Goal: Transaction & Acquisition: Purchase product/service

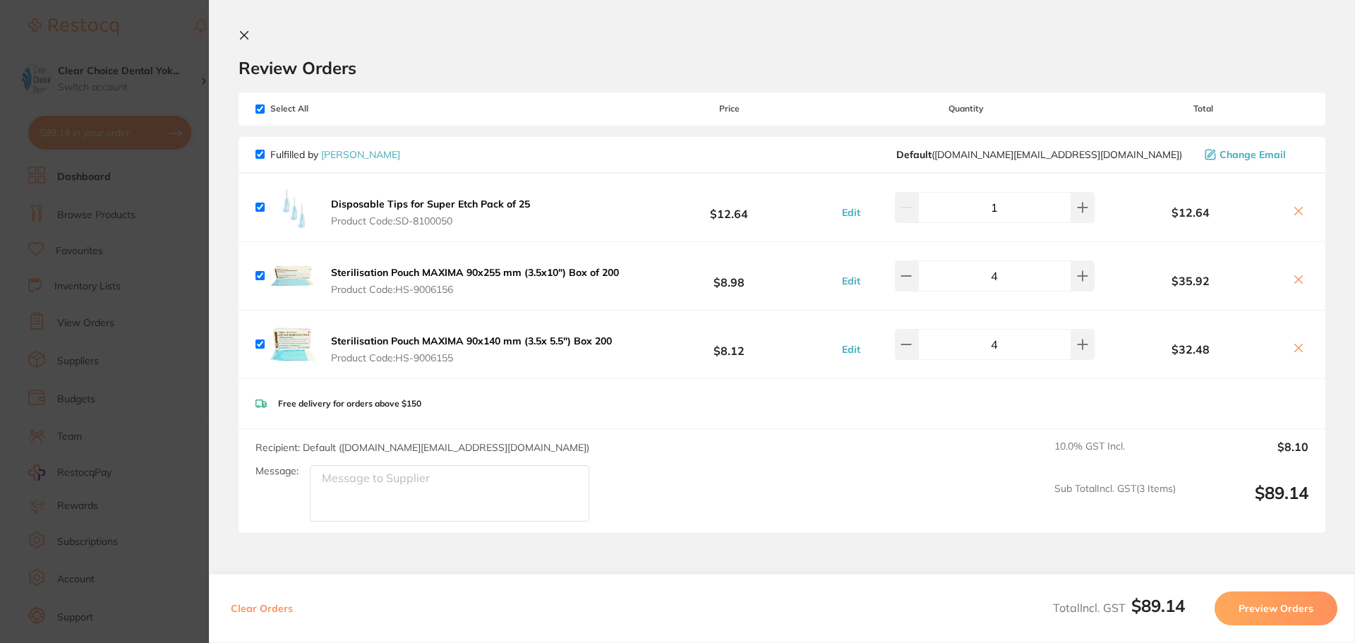
click at [244, 35] on icon at bounding box center [245, 36] width 8 height 8
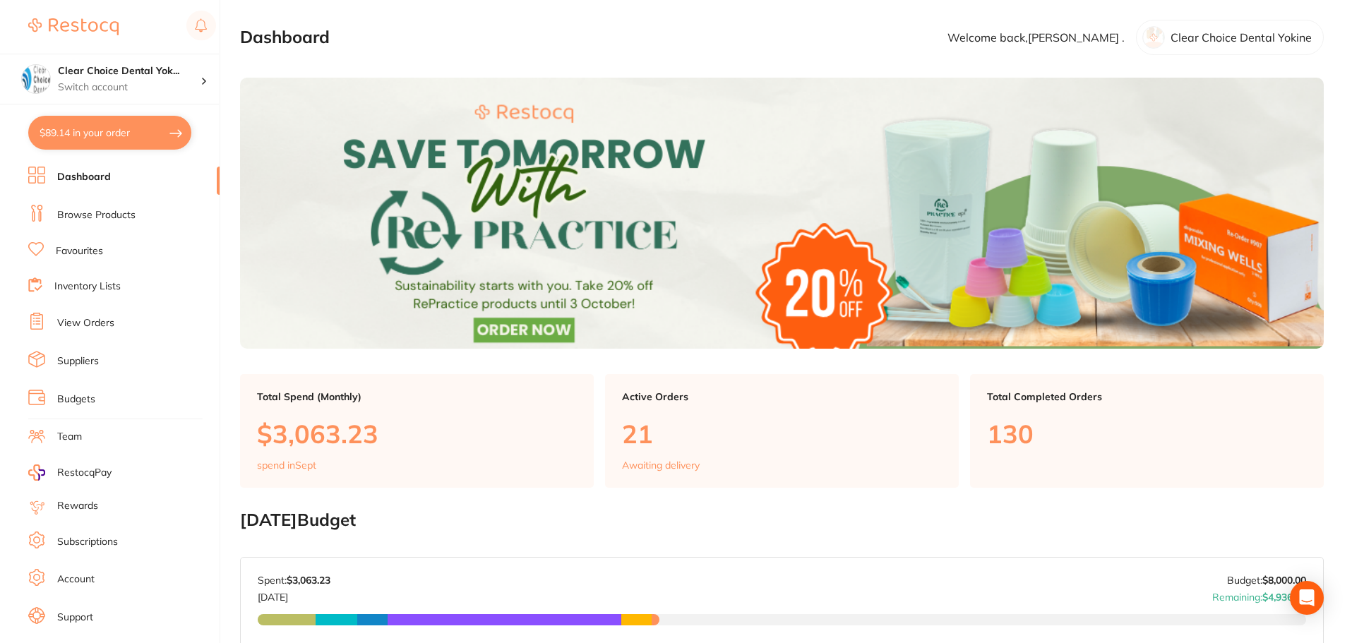
click at [104, 217] on link "Browse Products" at bounding box center [96, 215] width 78 height 14
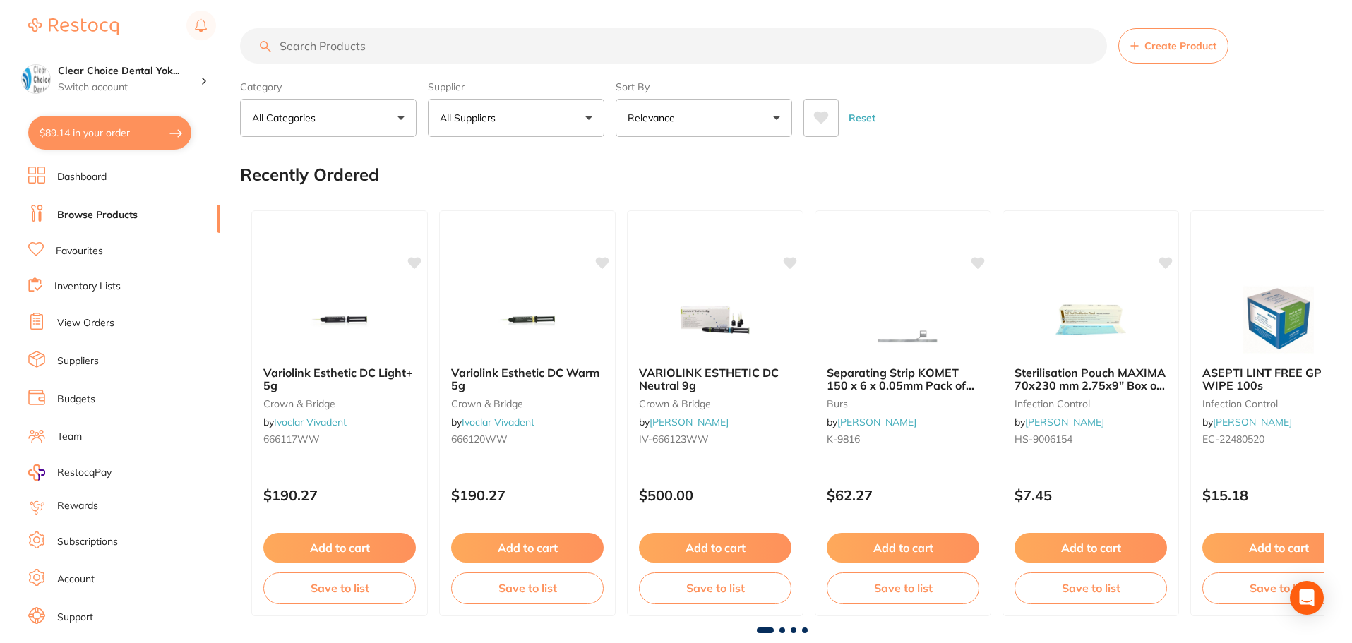
click at [311, 40] on input "search" at bounding box center [673, 45] width 867 height 35
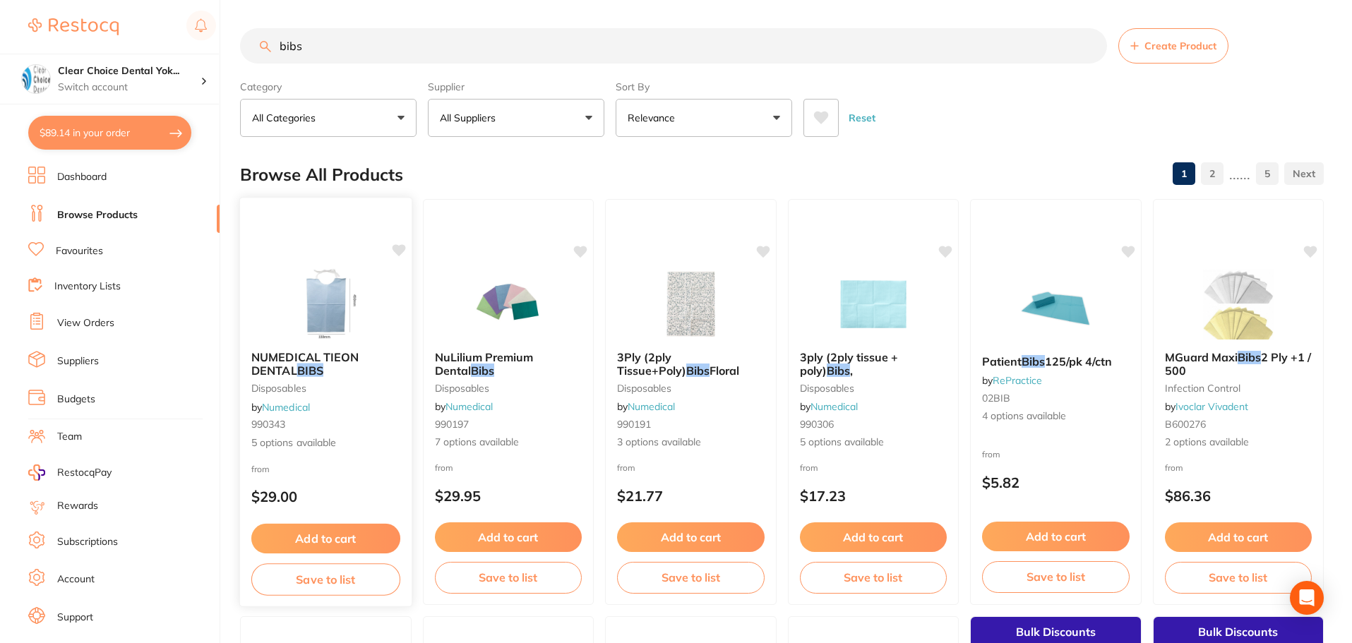
type input "bibs"
click at [335, 314] on img at bounding box center [326, 303] width 92 height 71
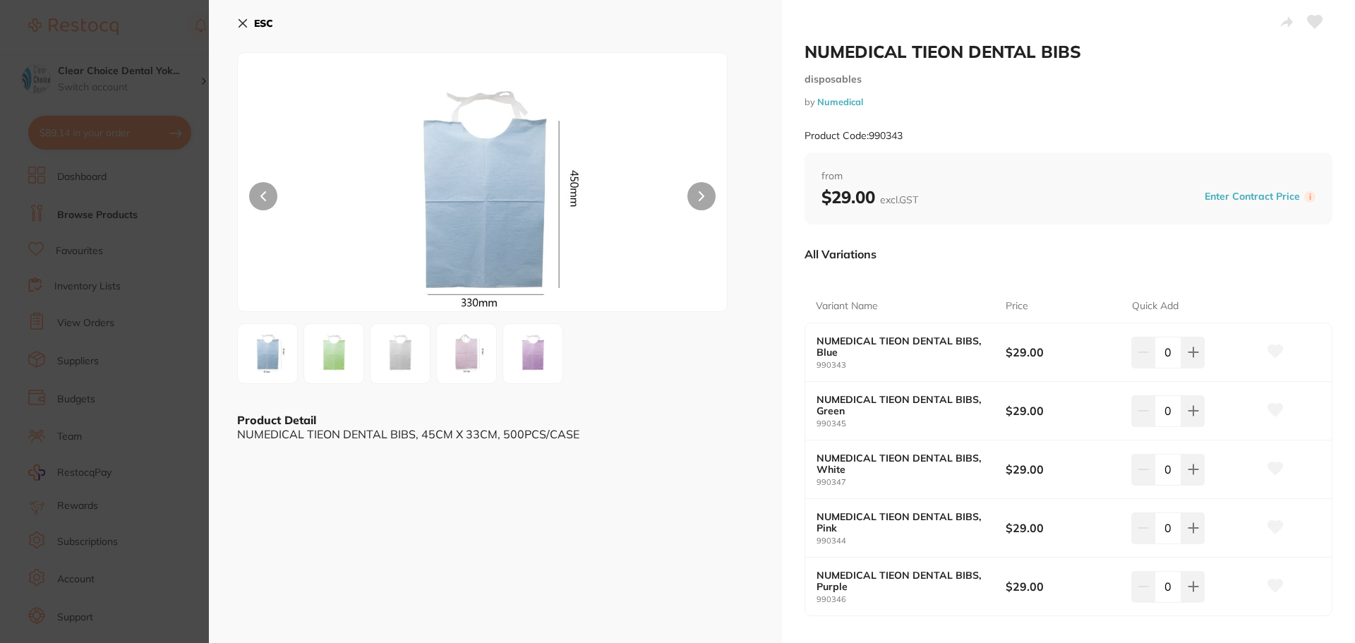
click at [241, 20] on icon at bounding box center [243, 24] width 8 height 8
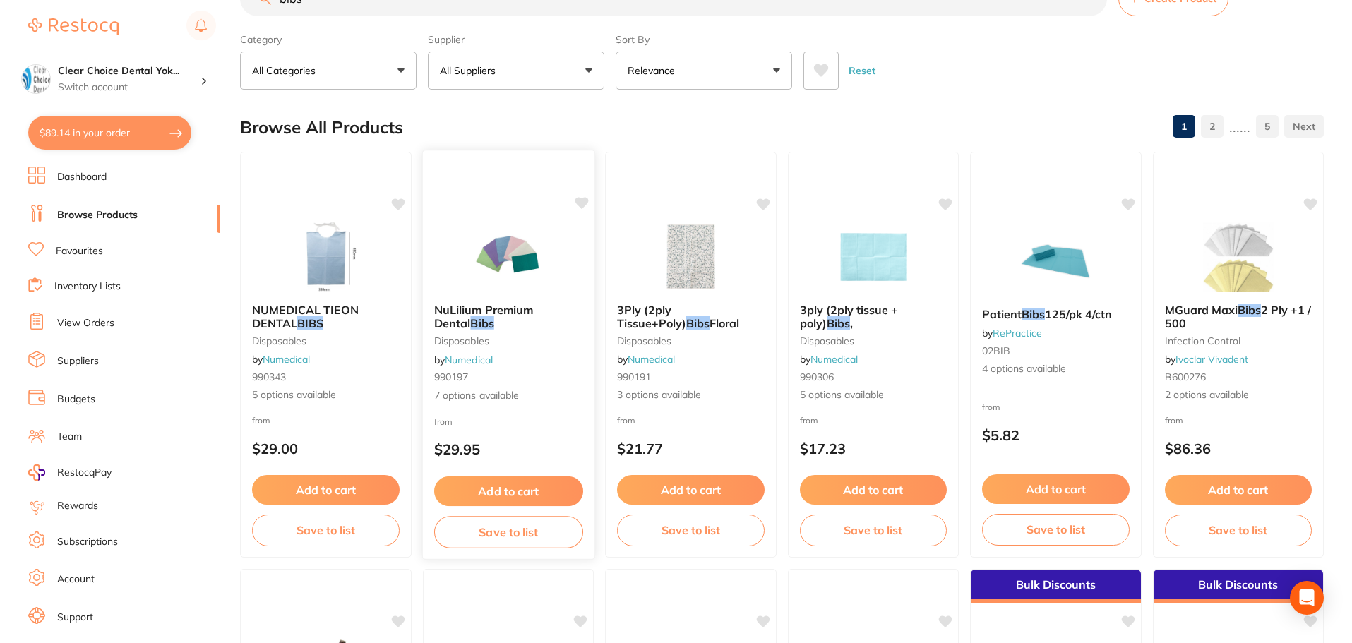
scroll to position [73, 0]
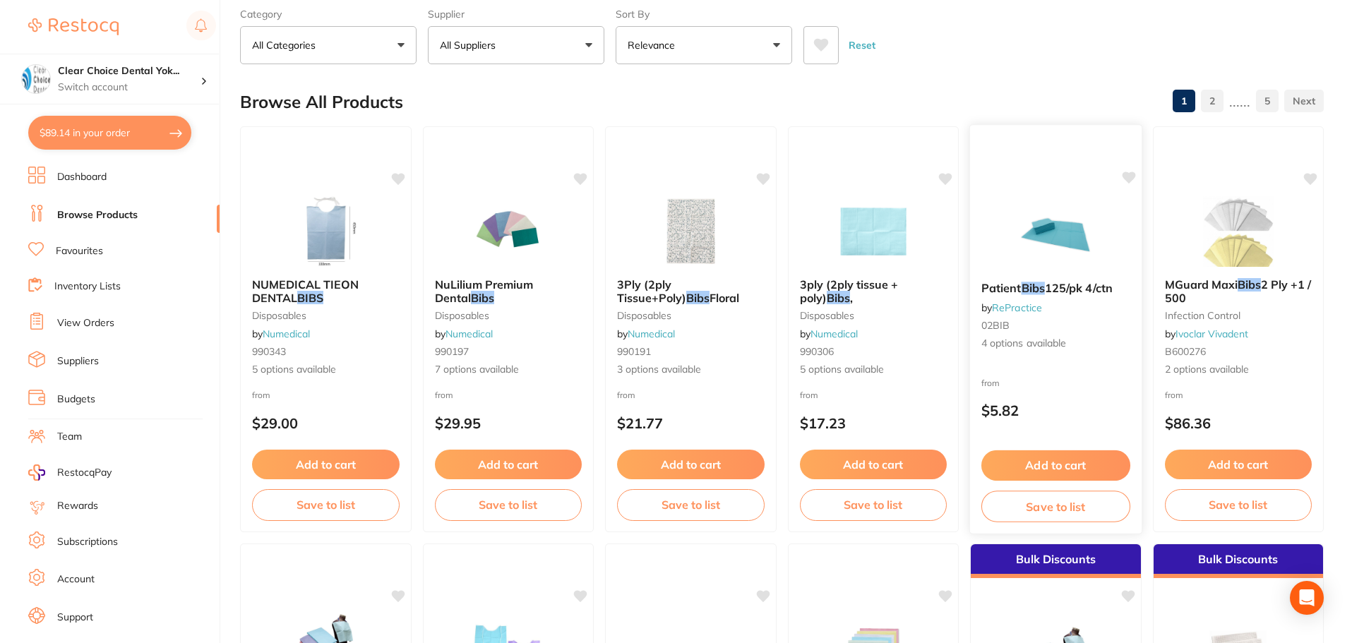
click at [1050, 247] on img at bounding box center [1055, 234] width 92 height 71
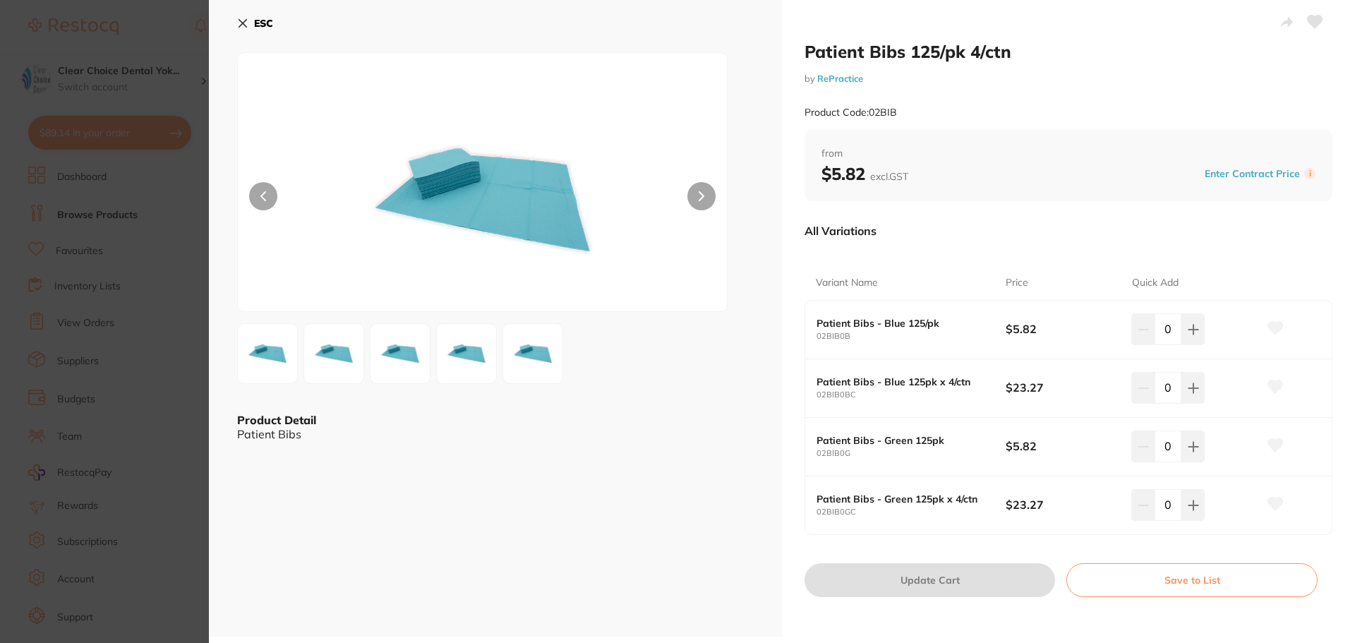
click at [695, 198] on button at bounding box center [701, 196] width 28 height 28
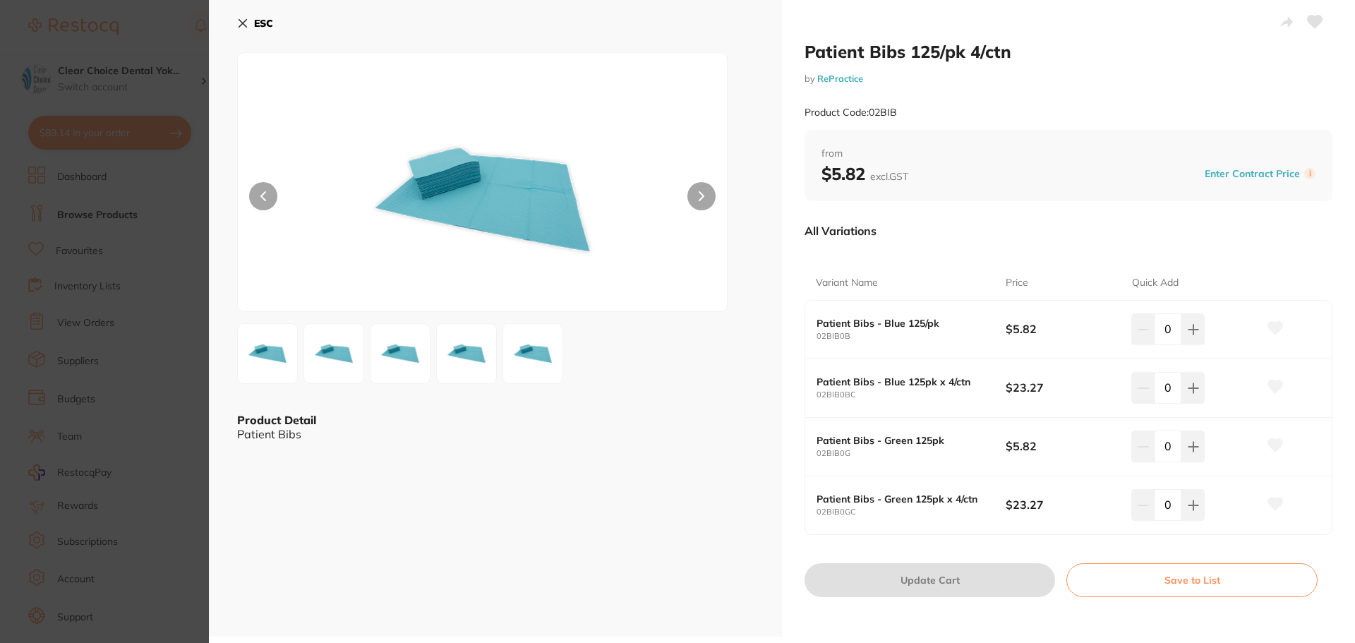
click at [244, 22] on icon at bounding box center [243, 24] width 8 height 8
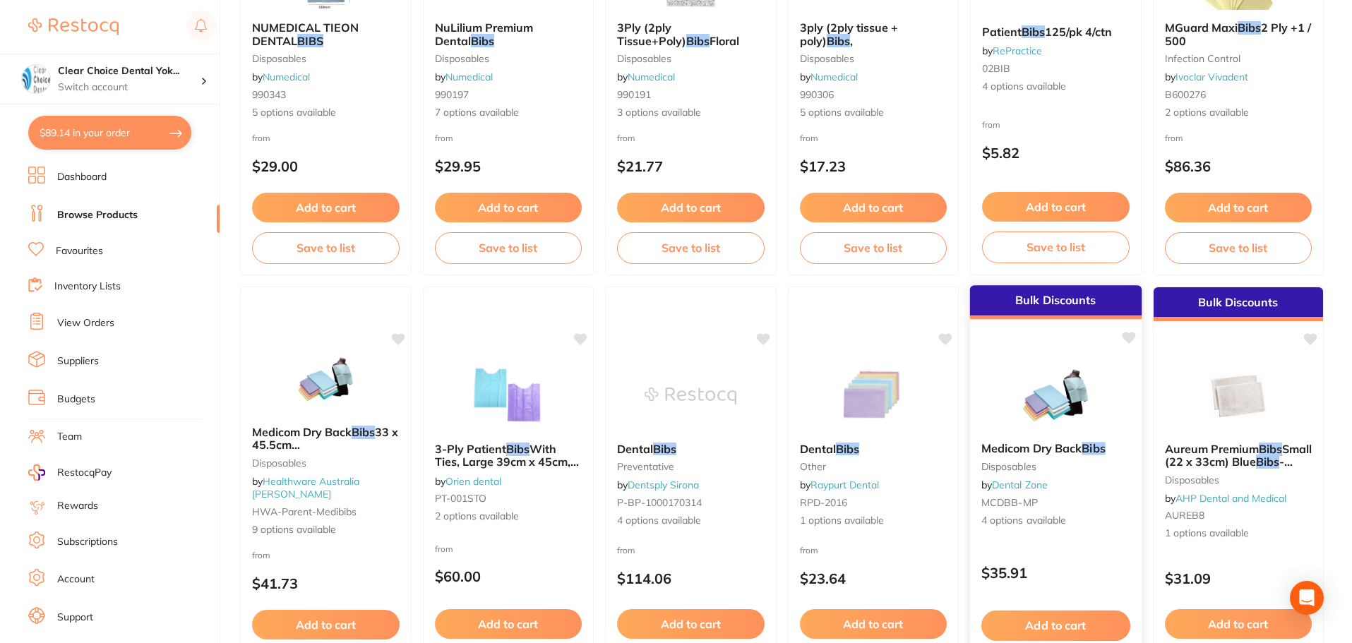
scroll to position [355, 0]
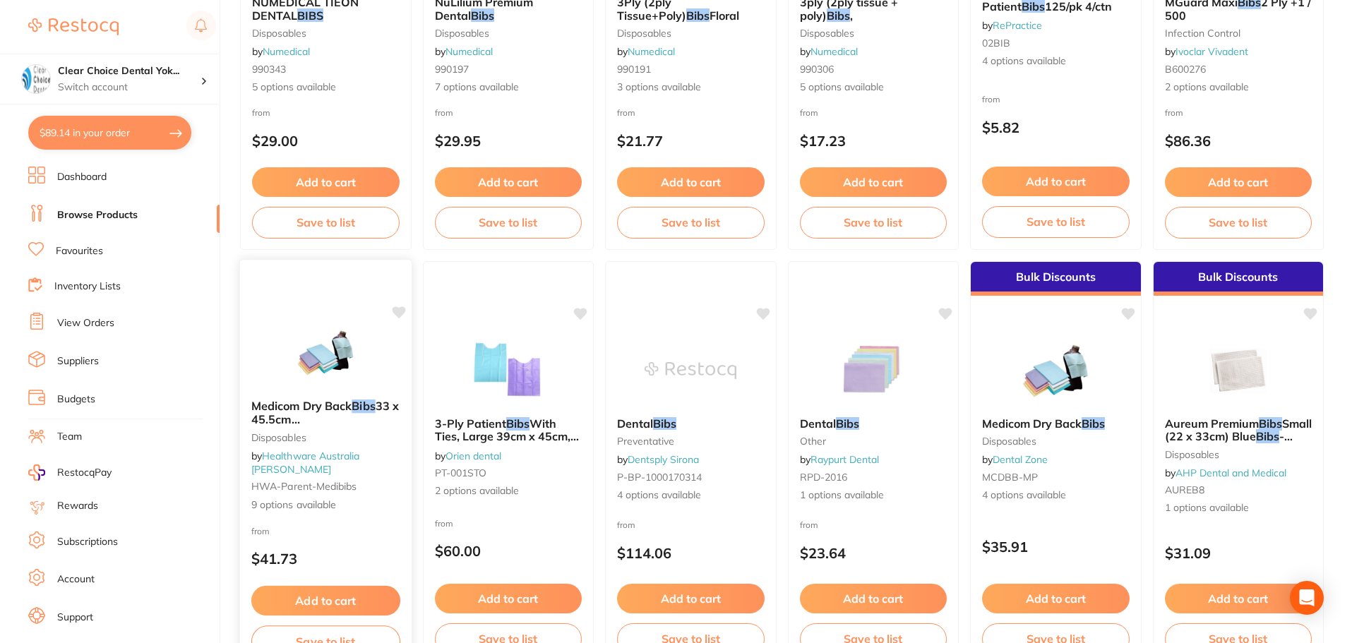
click at [331, 386] on img at bounding box center [326, 352] width 92 height 71
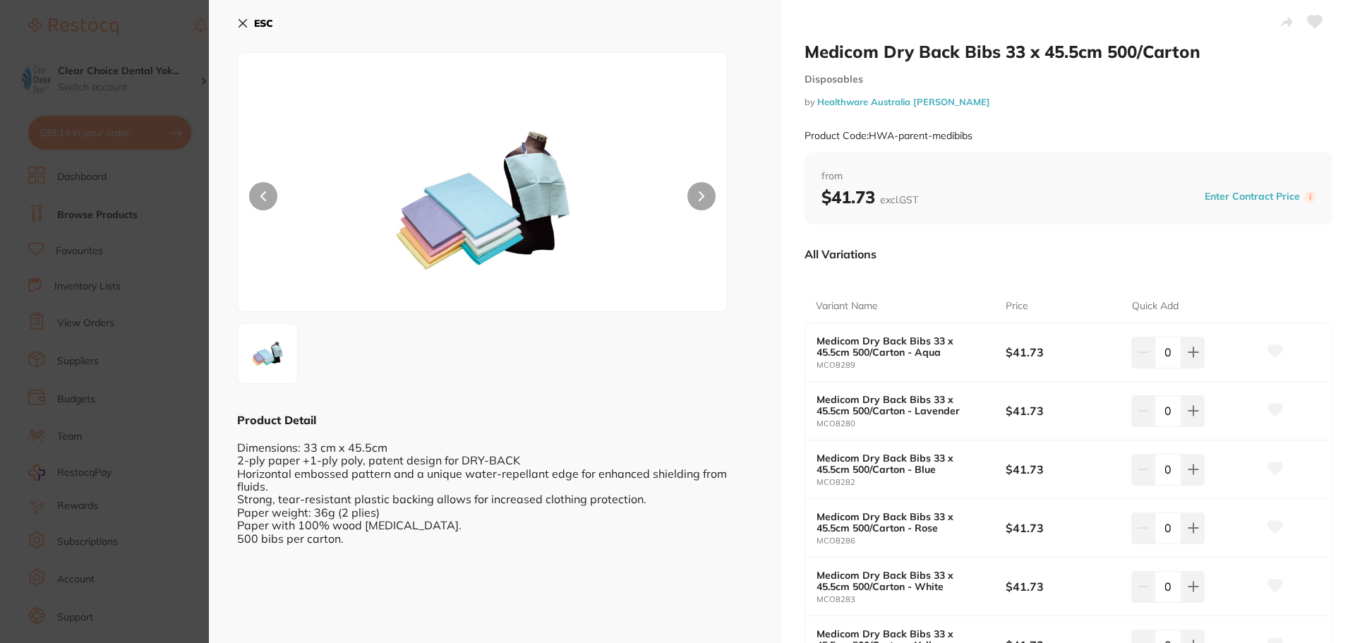
click at [709, 203] on button at bounding box center [701, 196] width 28 height 28
click at [259, 26] on b "ESC" at bounding box center [263, 23] width 19 height 13
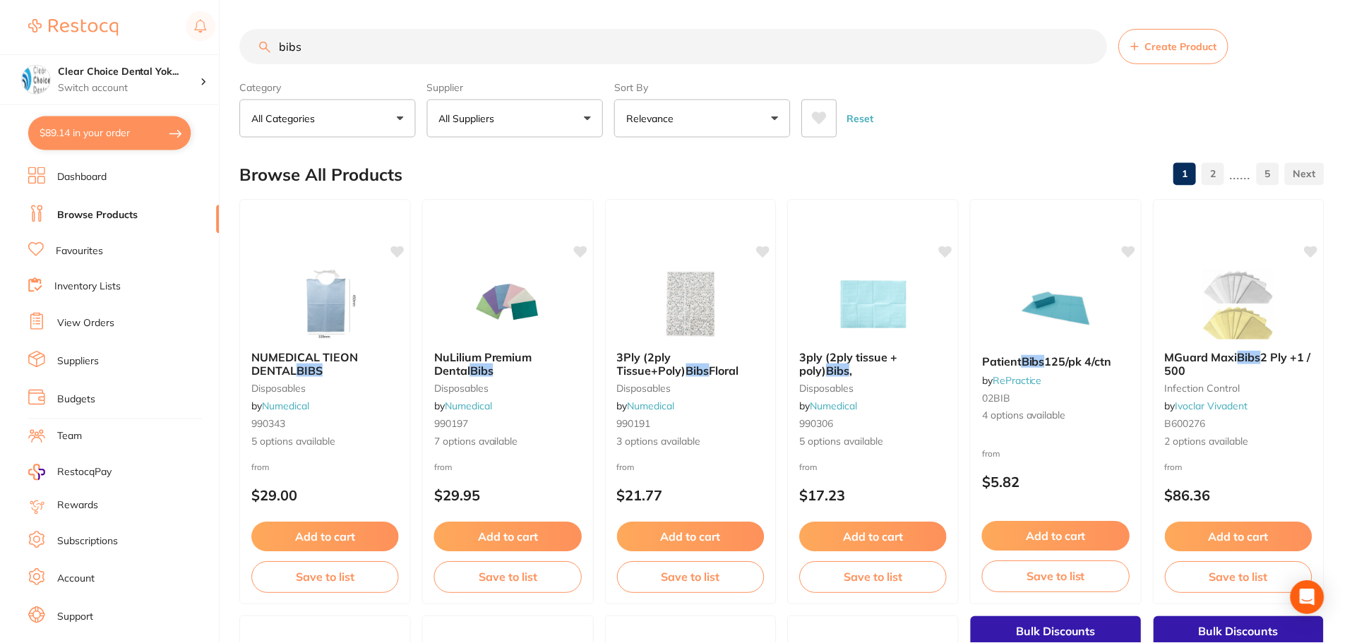
scroll to position [355, 0]
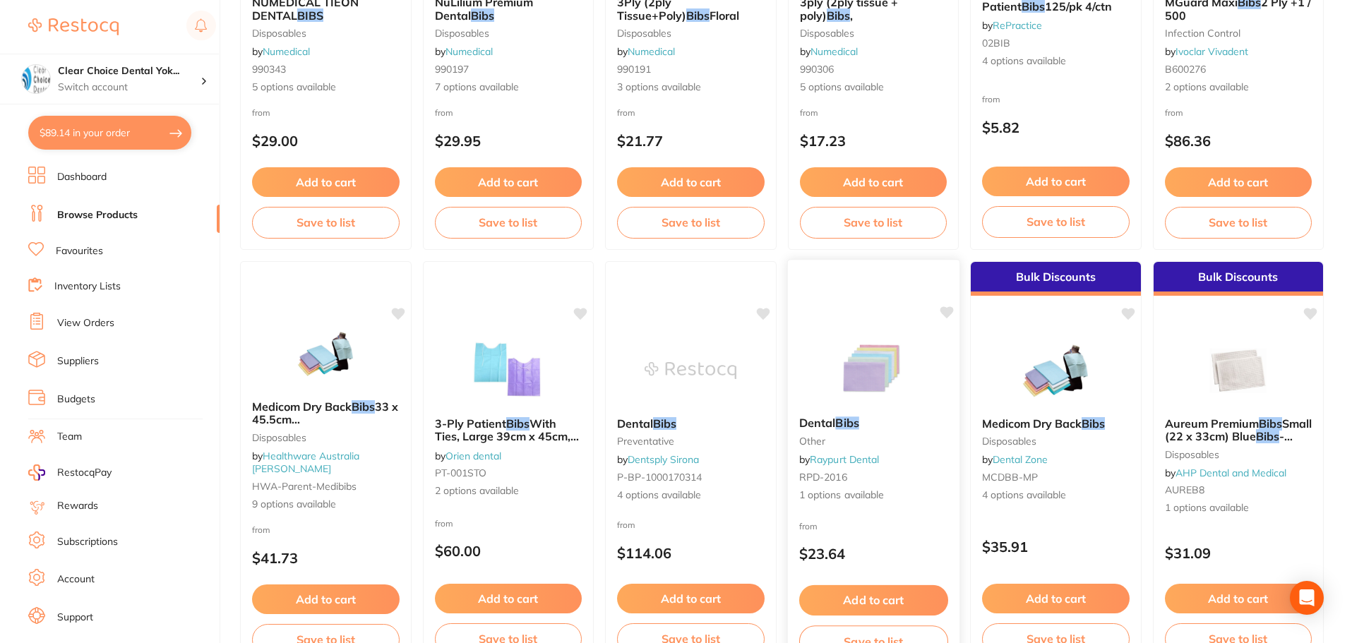
click at [879, 376] on img at bounding box center [873, 369] width 92 height 71
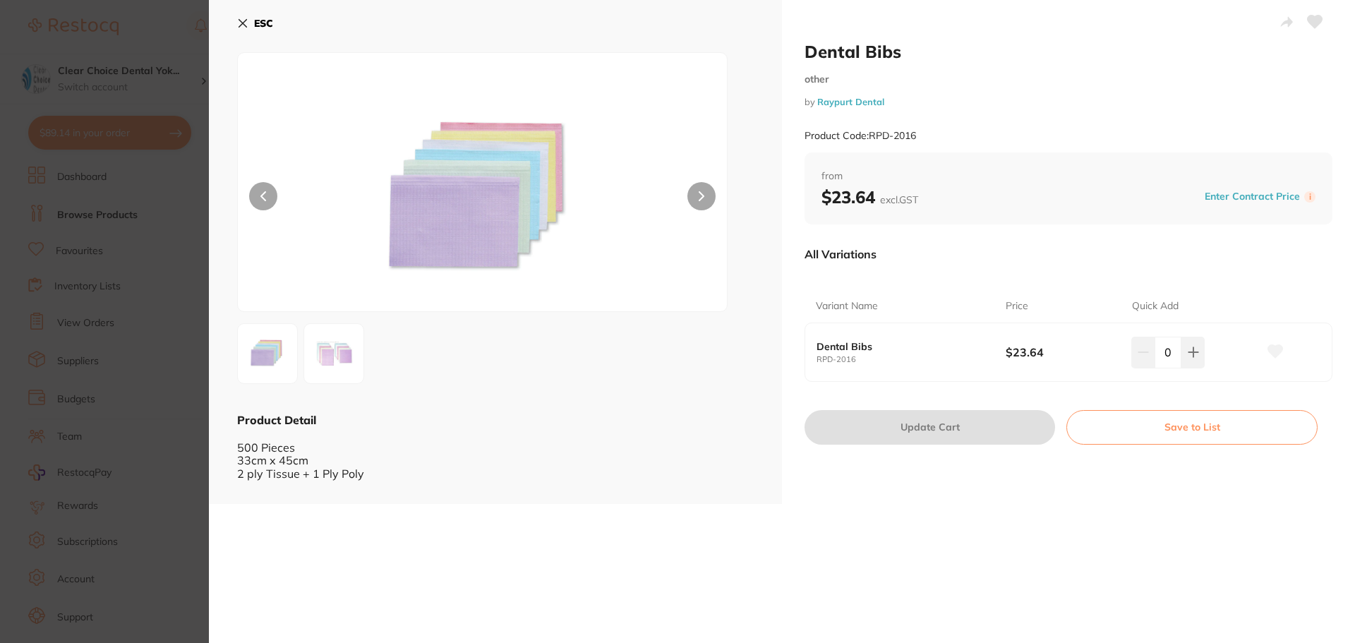
click at [237, 20] on icon at bounding box center [242, 23] width 11 height 11
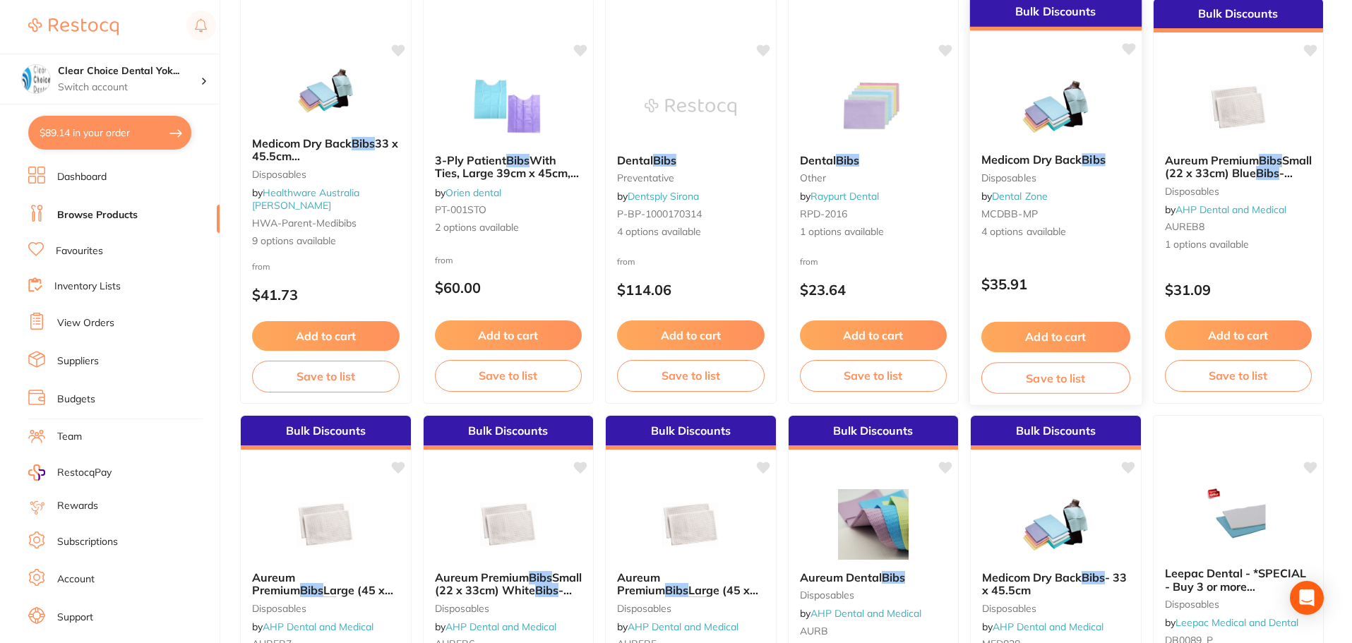
scroll to position [708, 0]
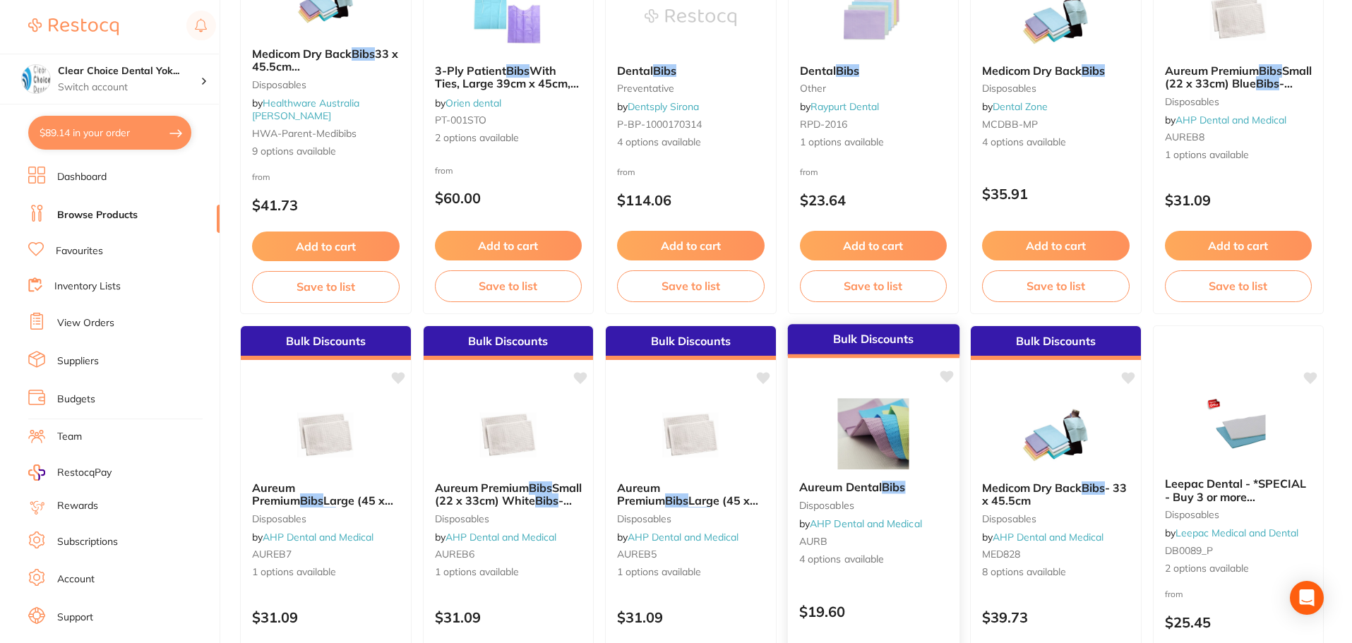
click at [879, 432] on img at bounding box center [873, 433] width 92 height 71
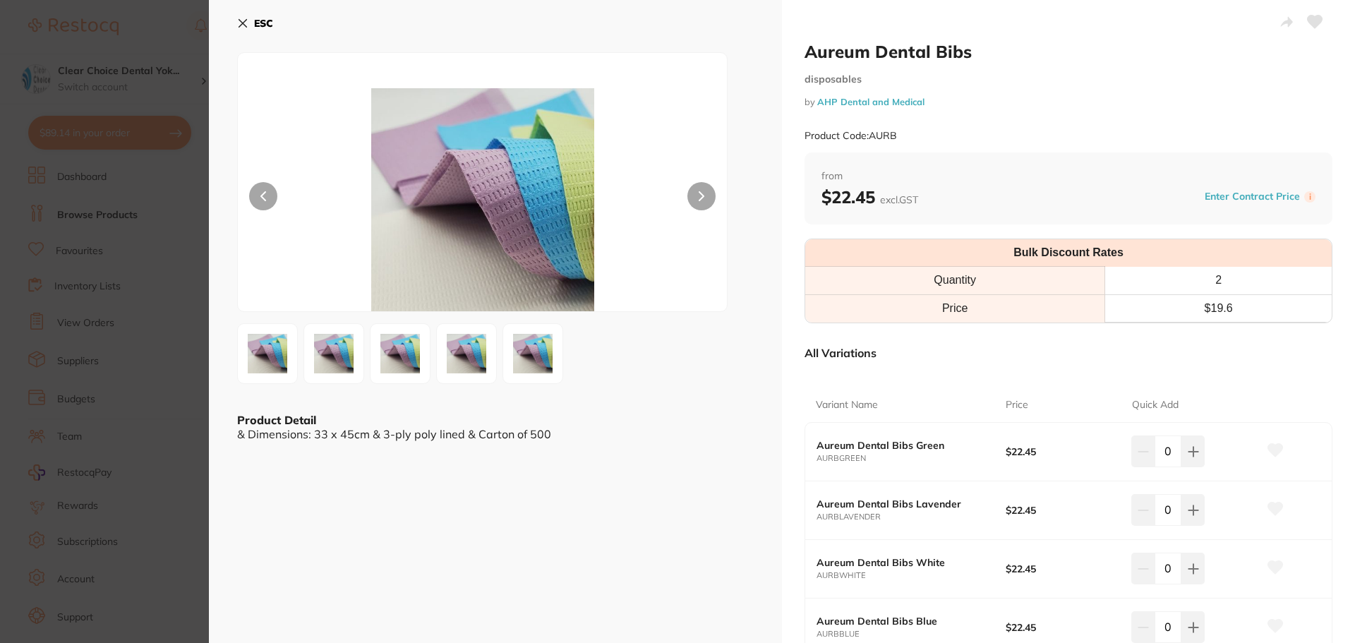
click at [246, 22] on icon at bounding box center [242, 23] width 11 height 11
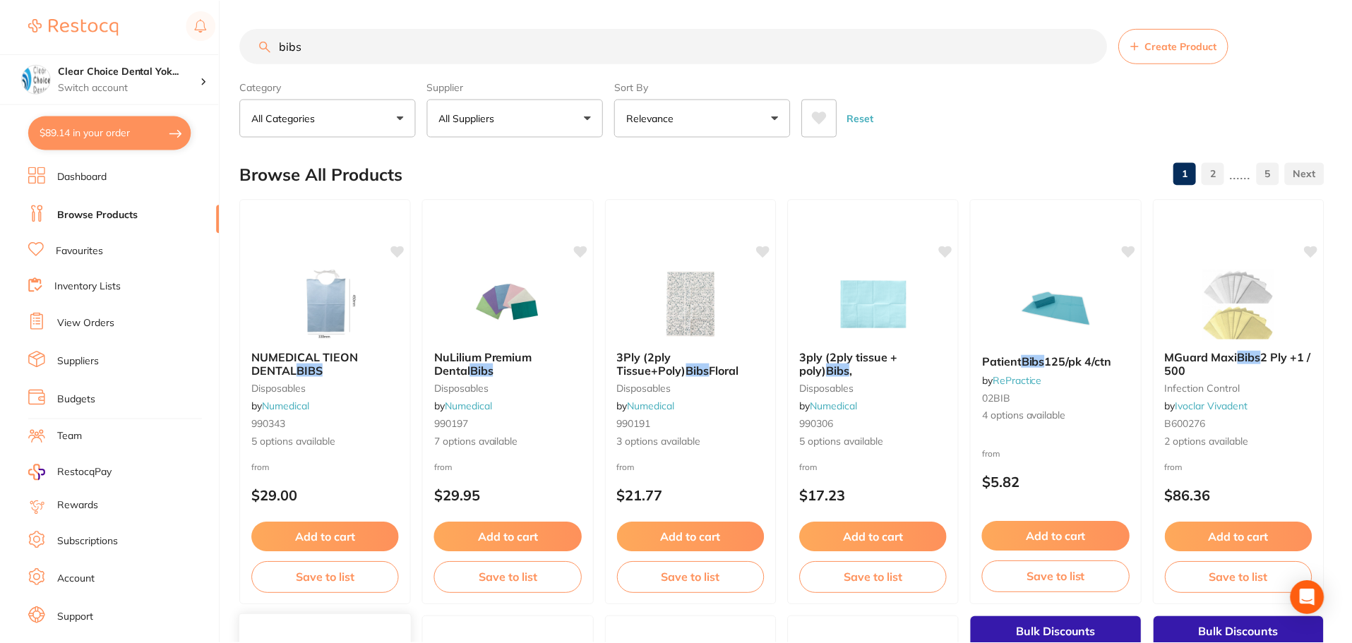
scroll to position [708, 0]
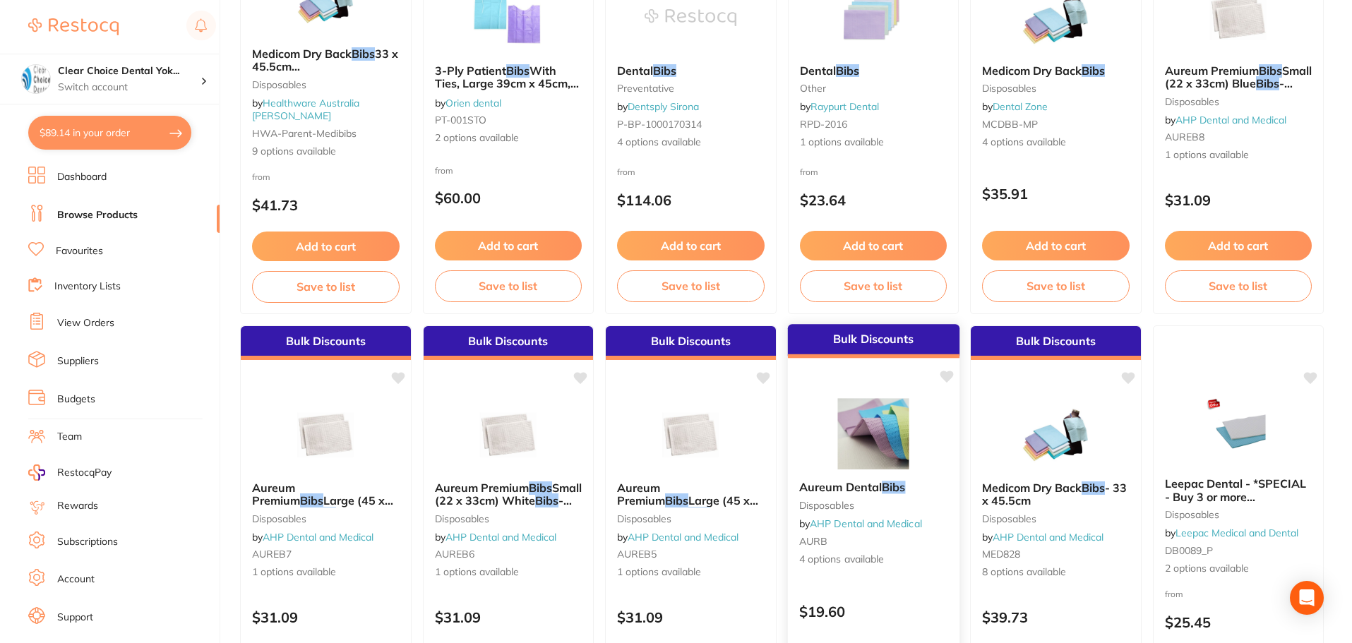
click at [942, 373] on icon at bounding box center [945, 377] width 13 height 12
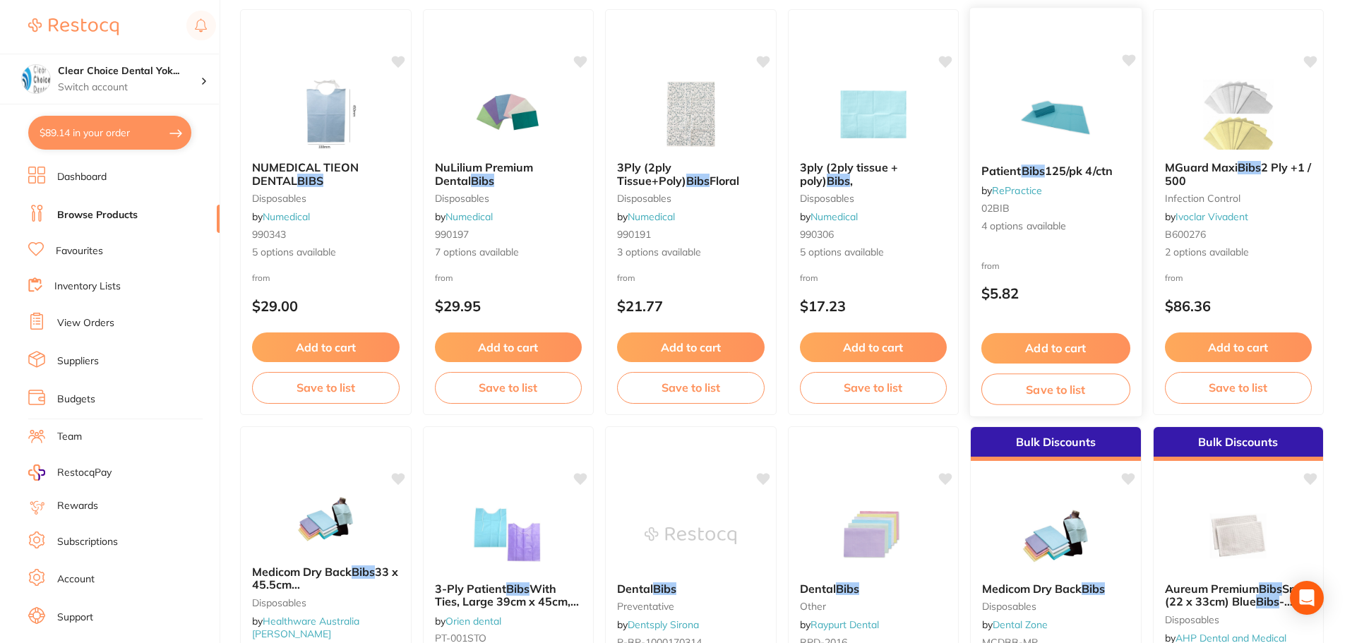
scroll to position [284, 0]
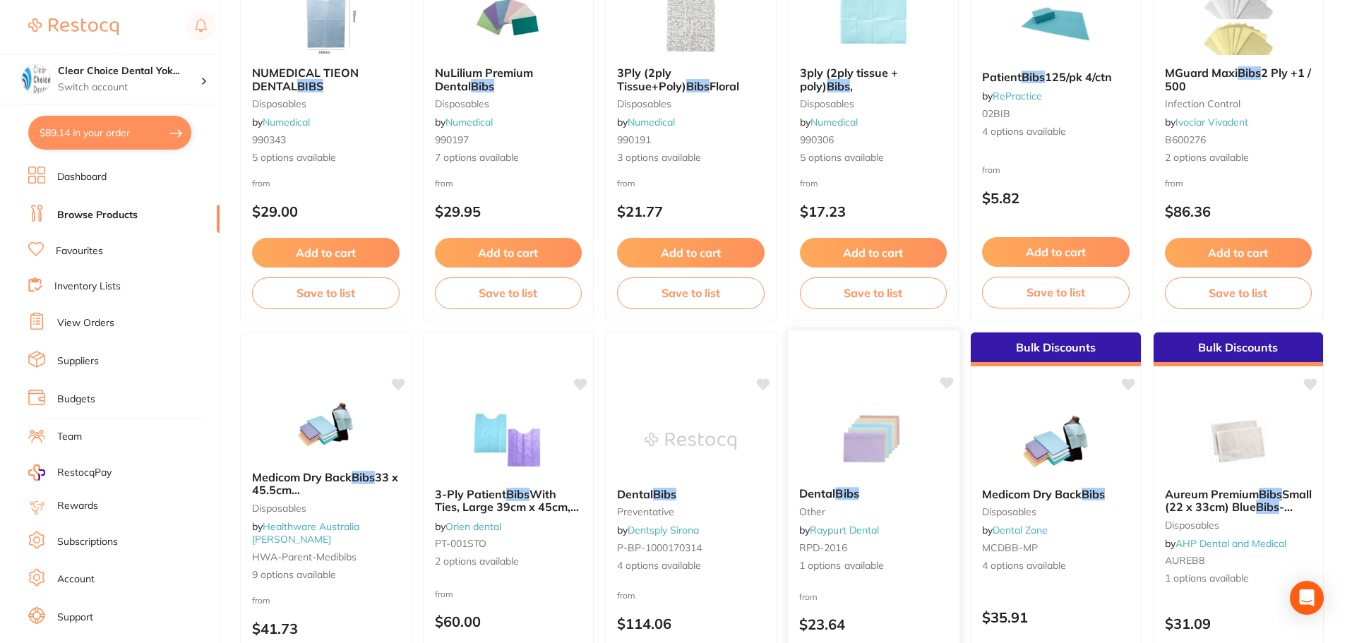
click at [863, 493] on b "Dental Bibs" at bounding box center [872, 493] width 149 height 13
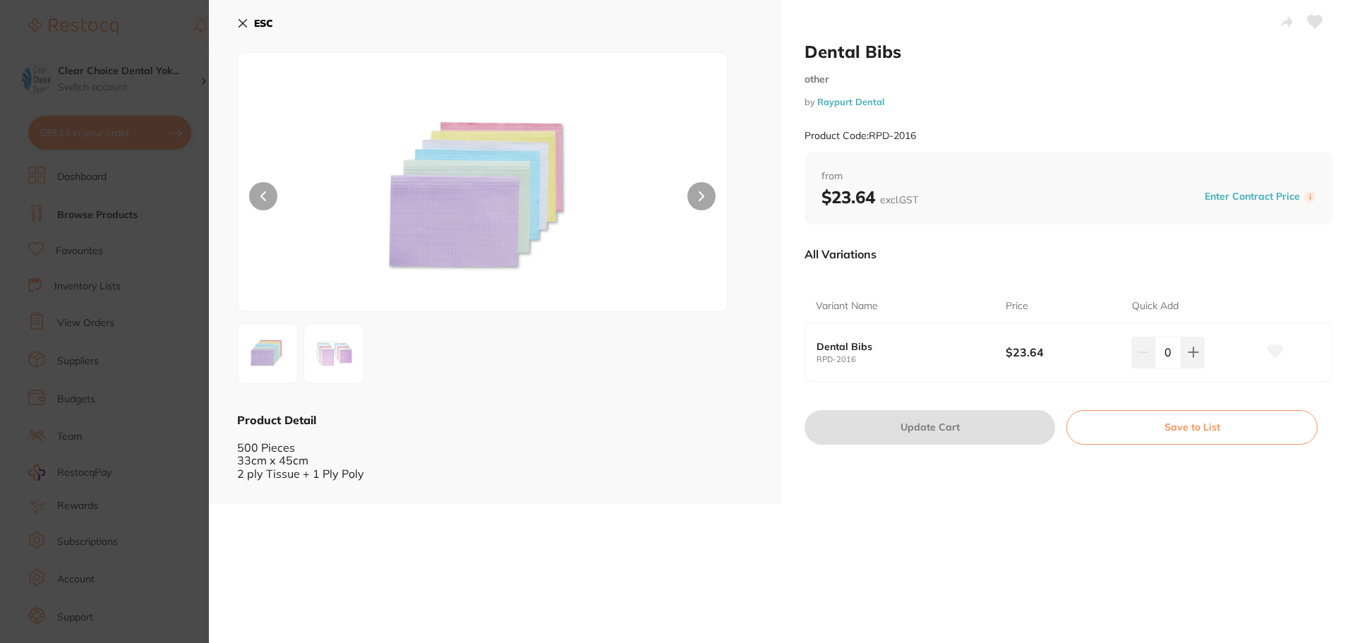
click at [238, 23] on icon at bounding box center [242, 23] width 11 height 11
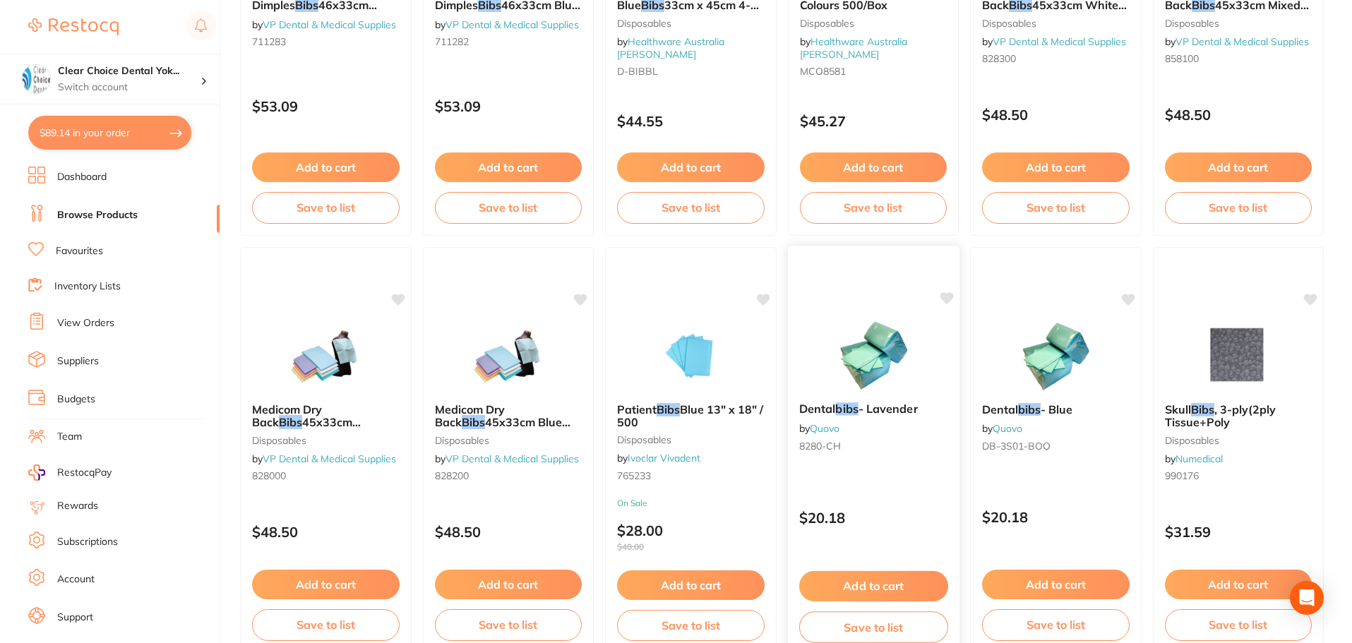
scroll to position [2543, 0]
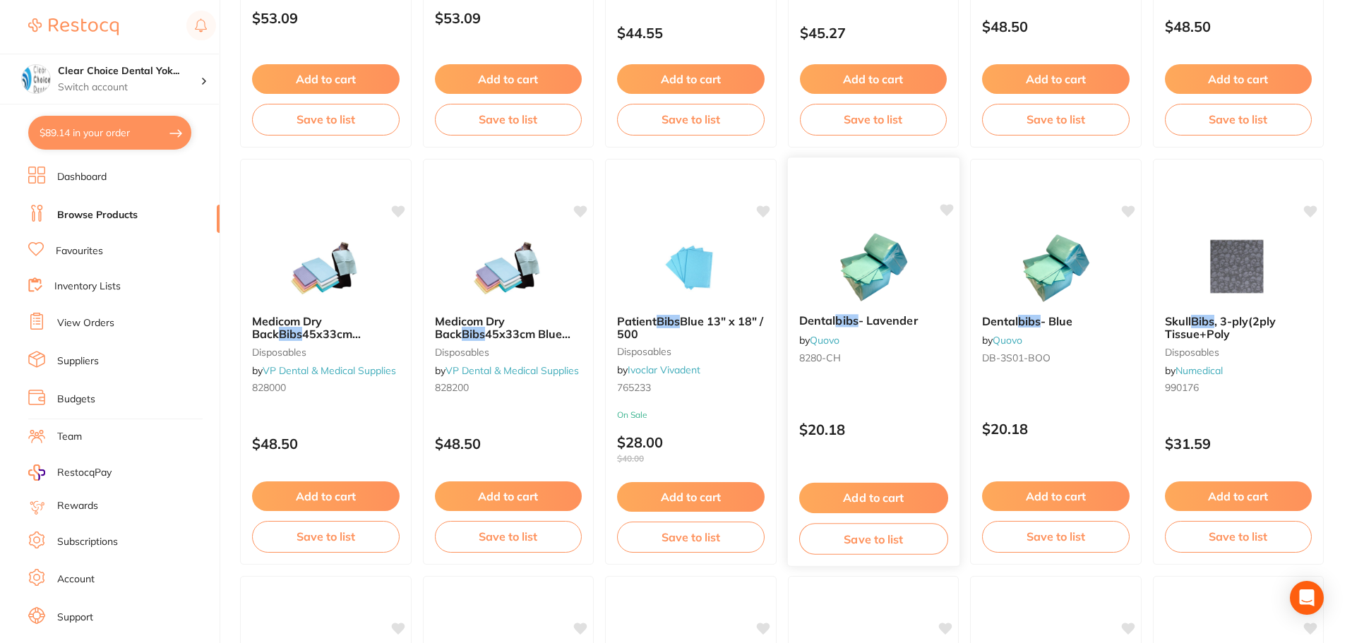
click at [879, 282] on img at bounding box center [873, 267] width 92 height 71
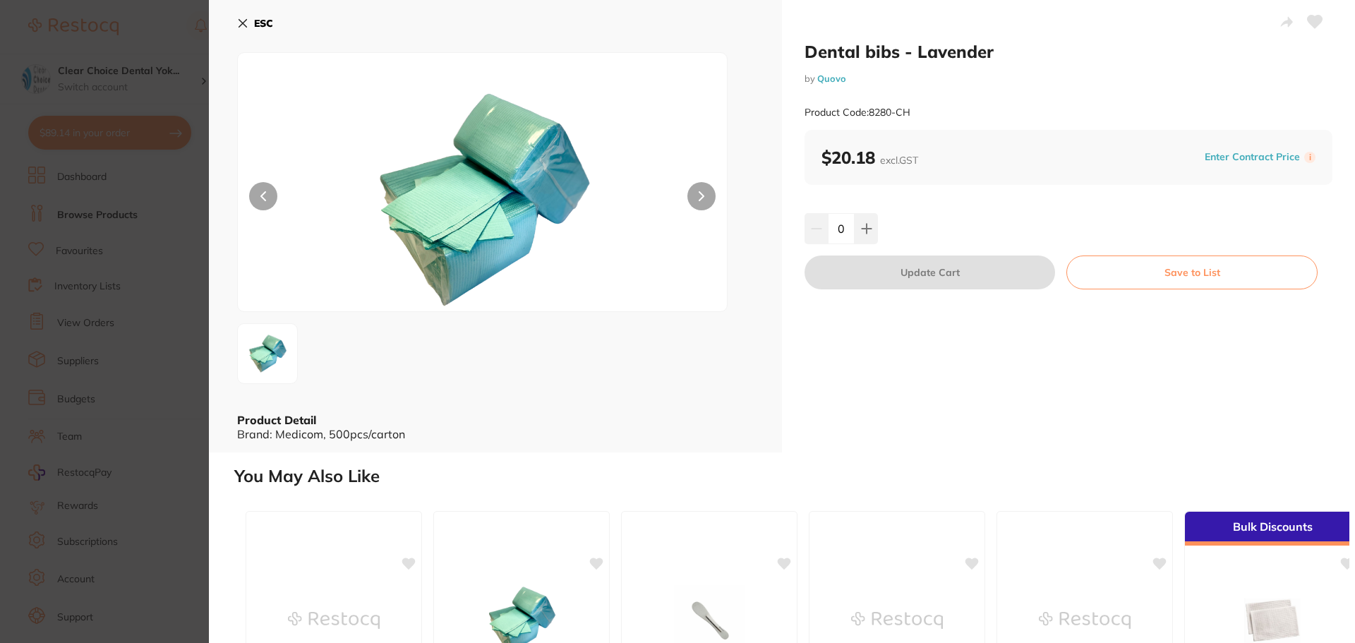
click at [246, 22] on icon at bounding box center [242, 23] width 11 height 11
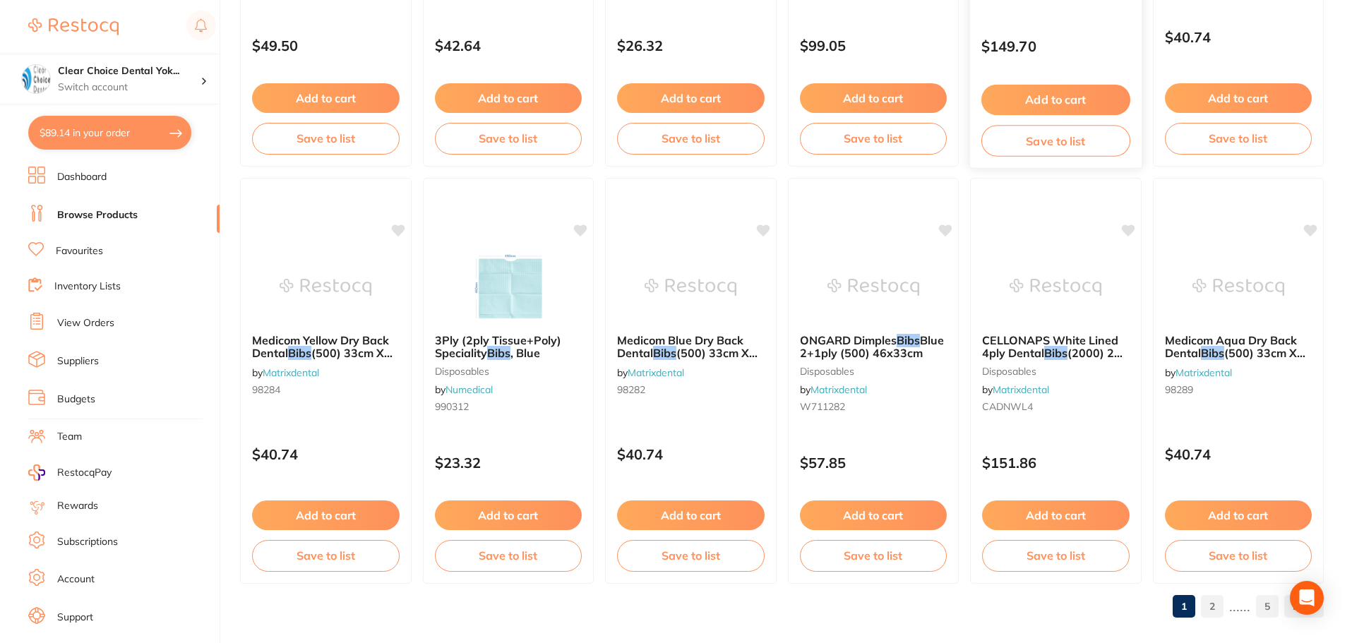
scroll to position [3373, 0]
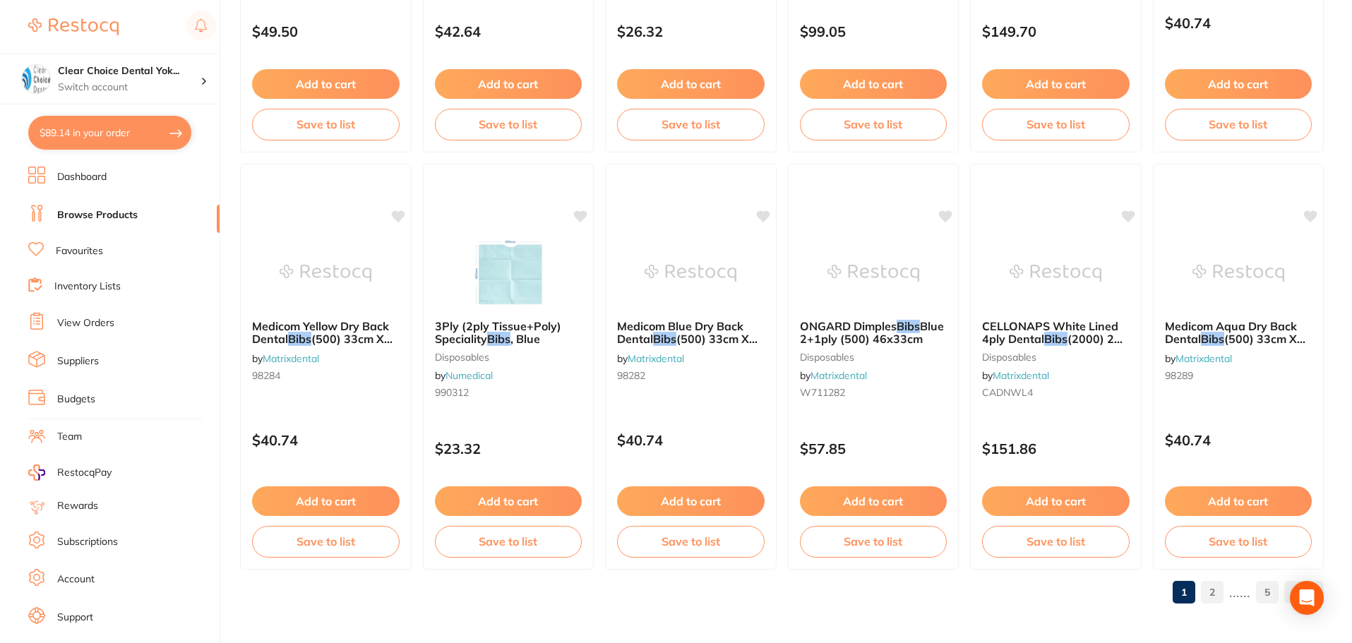
click at [1212, 594] on link "2" at bounding box center [1212, 592] width 23 height 28
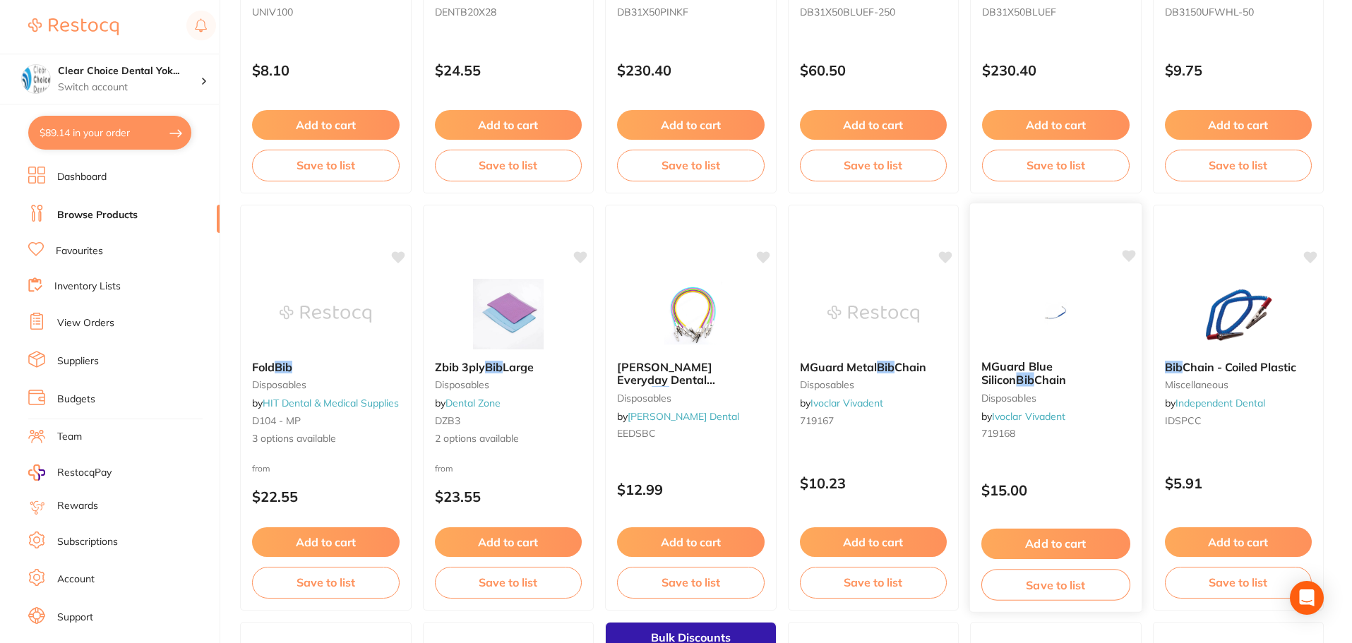
scroll to position [1341, 0]
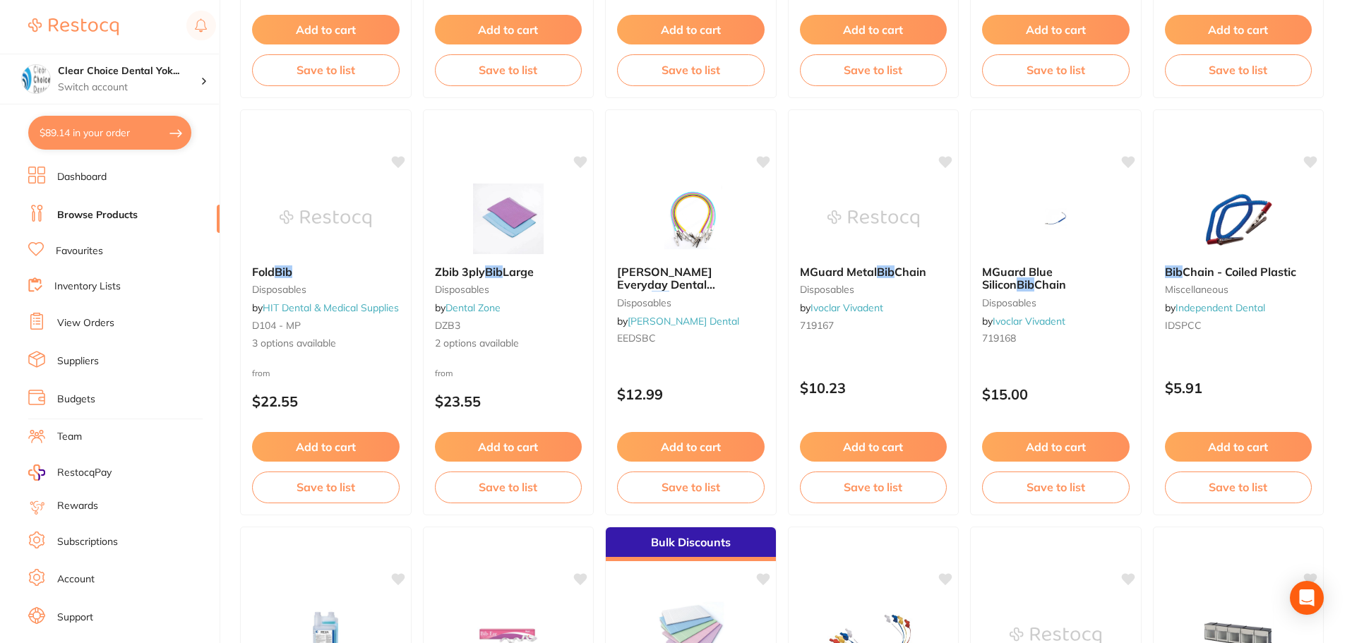
click at [90, 254] on link "Favourites" at bounding box center [79, 251] width 47 height 14
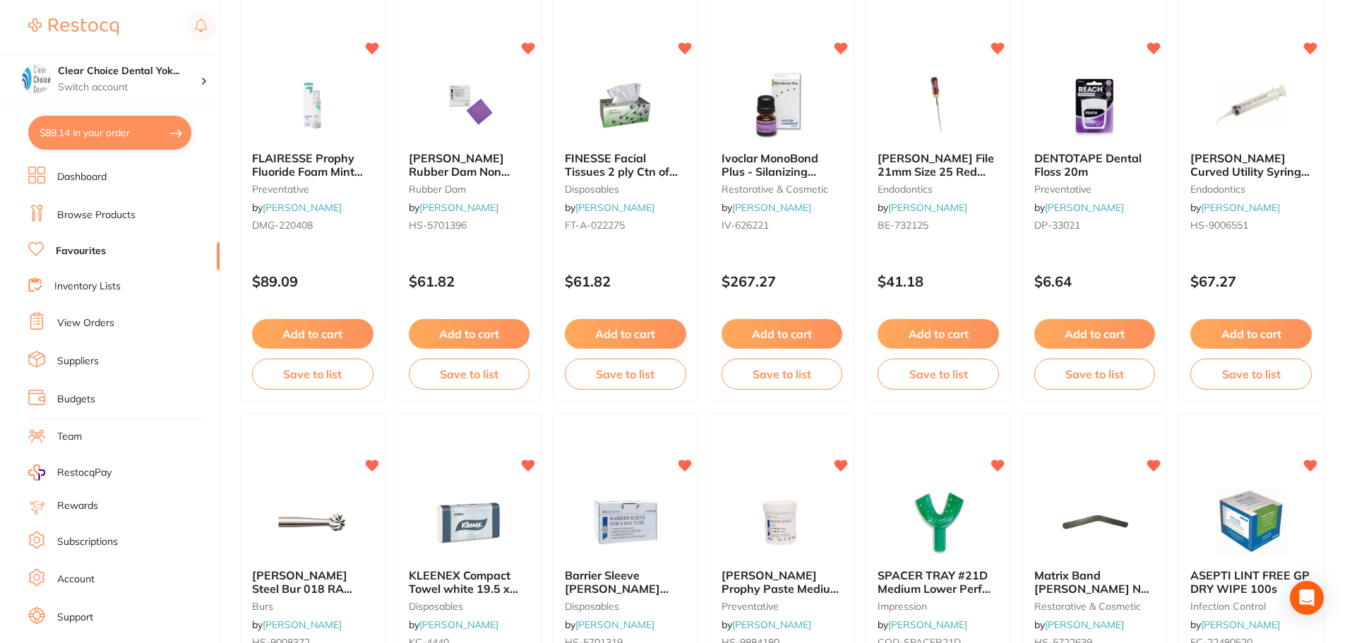
scroll to position [2470, 0]
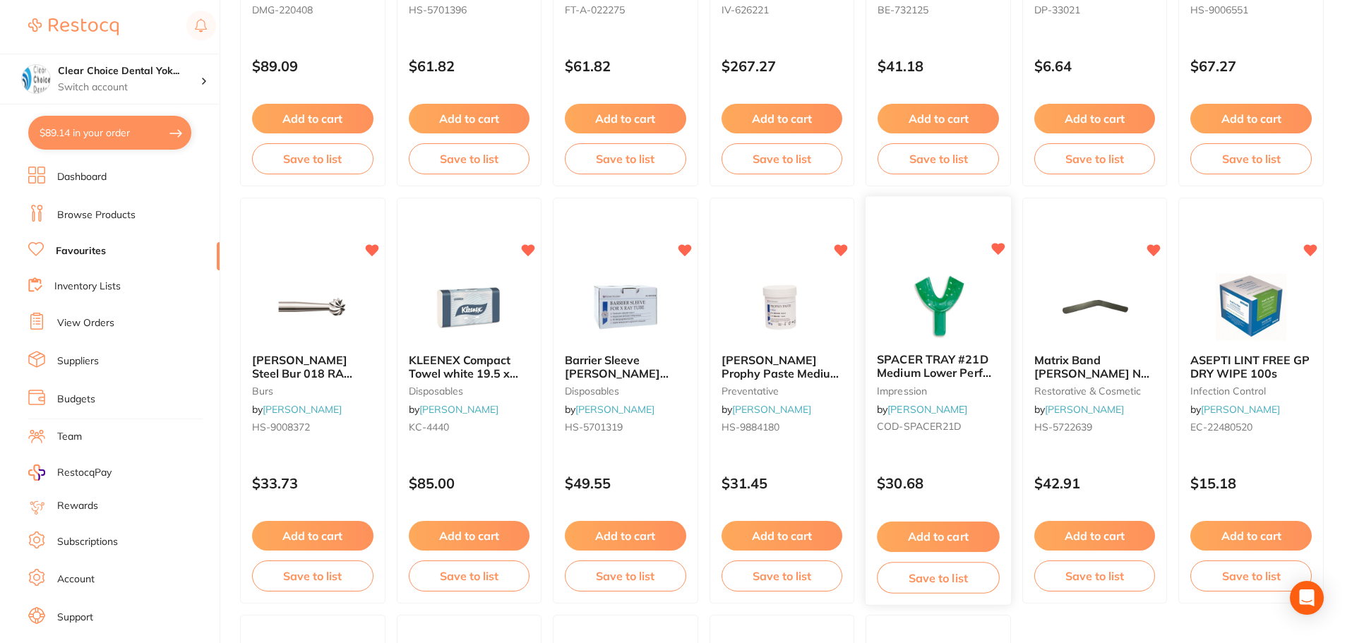
click at [958, 538] on button "Add to cart" at bounding box center [938, 537] width 122 height 30
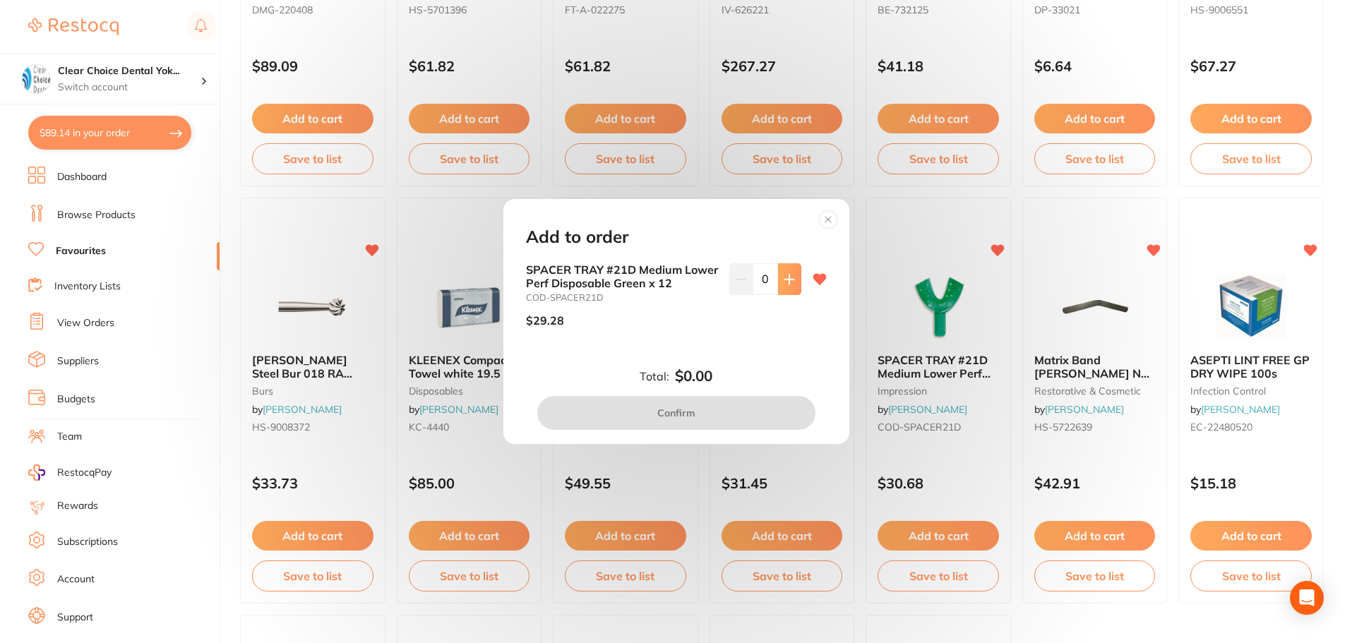
click at [791, 282] on button at bounding box center [789, 278] width 23 height 31
type input "1"
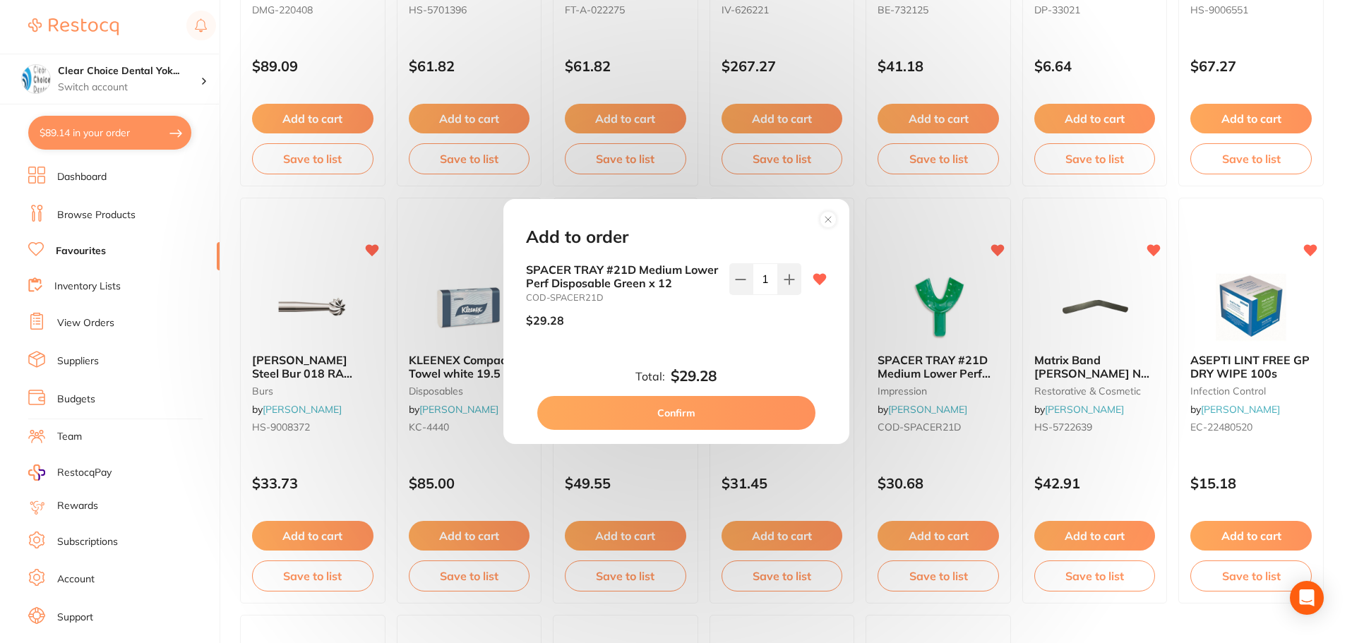
click at [747, 419] on button "Confirm" at bounding box center [676, 413] width 278 height 34
checkbox input "false"
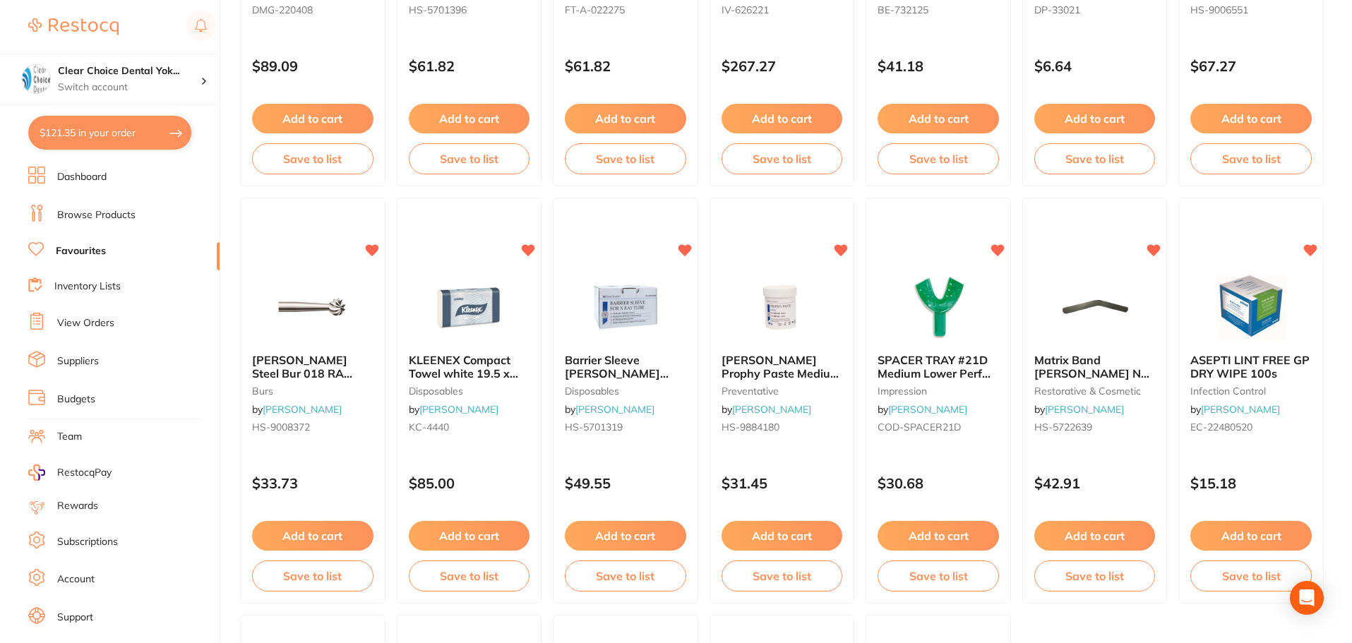
click at [931, 371] on span "SPACER TRAY #21D Medium Lower Perf Disposable Green x 12" at bounding box center [937, 373] width 121 height 40
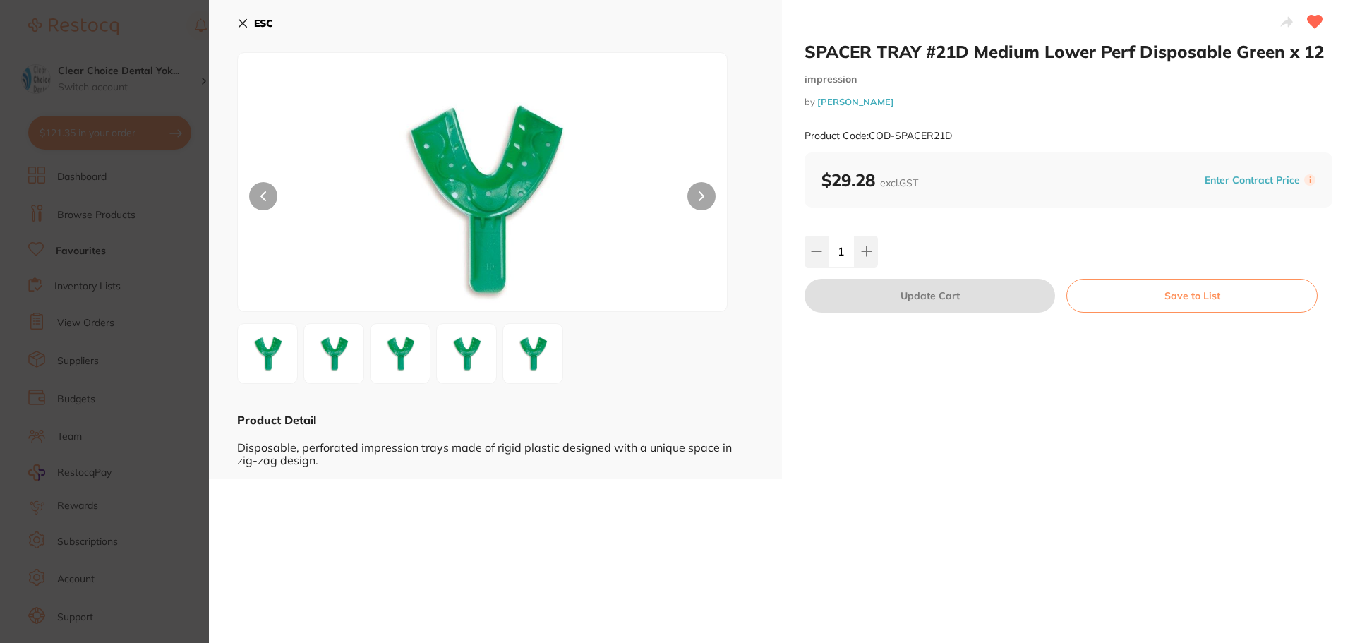
click at [242, 25] on icon at bounding box center [242, 23] width 11 height 11
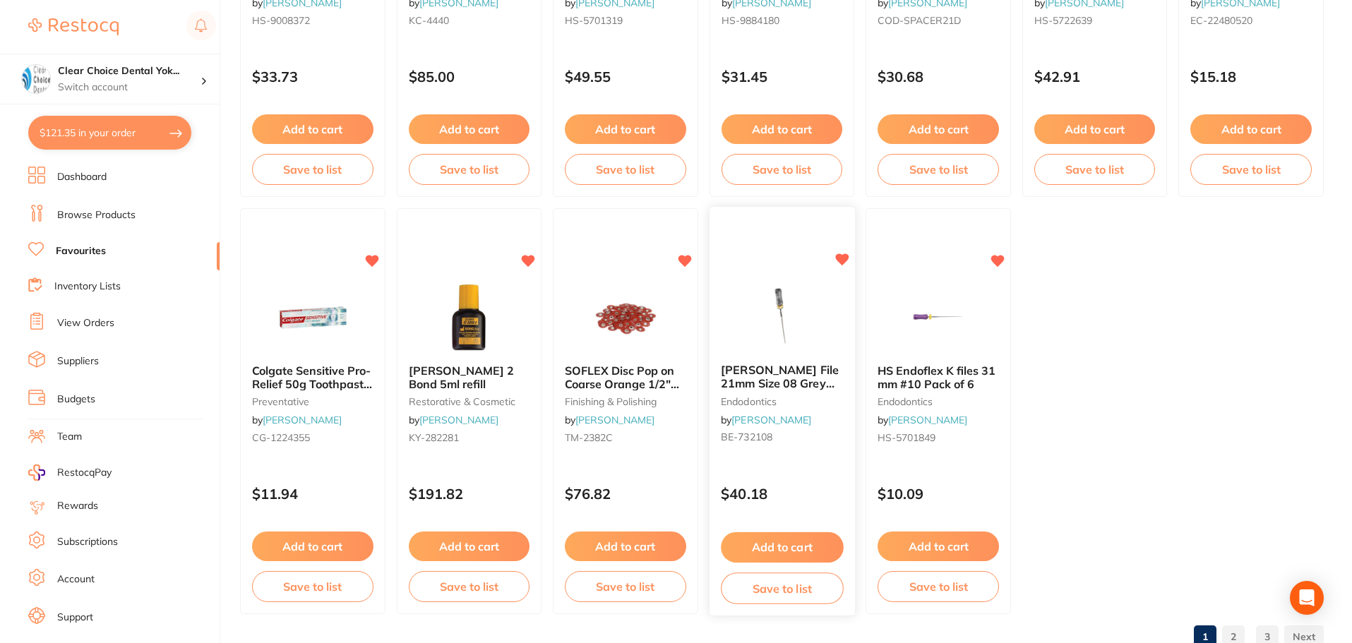
scroll to position [2922, 0]
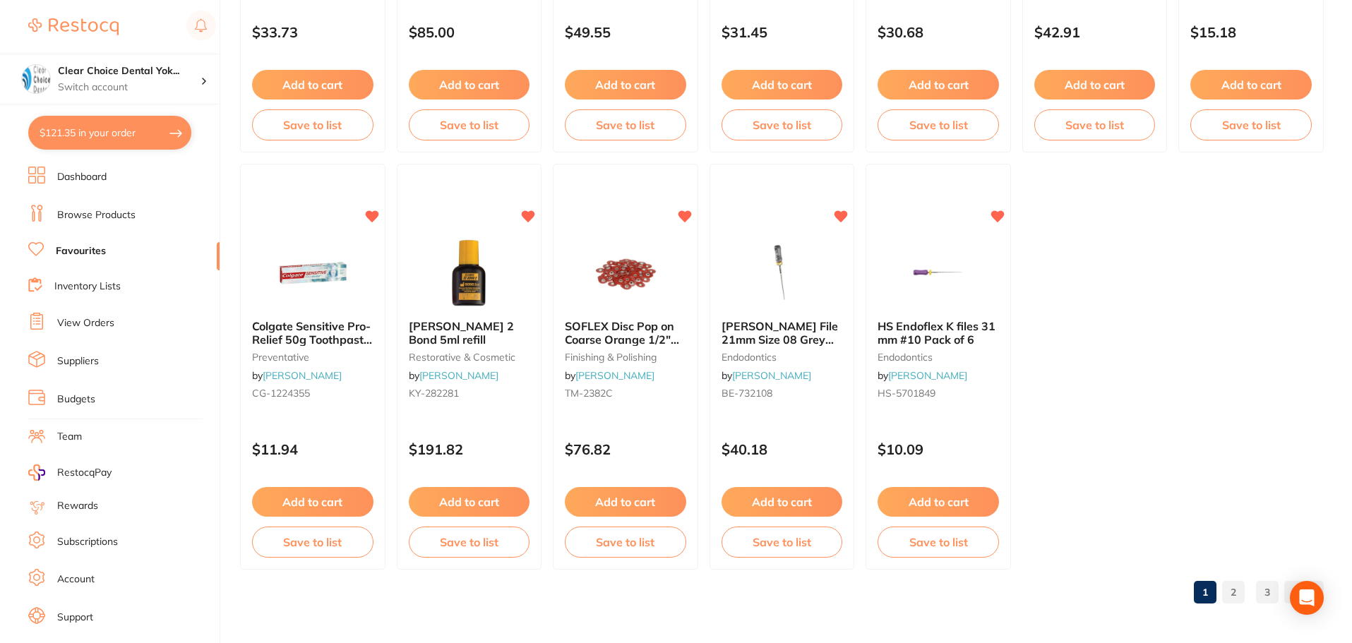
click at [1230, 586] on link "2" at bounding box center [1233, 592] width 23 height 28
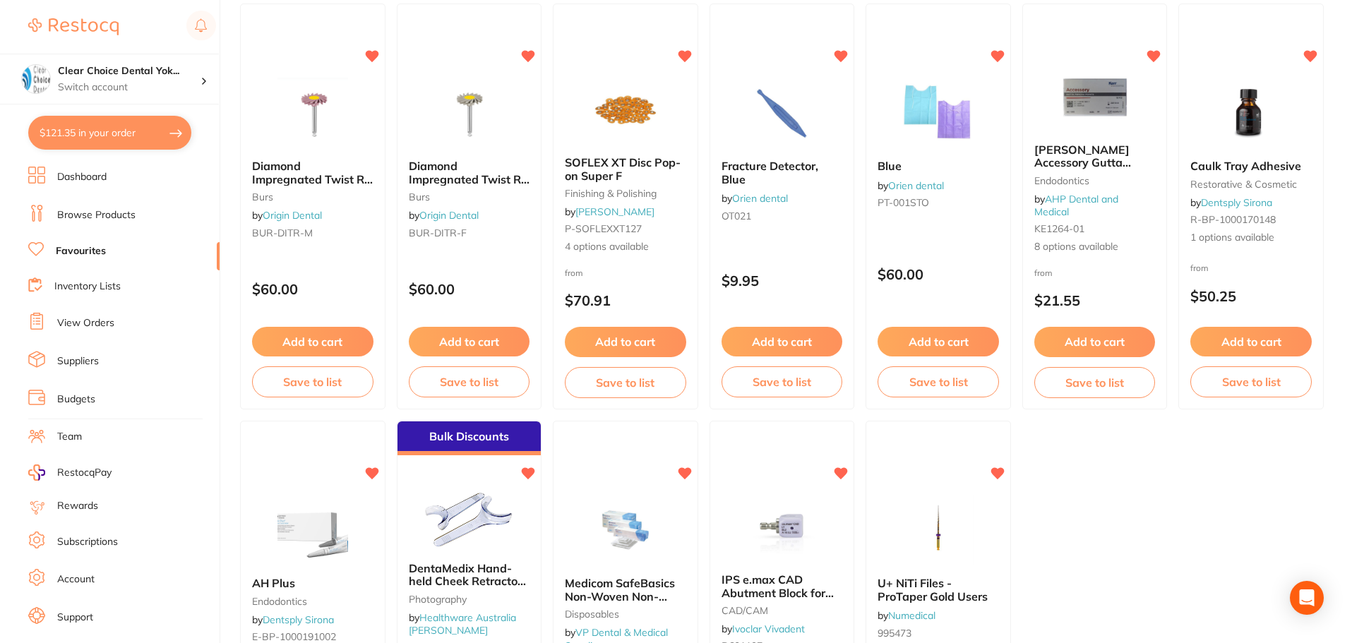
scroll to position [2639, 0]
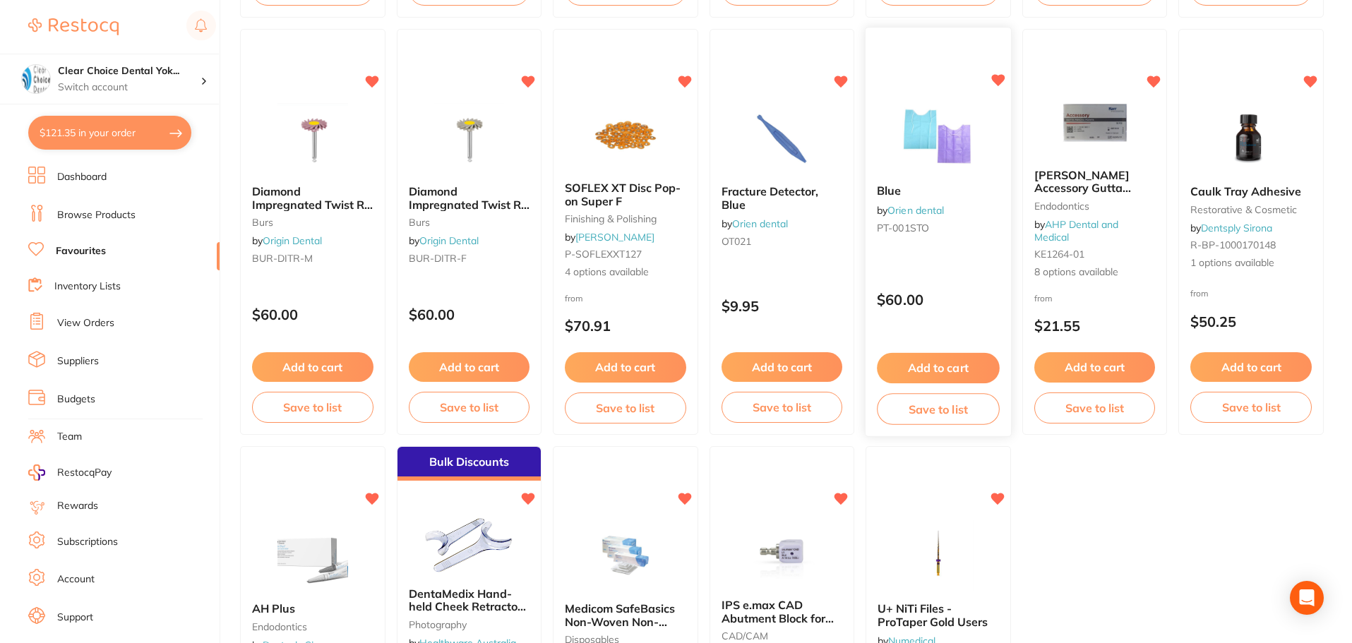
click at [916, 205] on link "Orien dental" at bounding box center [916, 210] width 56 height 13
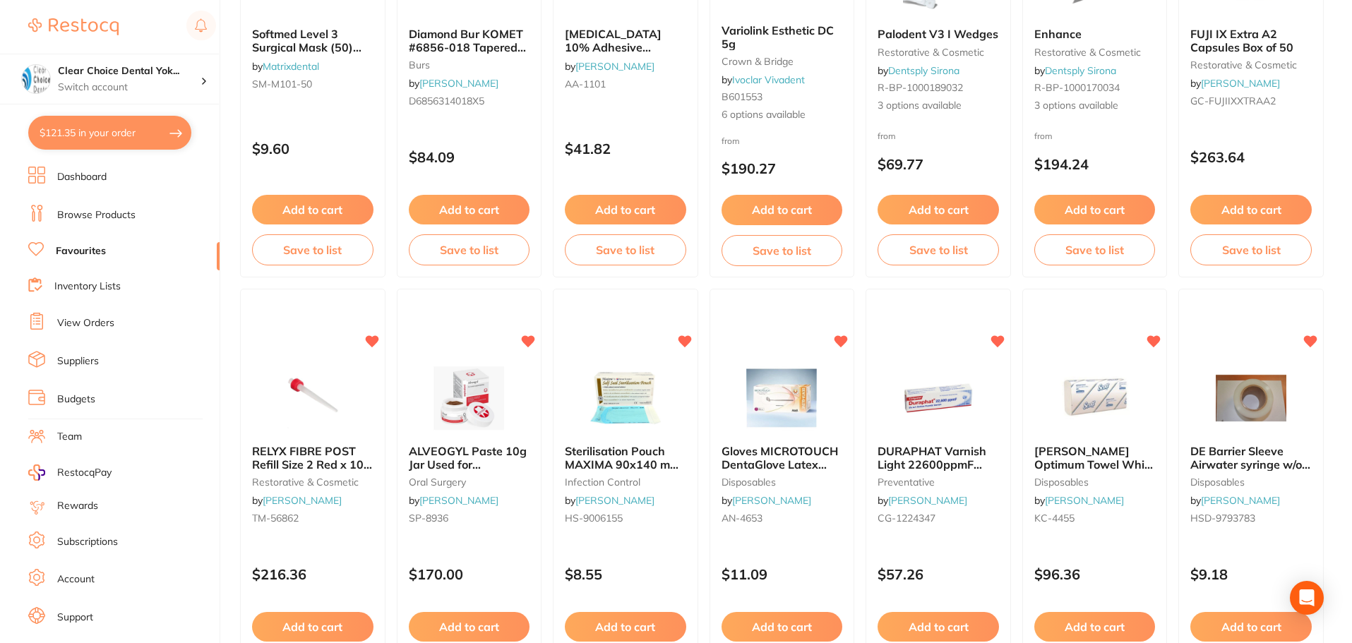
scroll to position [1129, 0]
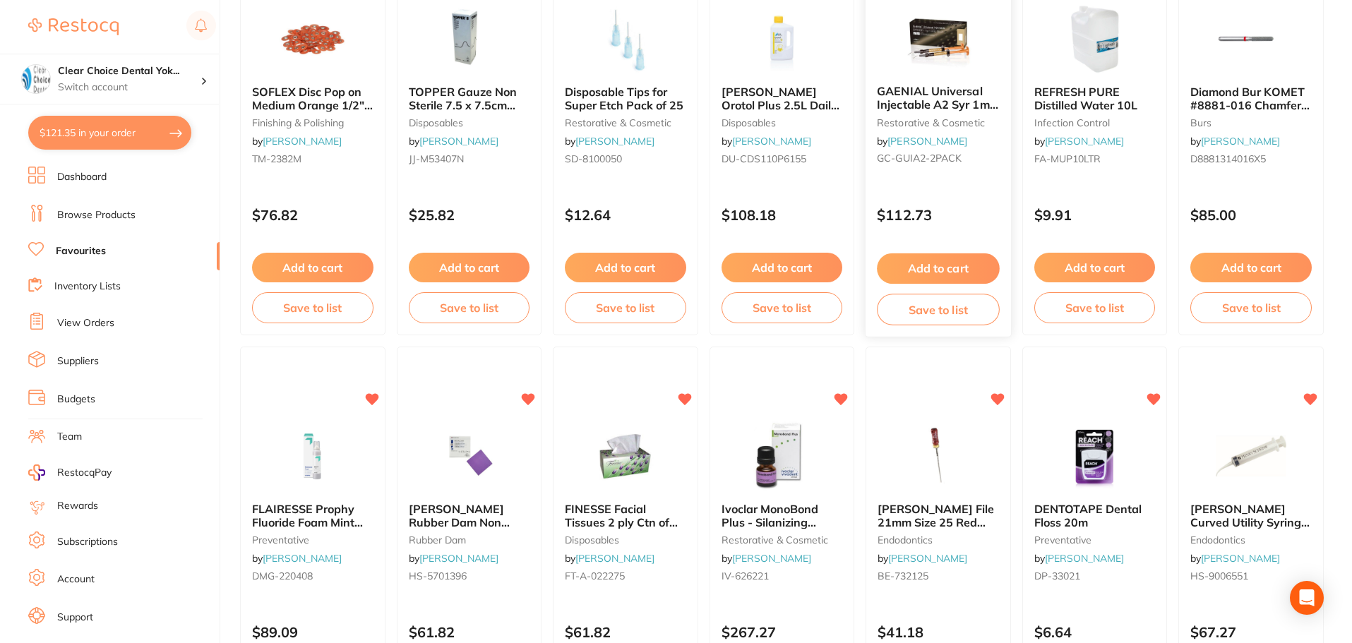
scroll to position [1906, 0]
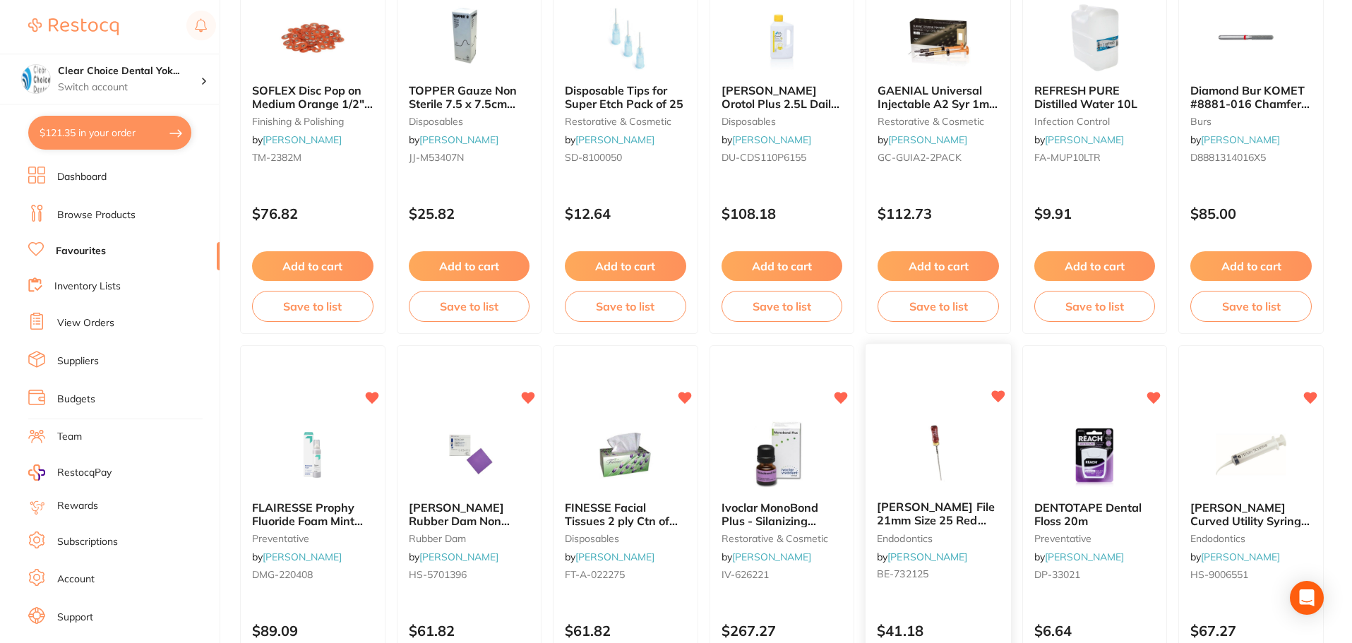
click at [935, 499] on div "Hedstrom File 21mm Size 25 Red Pack of 6 endodontics by Henry Schein Halas BE-7…" at bounding box center [937, 544] width 145 height 108
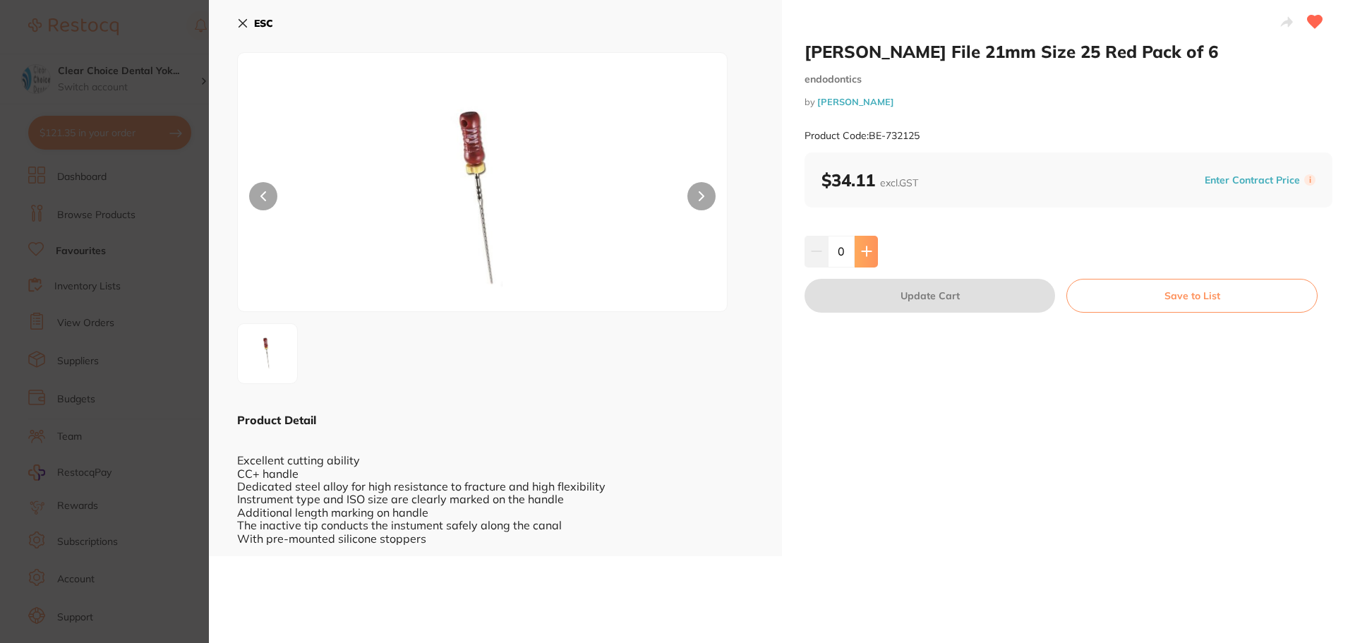
click at [870, 253] on icon at bounding box center [866, 251] width 11 height 11
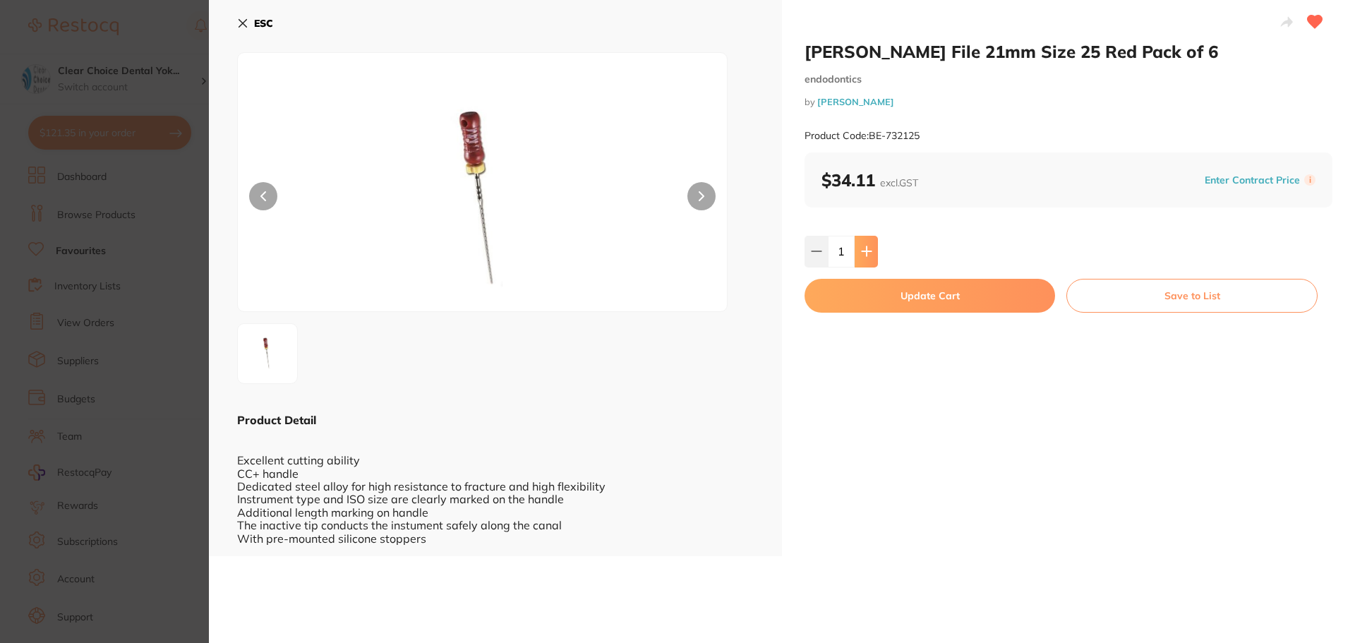
click at [870, 253] on icon at bounding box center [866, 251] width 11 height 11
type input "3"
click at [979, 299] on button "Update Cart" at bounding box center [930, 296] width 251 height 34
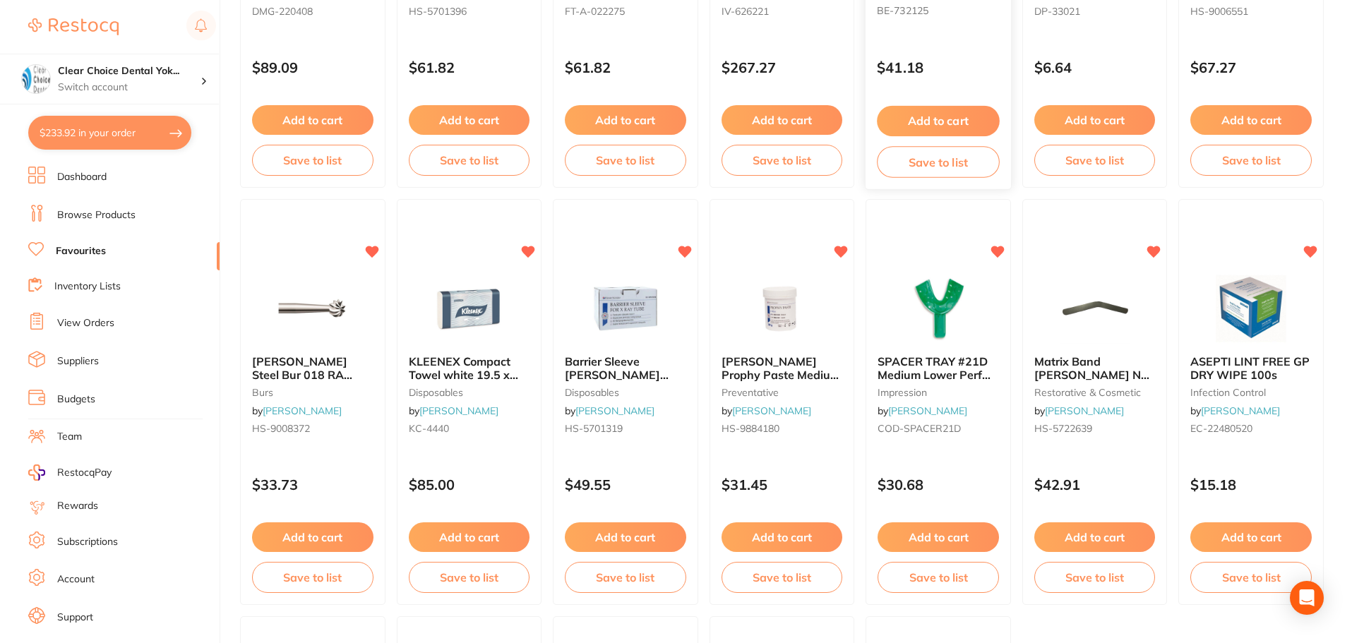
scroll to position [2470, 0]
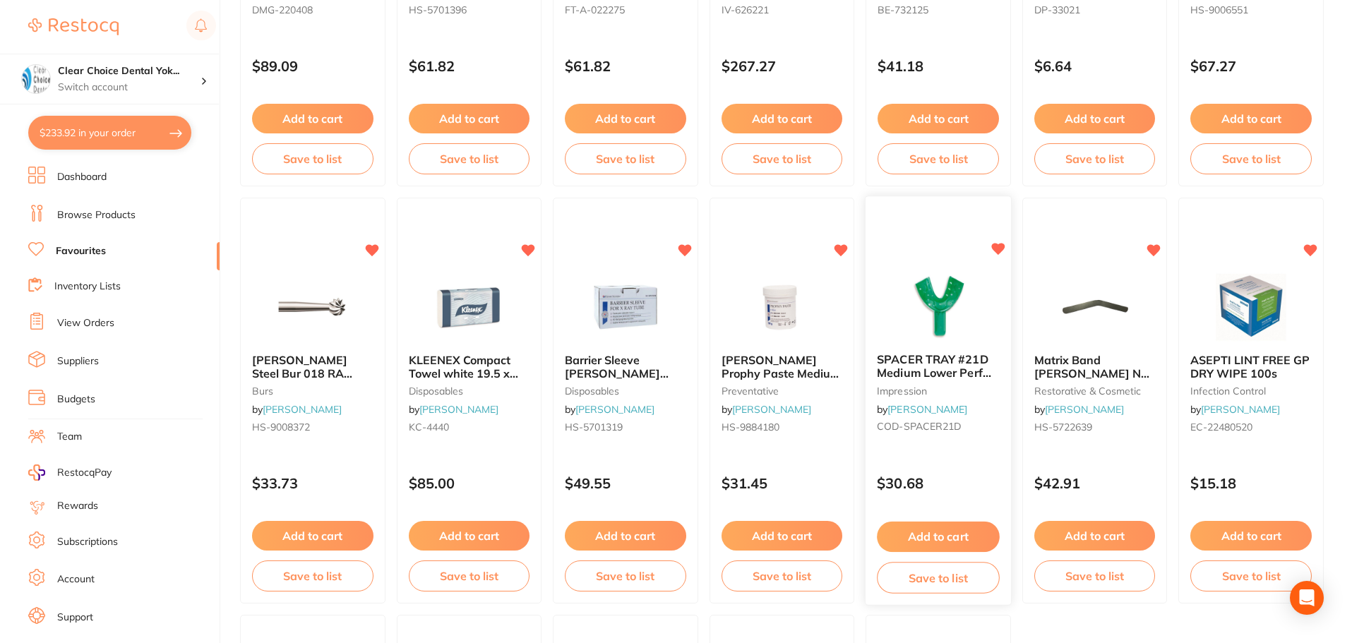
click at [927, 386] on small "impression" at bounding box center [938, 390] width 122 height 11
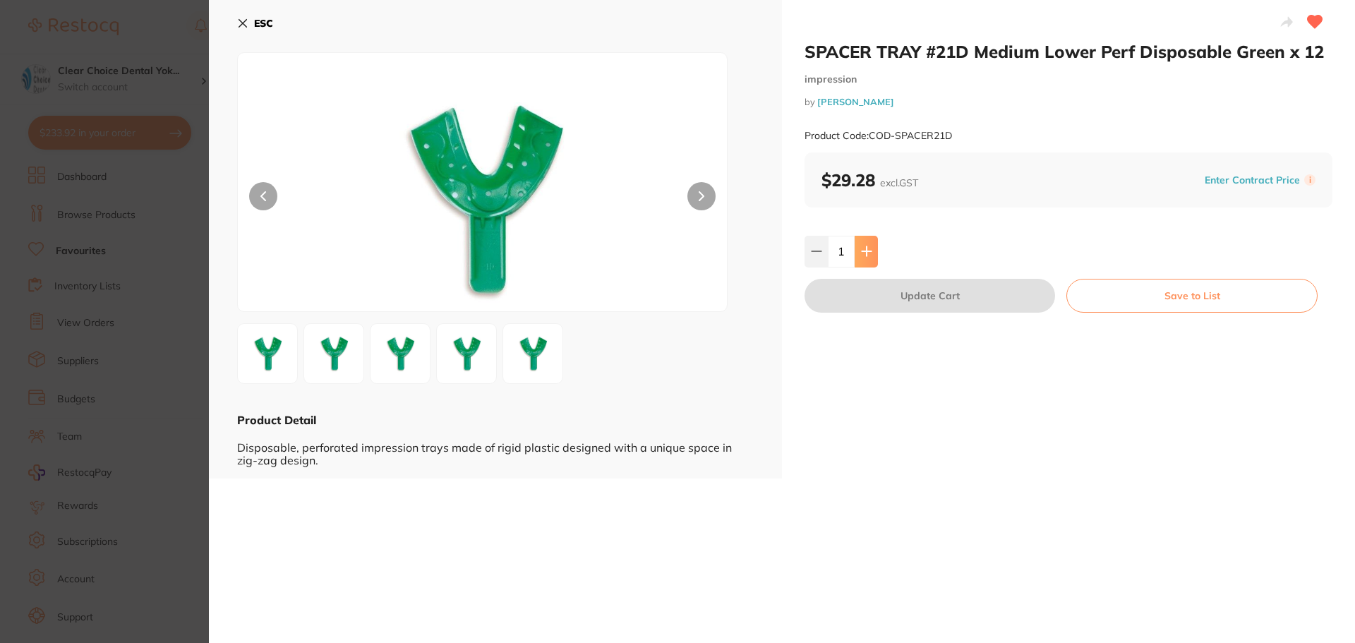
click at [864, 251] on icon at bounding box center [866, 251] width 9 height 9
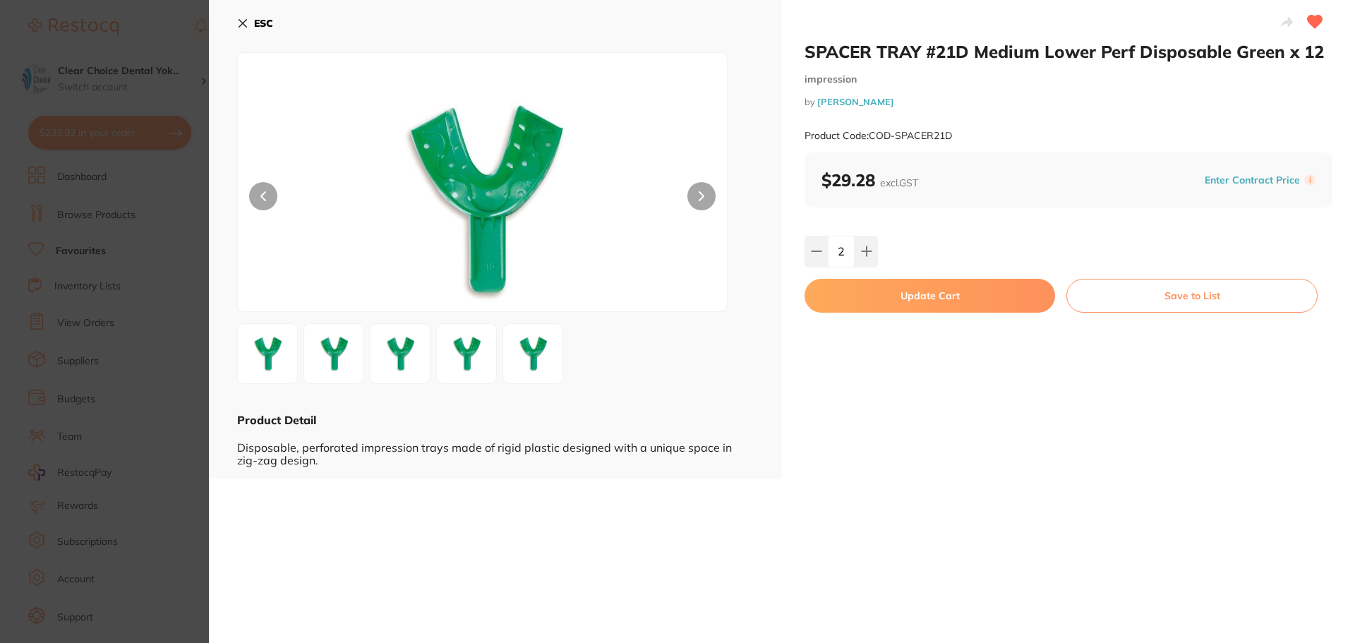
click at [828, 254] on input "2" at bounding box center [841, 251] width 27 height 31
click at [820, 254] on button at bounding box center [816, 251] width 23 height 31
type input "1"
click at [889, 298] on button "Update Cart" at bounding box center [930, 296] width 251 height 34
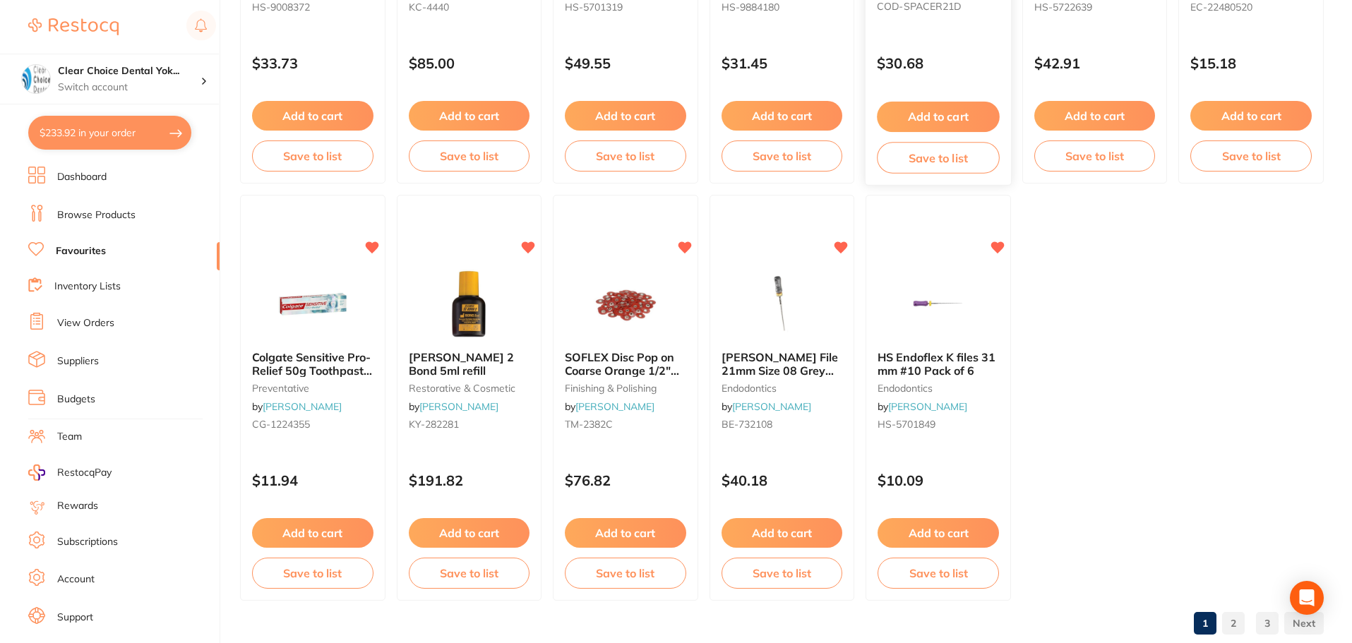
scroll to position [2894, 0]
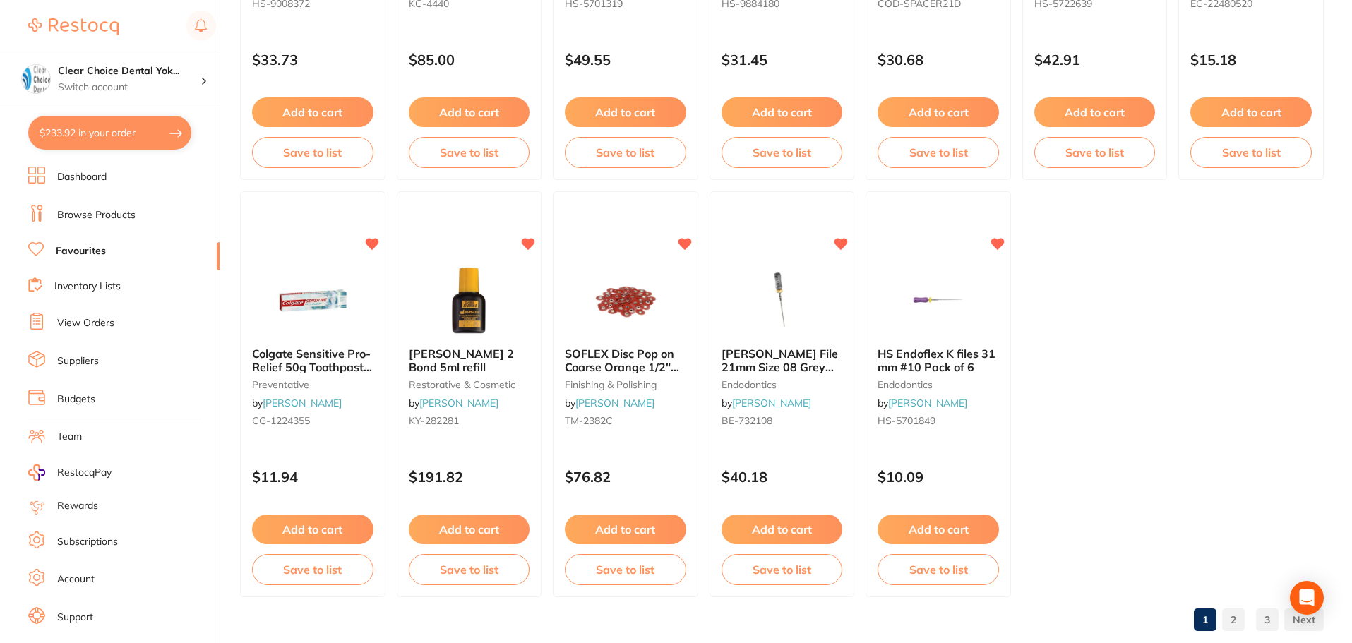
click at [1263, 618] on link "3" at bounding box center [1267, 620] width 23 height 28
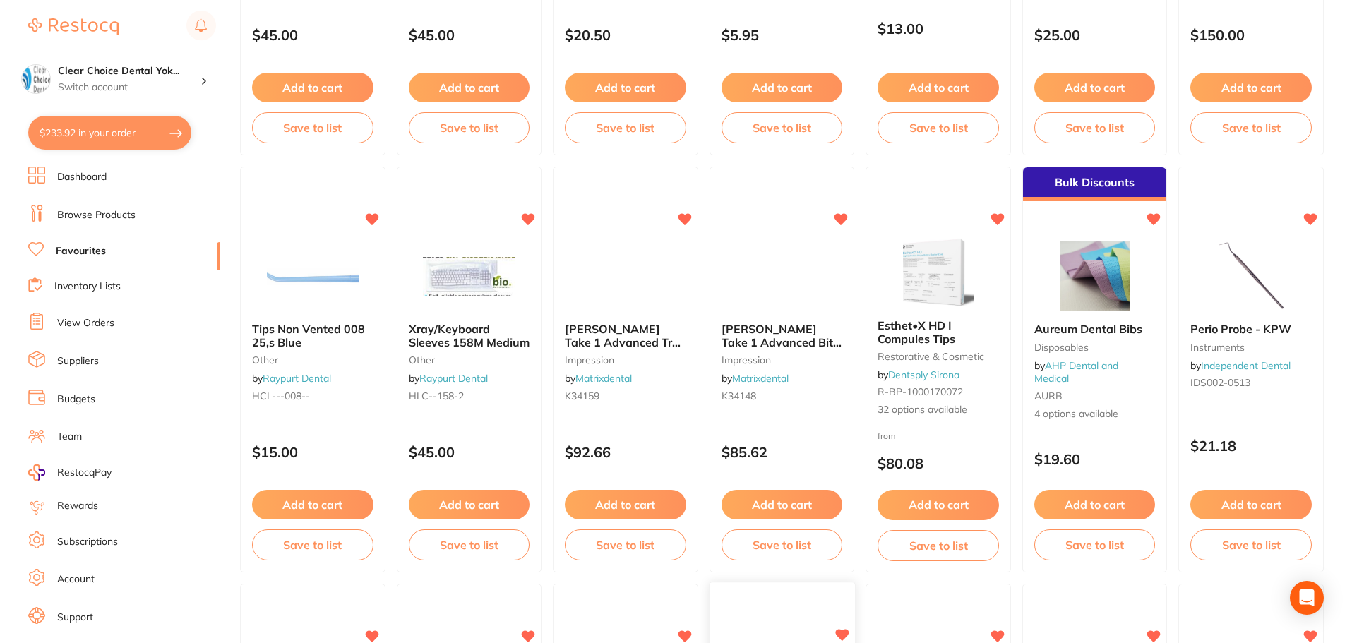
scroll to position [1234, 0]
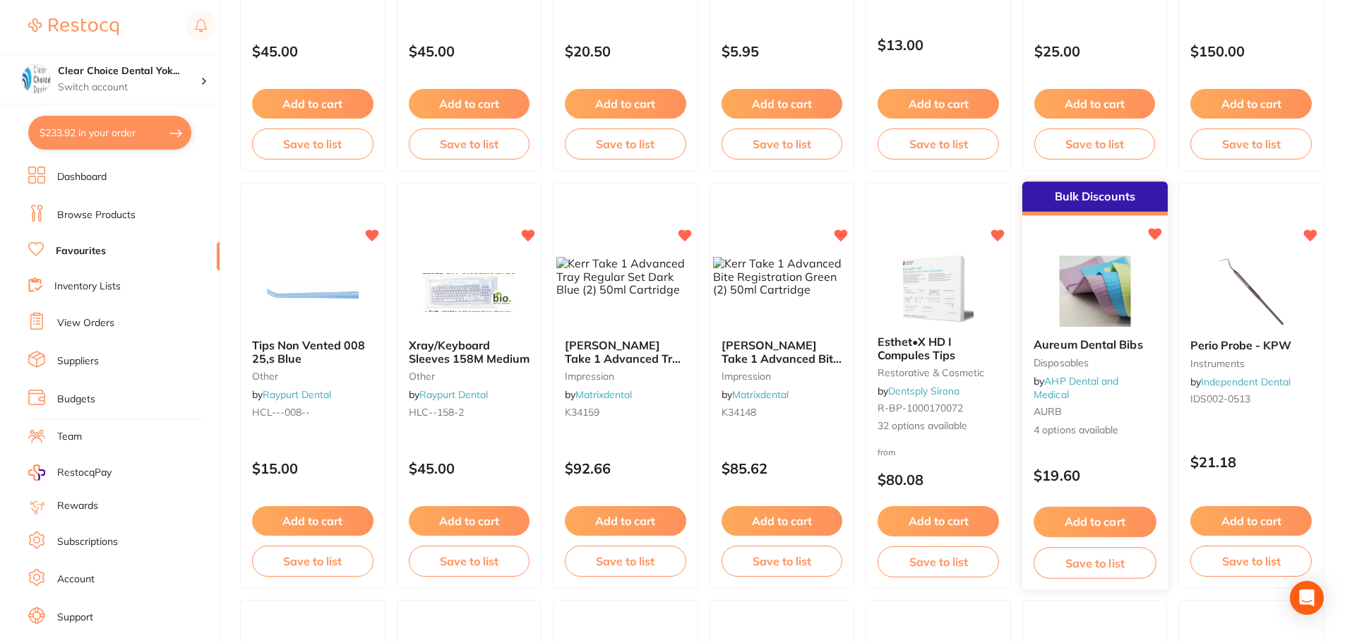
click at [1090, 520] on button "Add to cart" at bounding box center [1094, 522] width 122 height 30
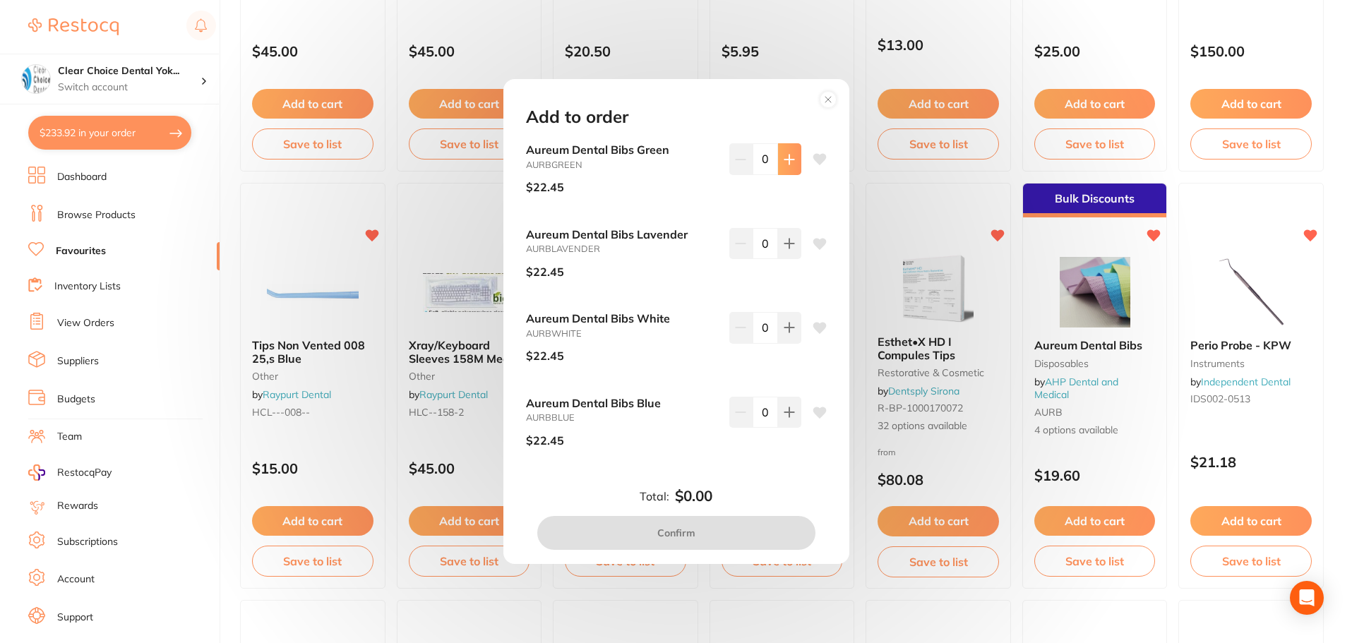
click at [786, 162] on icon at bounding box center [788, 159] width 9 height 9
type input "1"
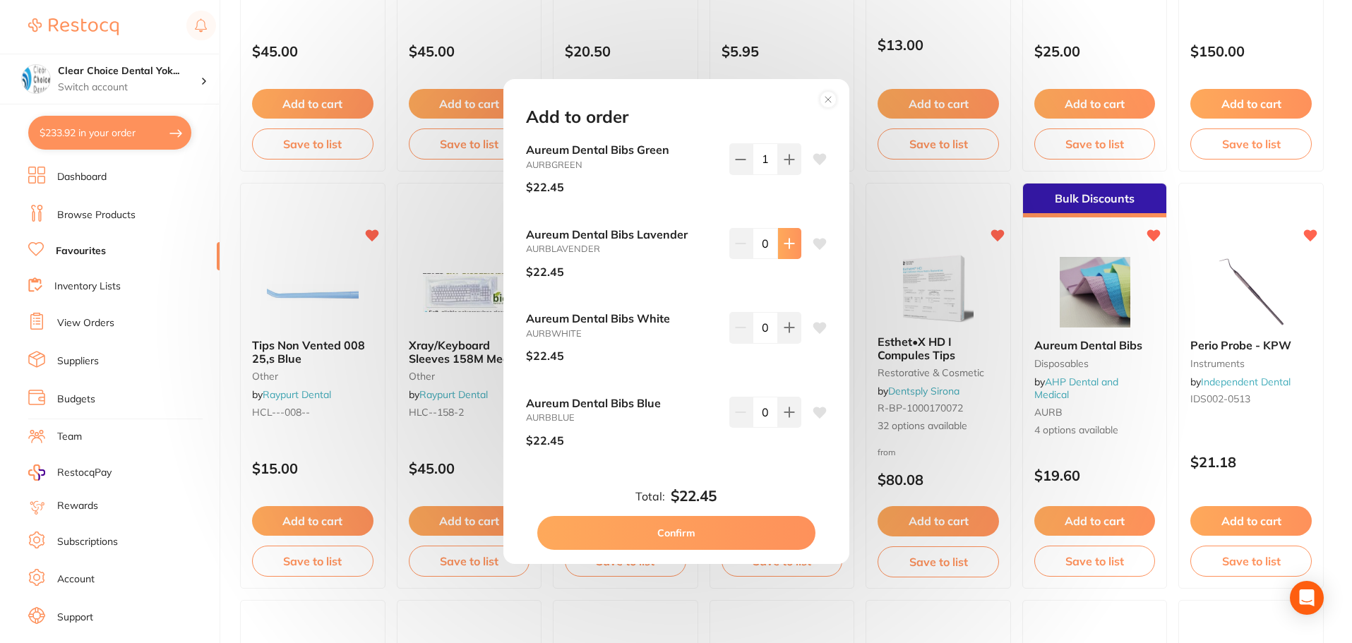
click at [789, 246] on icon at bounding box center [788, 243] width 11 height 11
type input "1"
click at [827, 97] on circle at bounding box center [827, 99] width 16 height 16
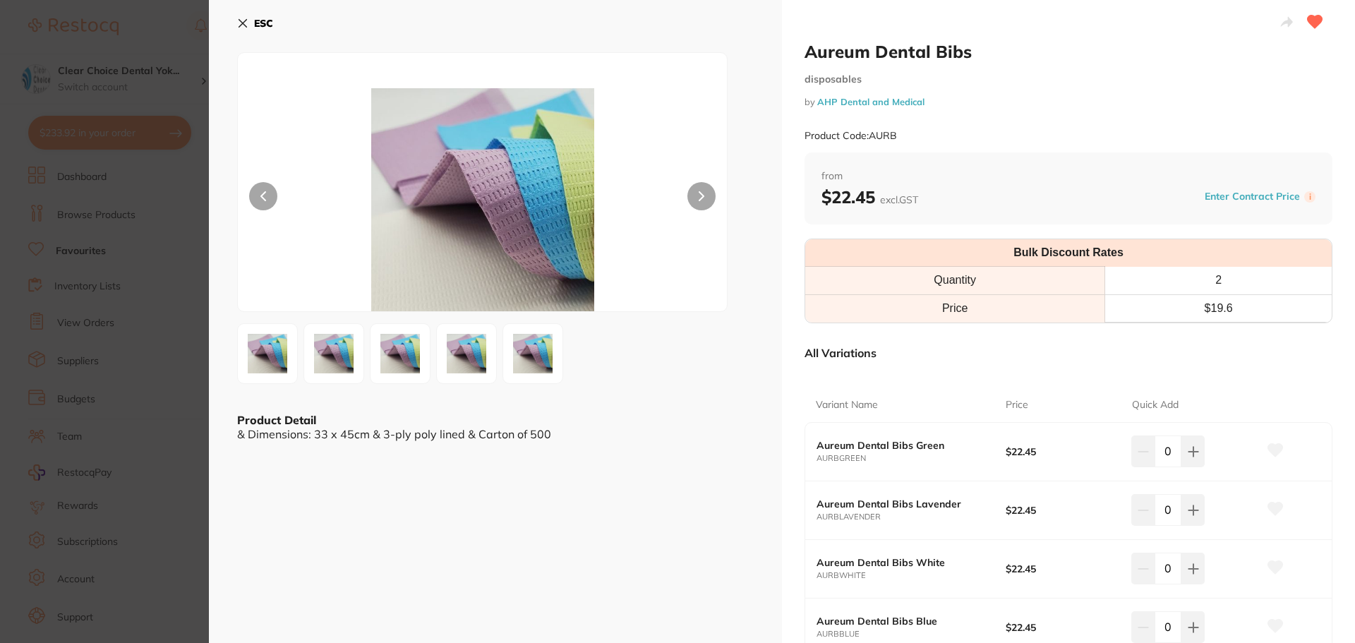
click at [251, 20] on button "ESC" at bounding box center [255, 23] width 36 height 24
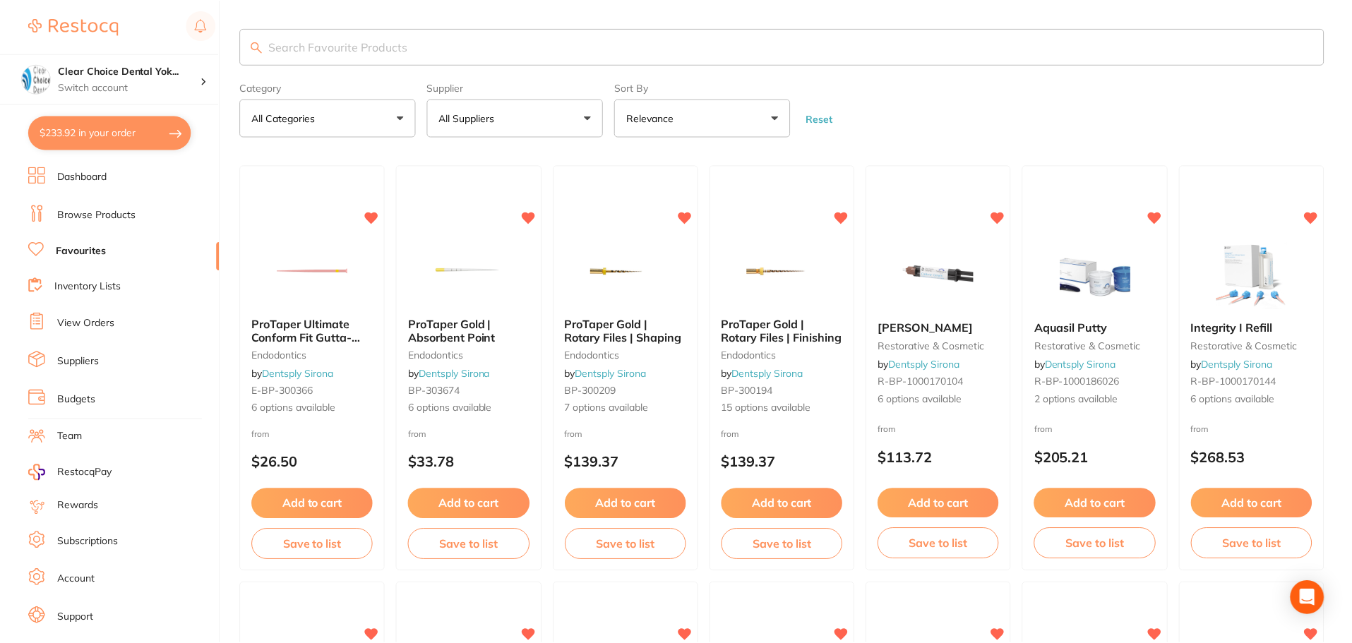
scroll to position [1234, 0]
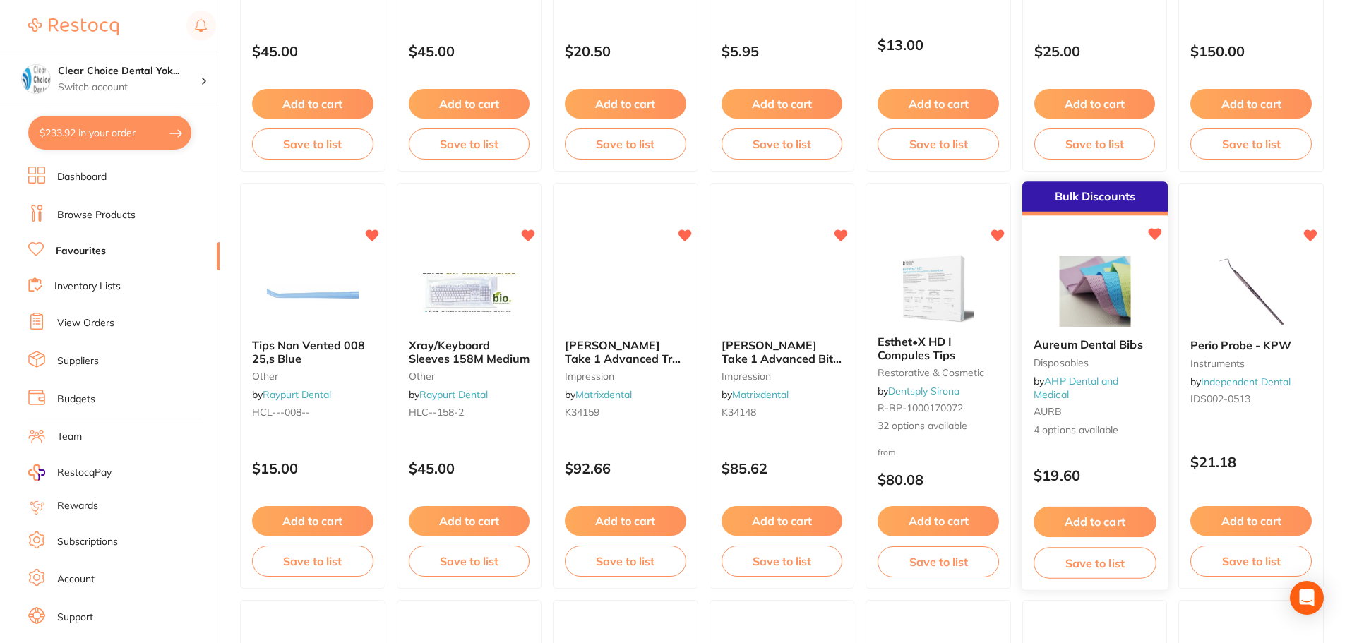
click at [1082, 353] on div "Aureum Dental Bibs disposables by AHP Dental and Medical AURB 4 options availab…" at bounding box center [1094, 389] width 145 height 122
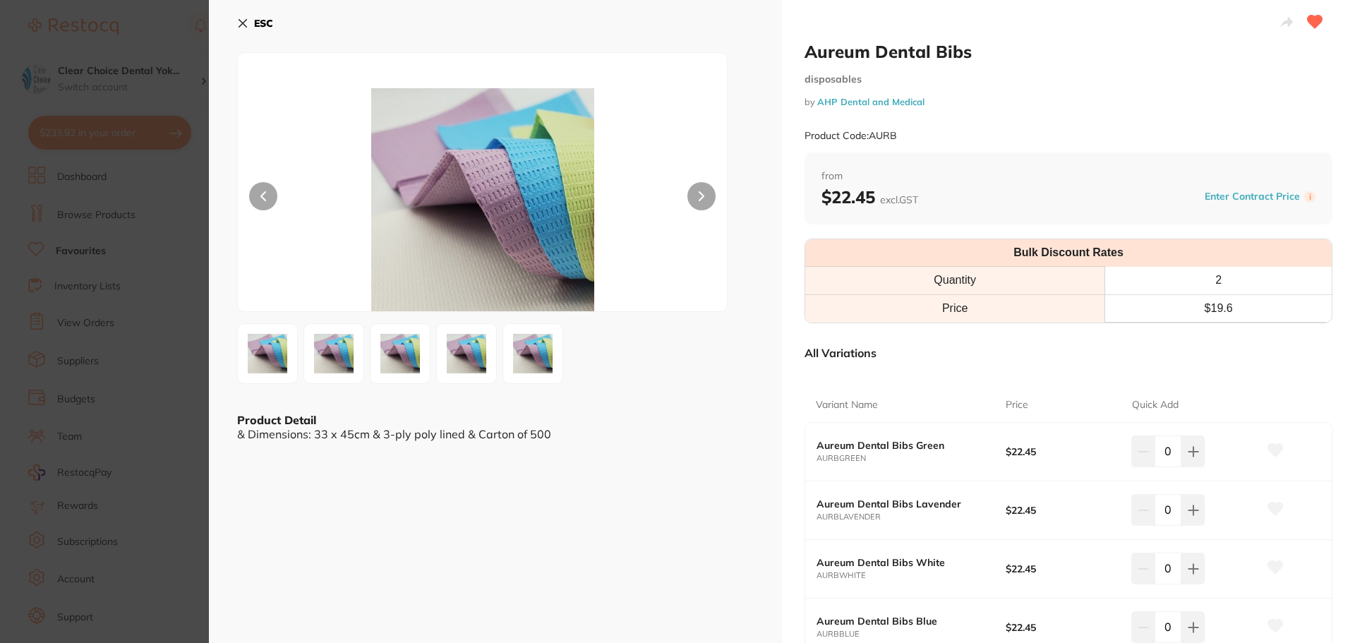
click at [255, 25] on b "ESC" at bounding box center [263, 23] width 19 height 13
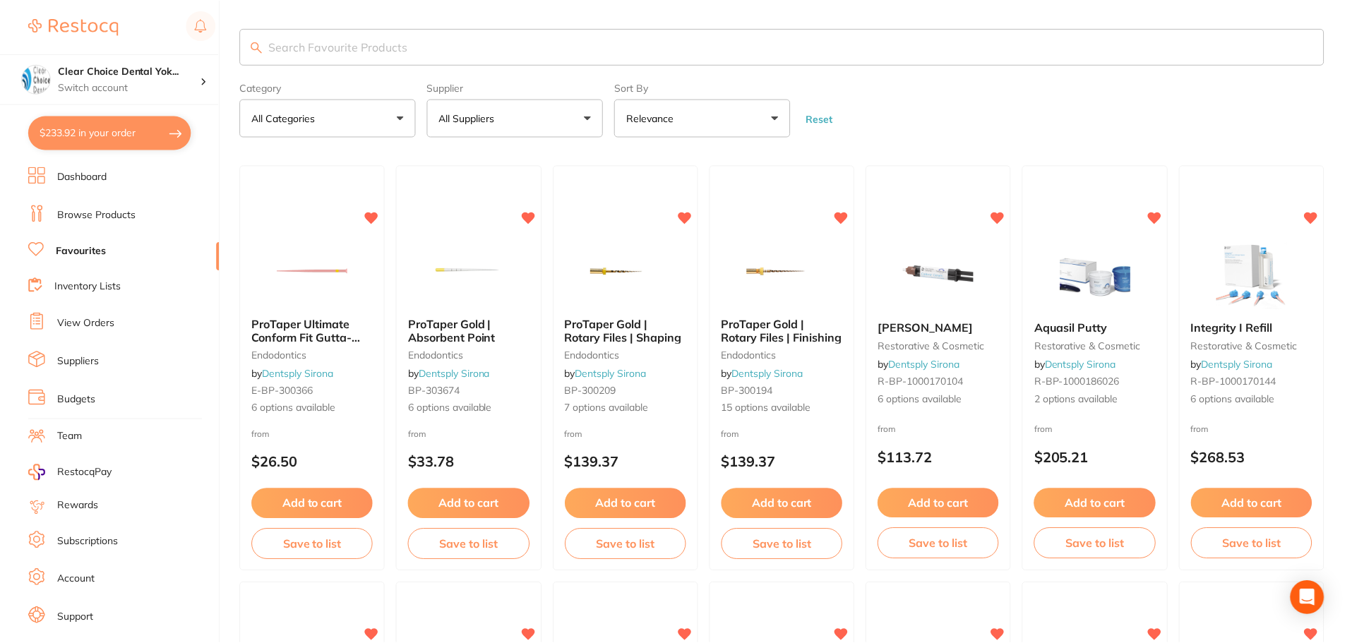
scroll to position [1234, 0]
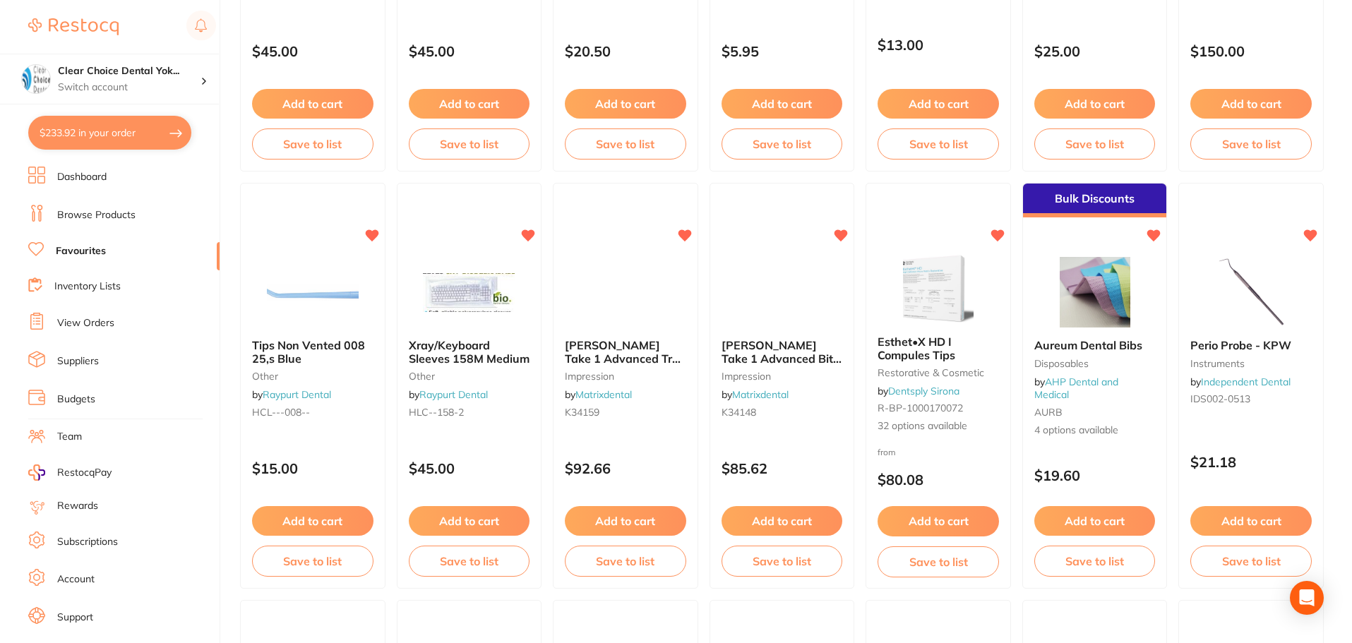
click at [92, 325] on link "View Orders" at bounding box center [85, 323] width 57 height 14
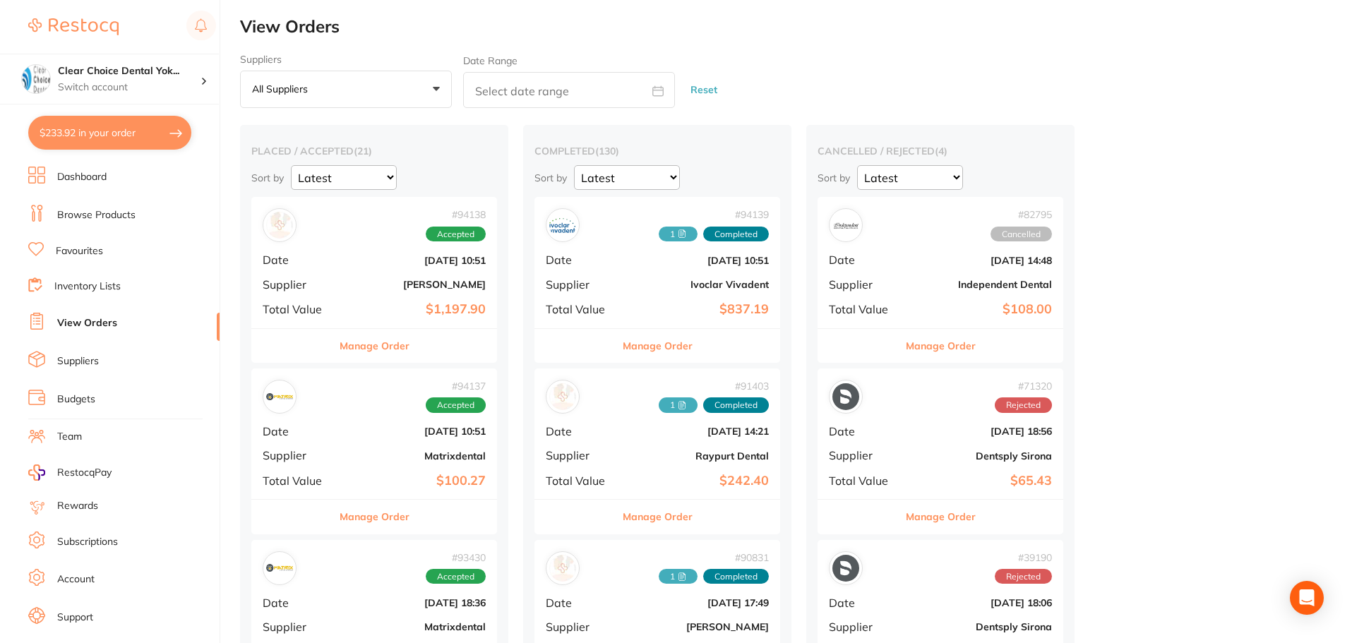
click at [95, 219] on link "Browse Products" at bounding box center [96, 215] width 78 height 14
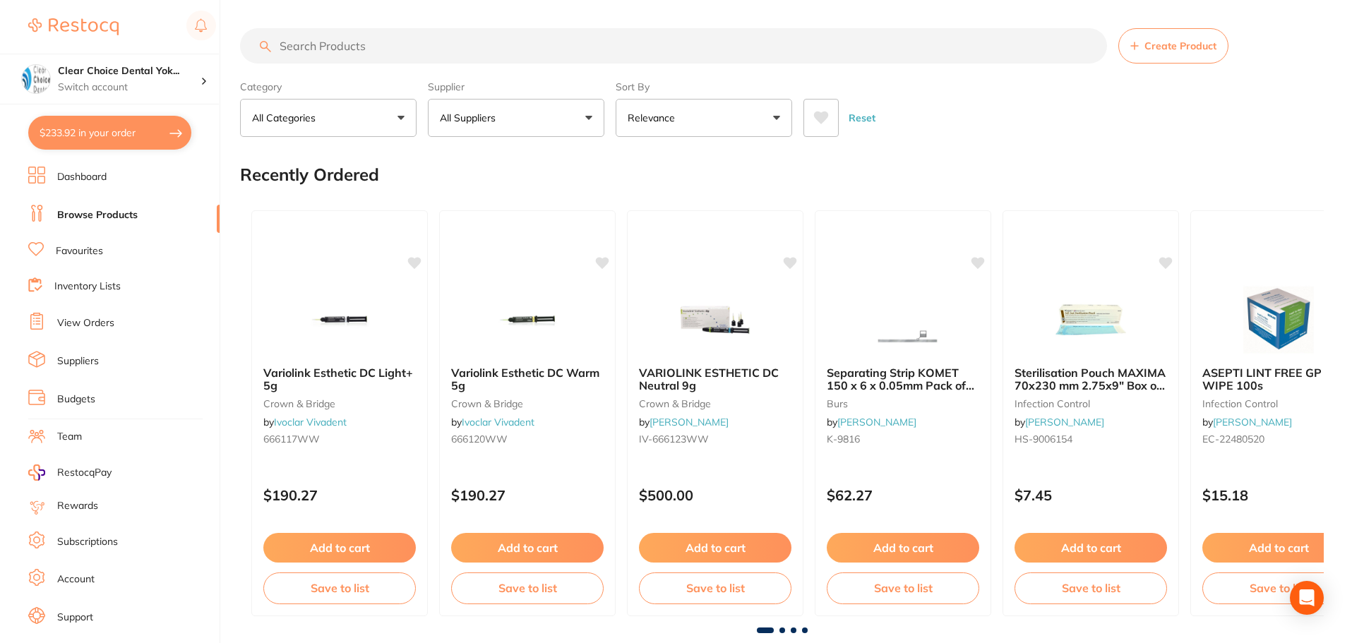
click at [88, 215] on link "Browse Products" at bounding box center [97, 215] width 80 height 14
click at [77, 248] on link "Favourites" at bounding box center [79, 251] width 47 height 14
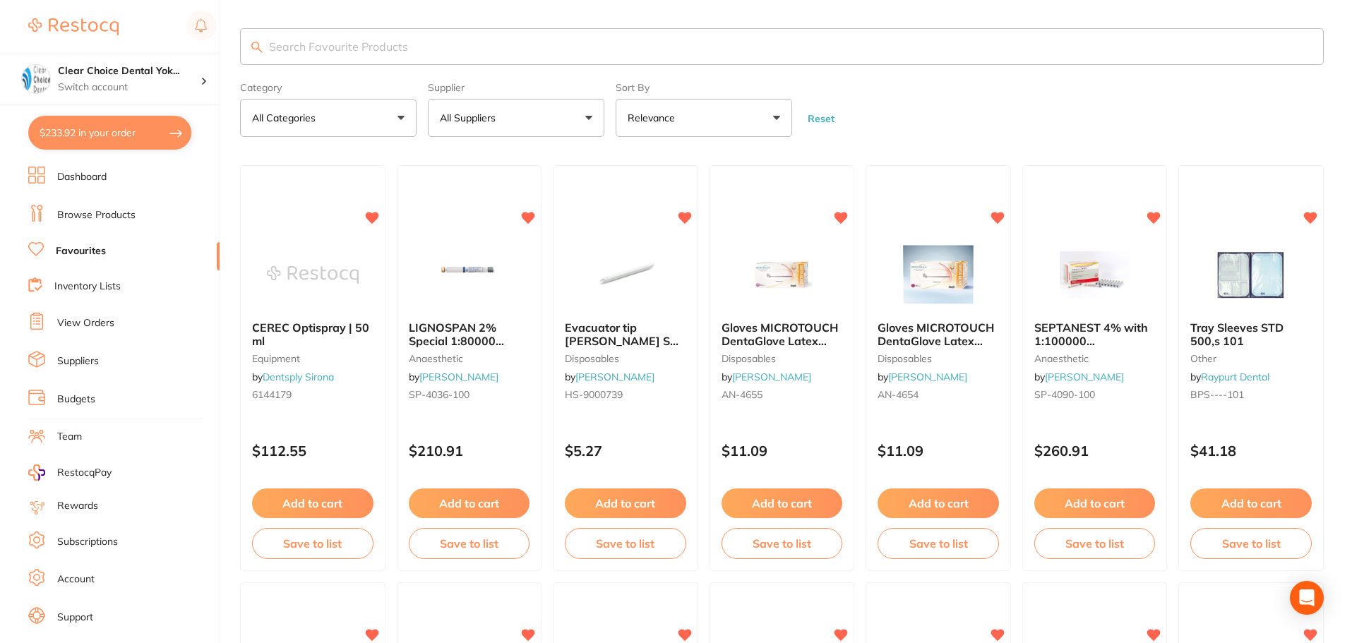
click at [359, 47] on input "search" at bounding box center [781, 46] width 1083 height 37
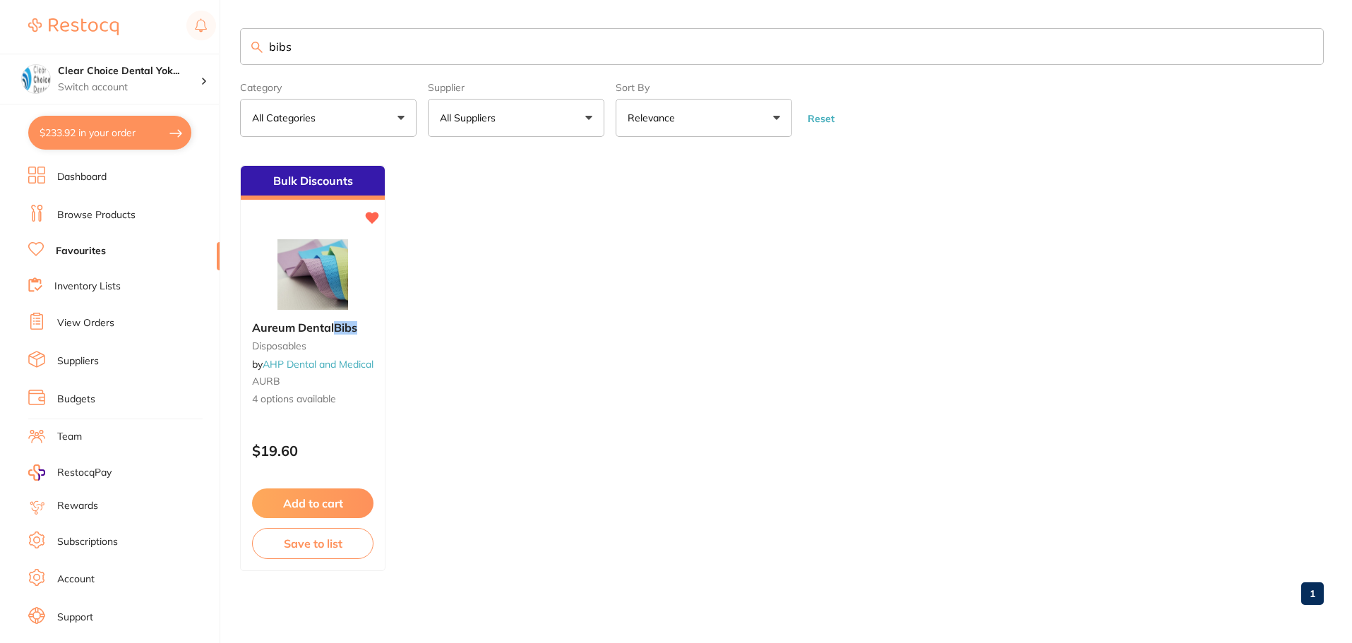
type input "bibs"
click at [89, 323] on link "View Orders" at bounding box center [85, 323] width 57 height 14
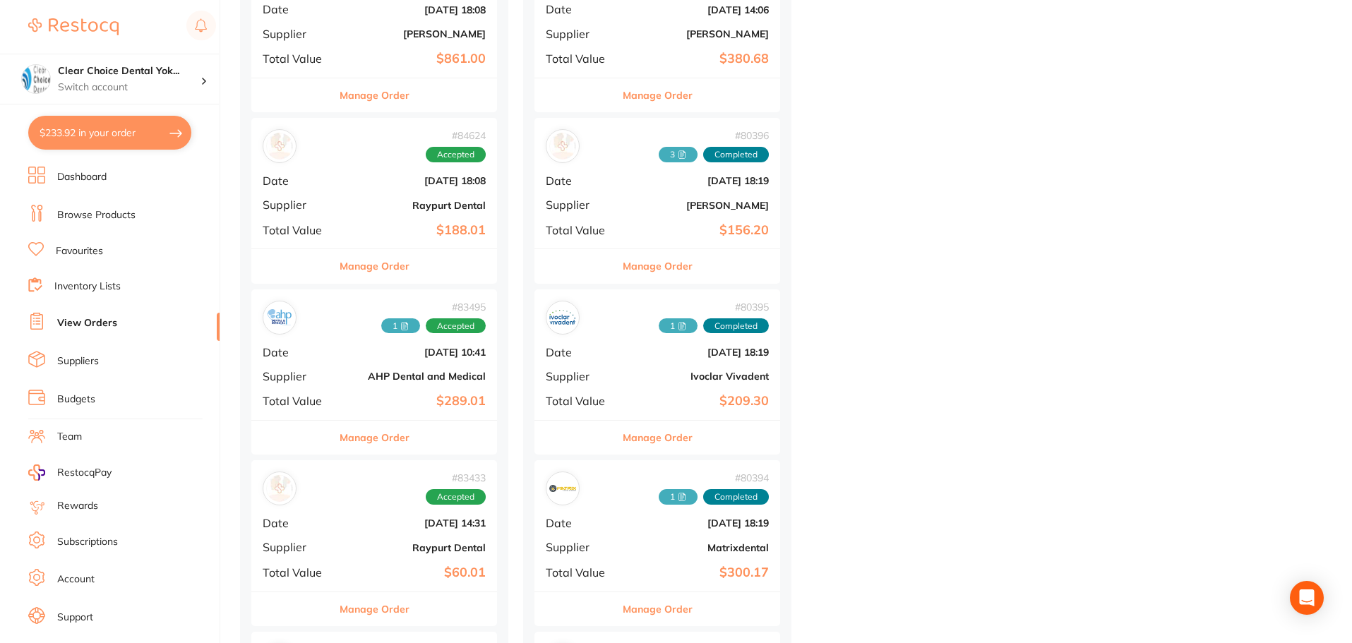
scroll to position [3106, 0]
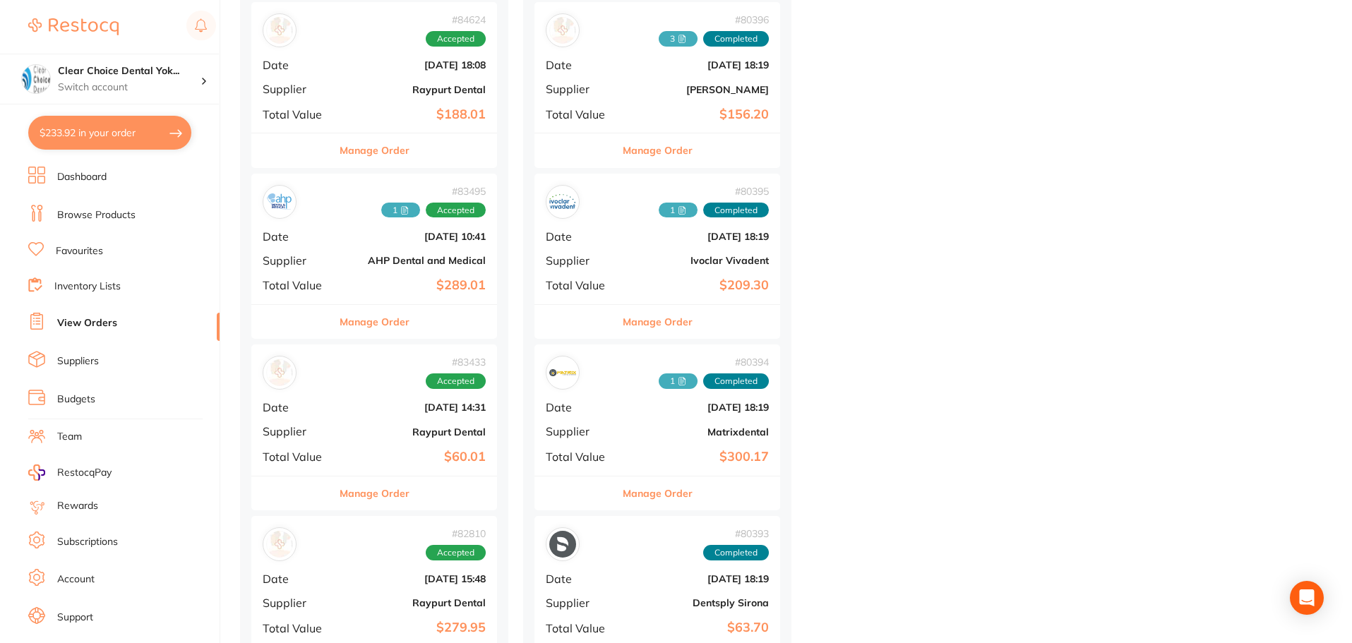
click at [419, 283] on b "$289.01" at bounding box center [414, 285] width 141 height 15
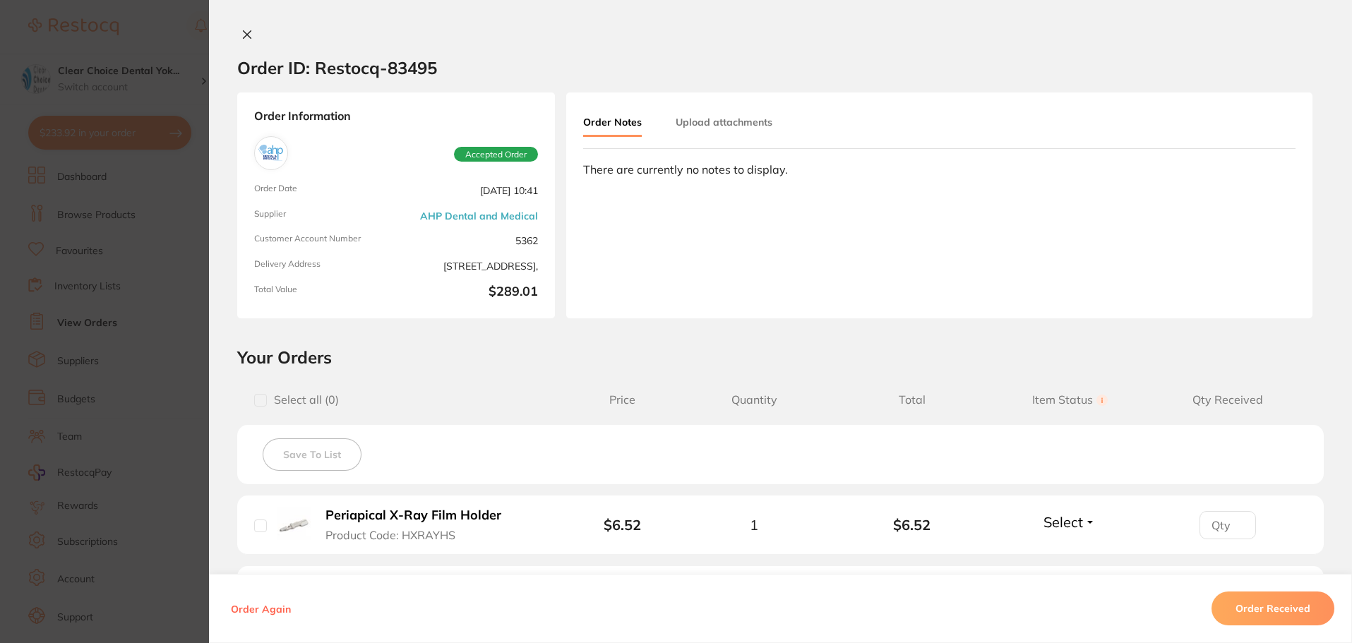
click at [243, 31] on icon at bounding box center [246, 34] width 11 height 11
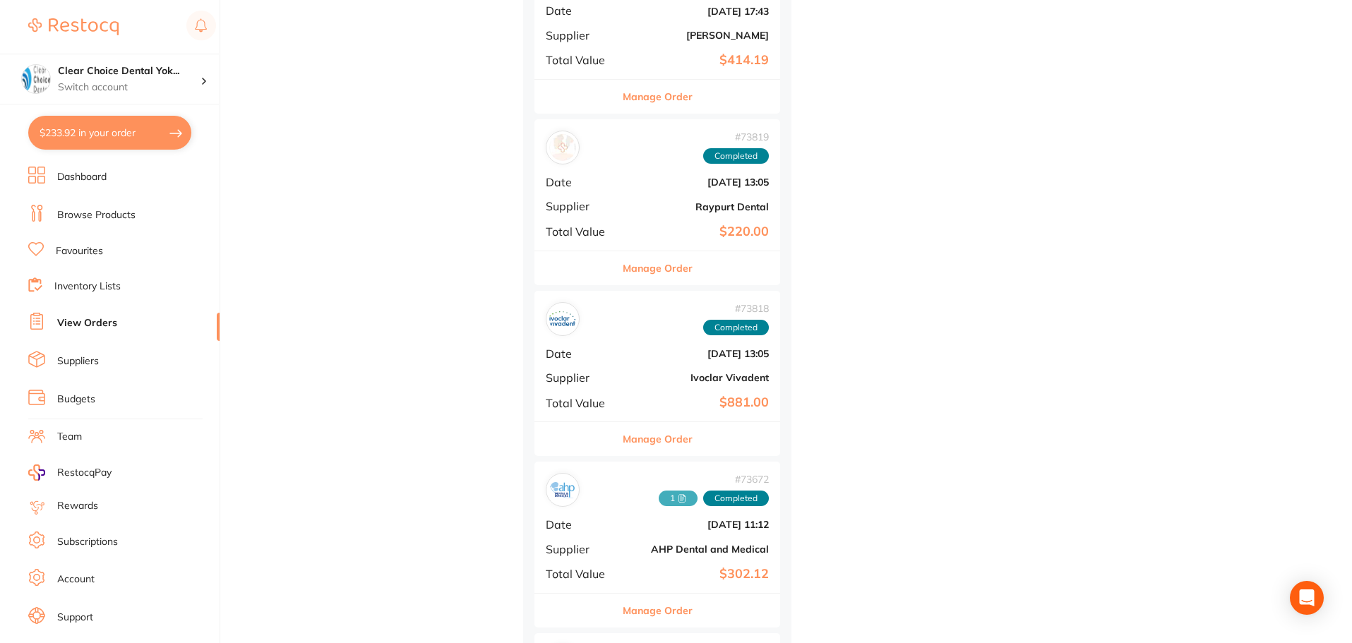
scroll to position [7482, 0]
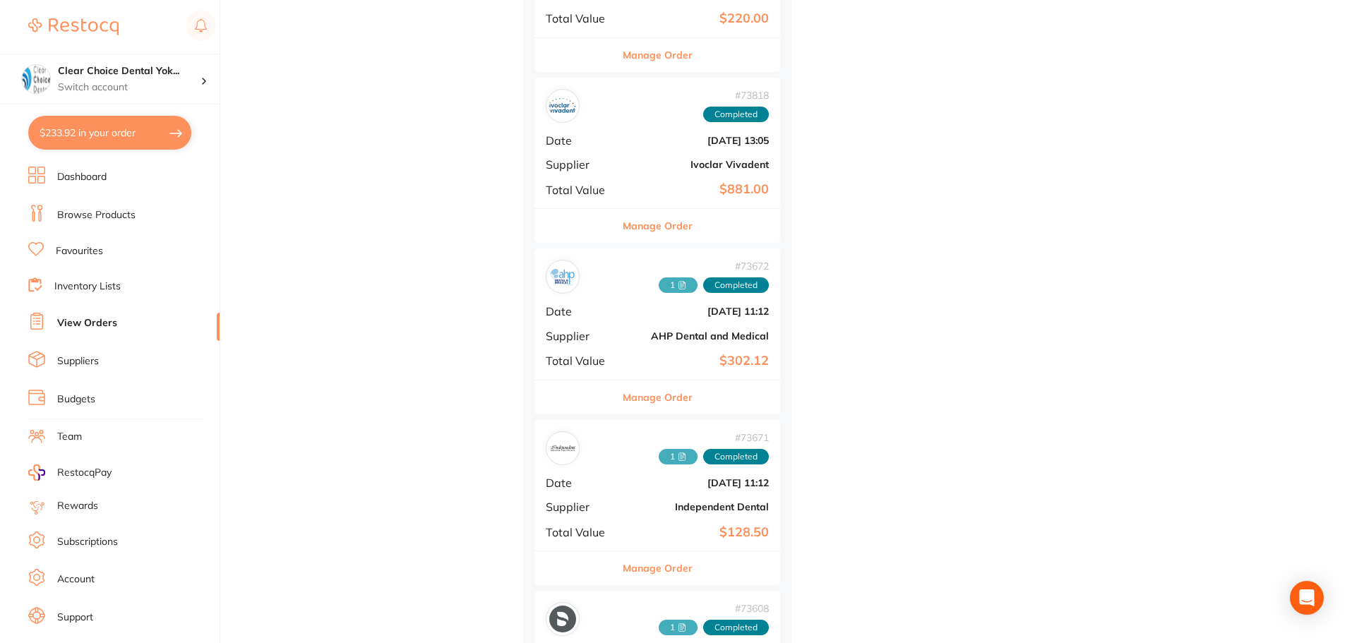
click at [649, 357] on b "$302.12" at bounding box center [697, 361] width 141 height 15
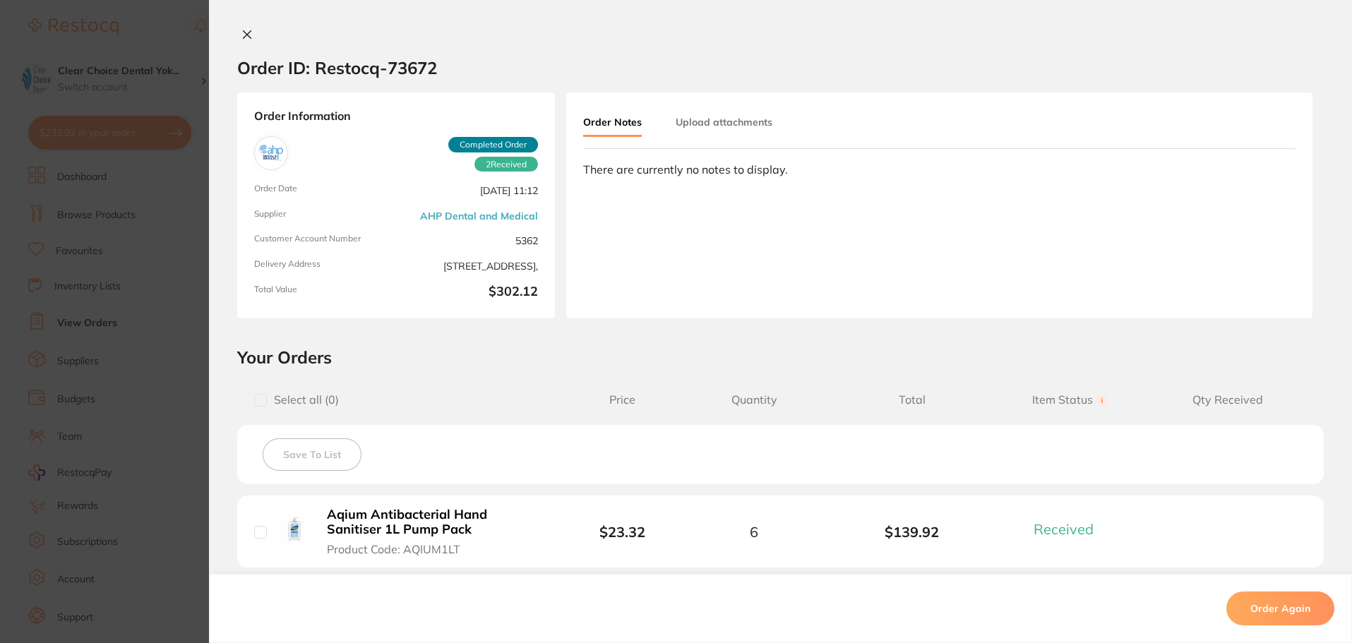
scroll to position [7129, 0]
click at [237, 32] on button at bounding box center [247, 35] width 20 height 15
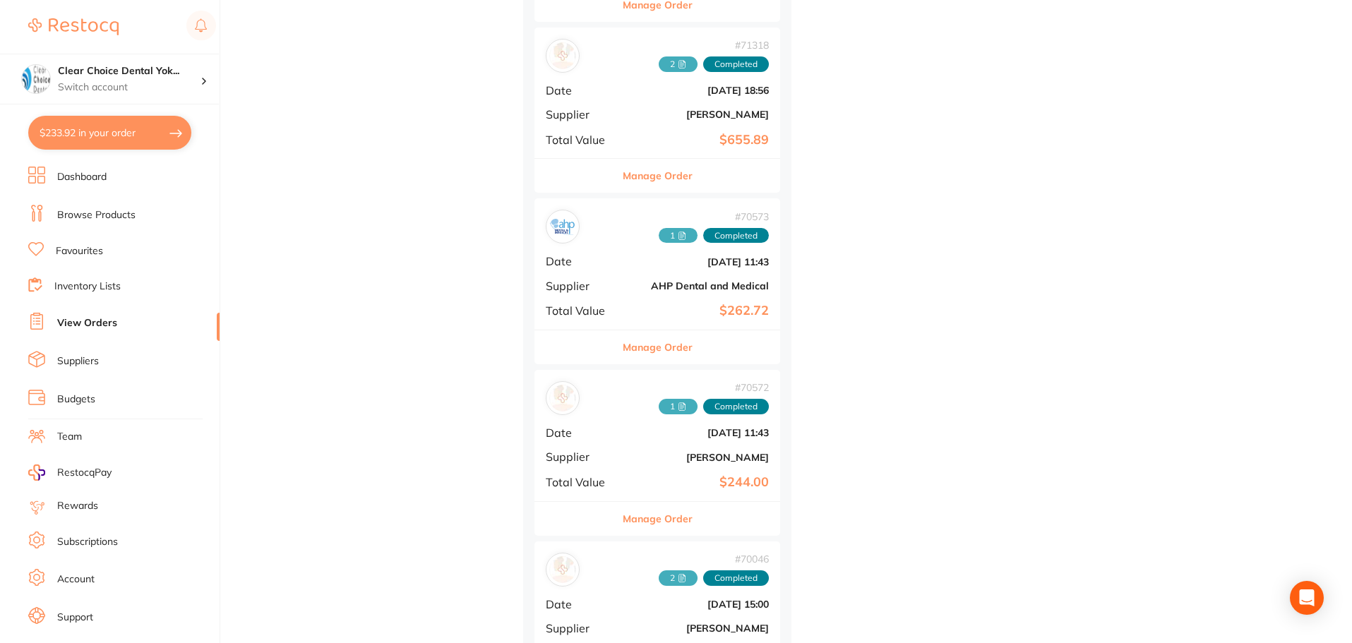
scroll to position [9741, 0]
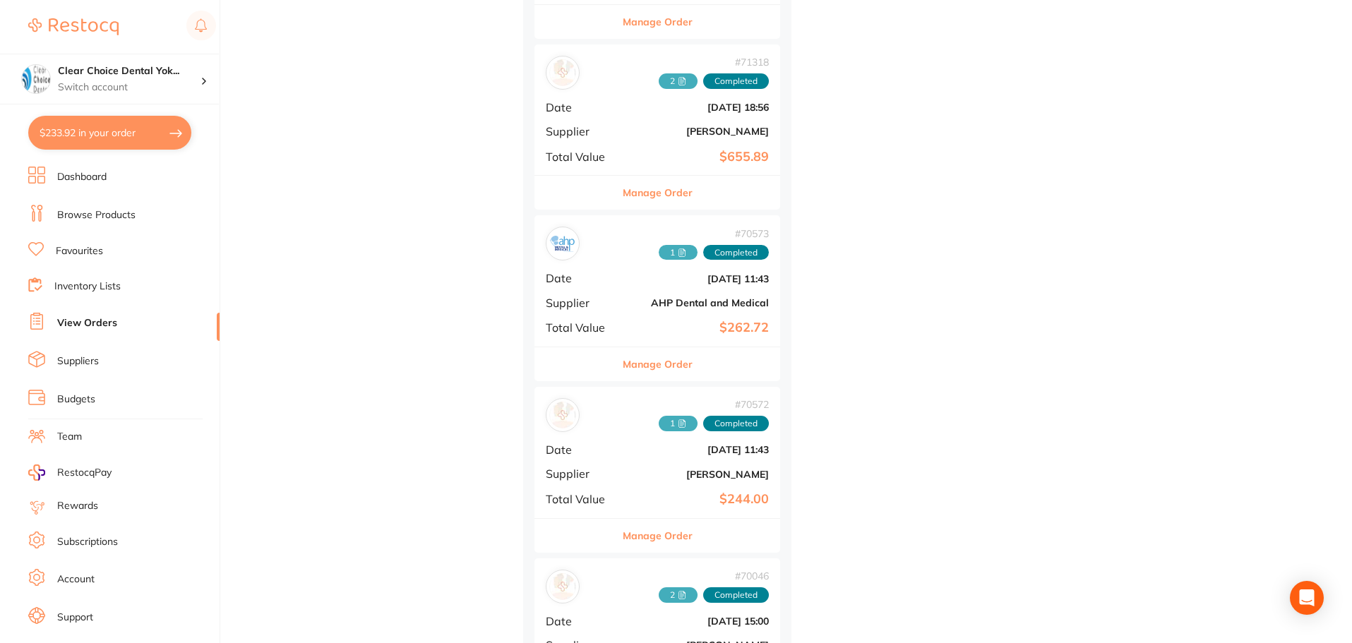
click at [643, 299] on b "AHP Dental and Medical" at bounding box center [697, 302] width 141 height 11
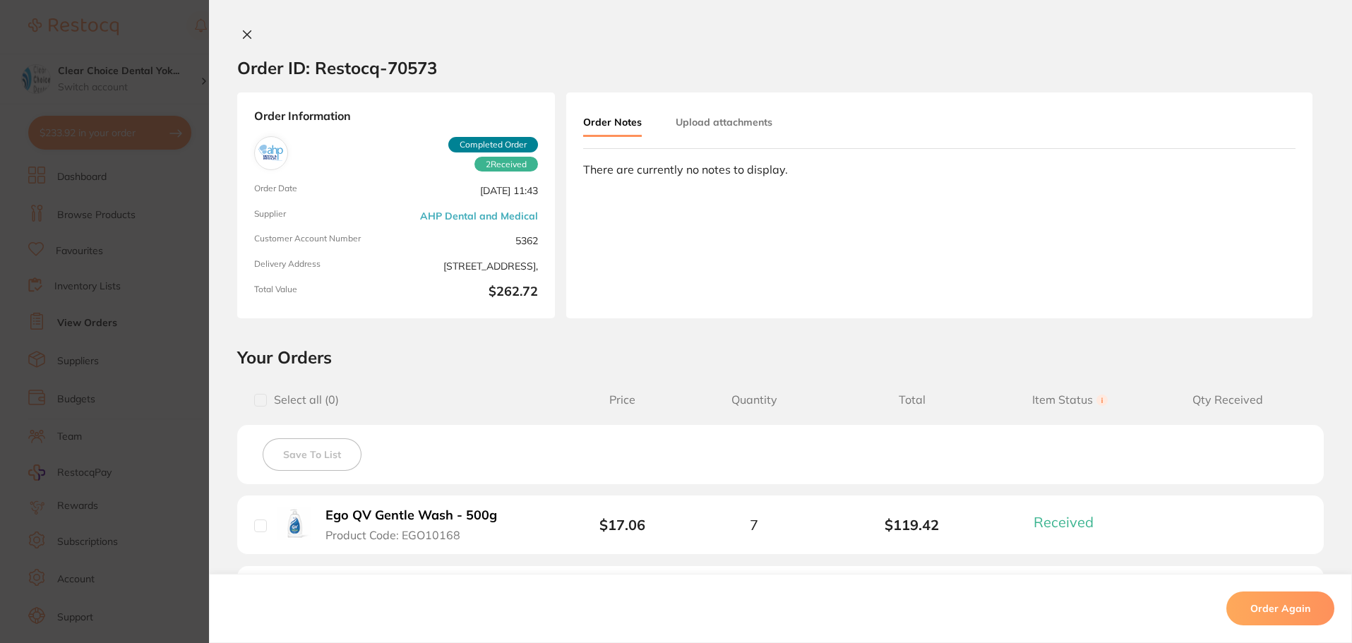
drag, startPoint x: 246, startPoint y: 37, endPoint x: 253, endPoint y: 34, distance: 7.6
click at [250, 37] on button at bounding box center [247, 35] width 20 height 15
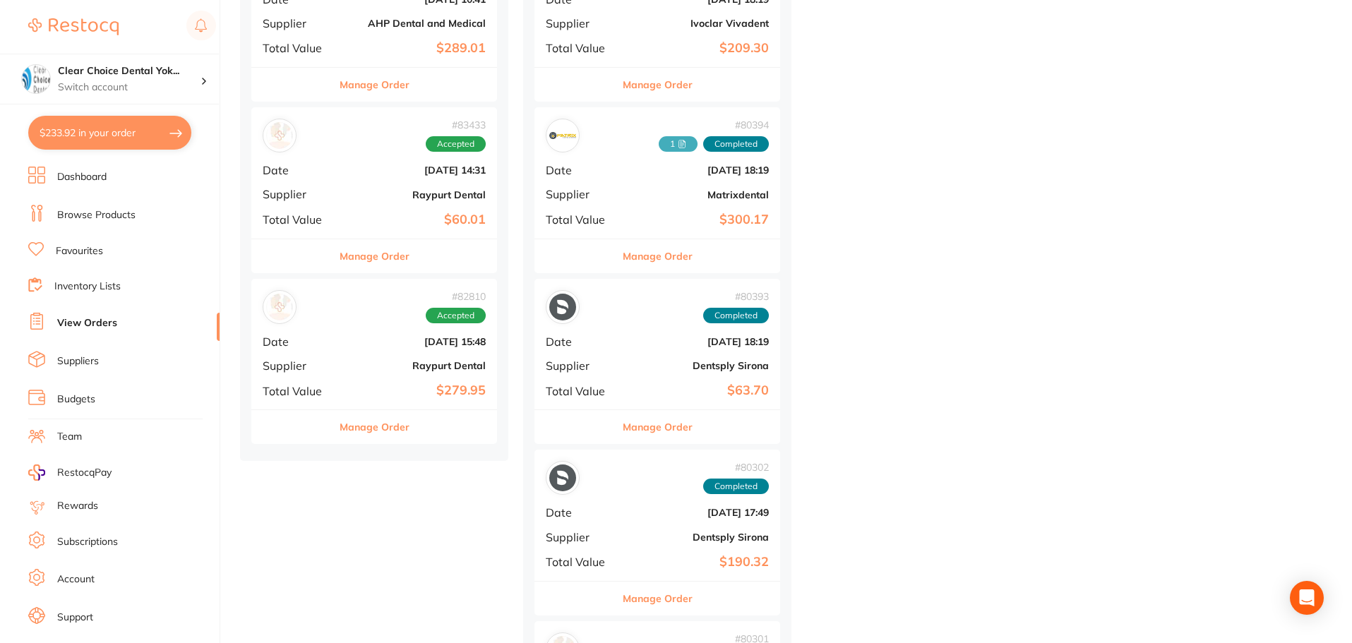
scroll to position [3317, 0]
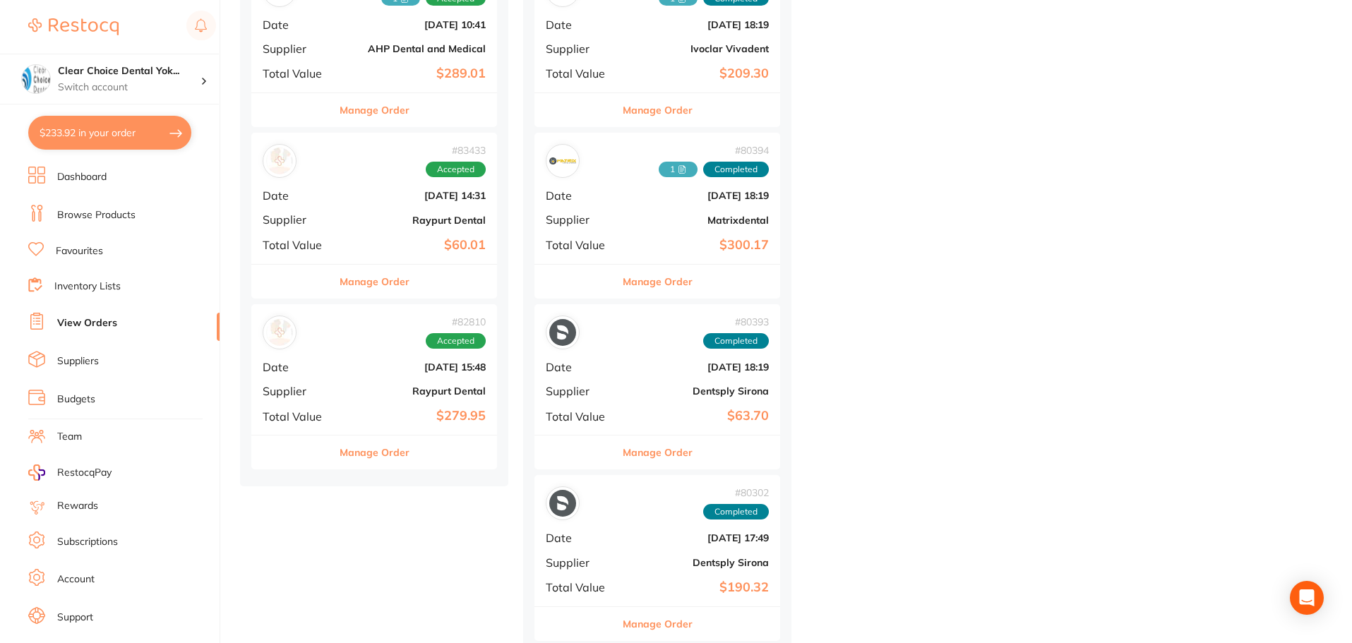
click at [414, 390] on b "Raypurt Dental" at bounding box center [414, 390] width 141 height 11
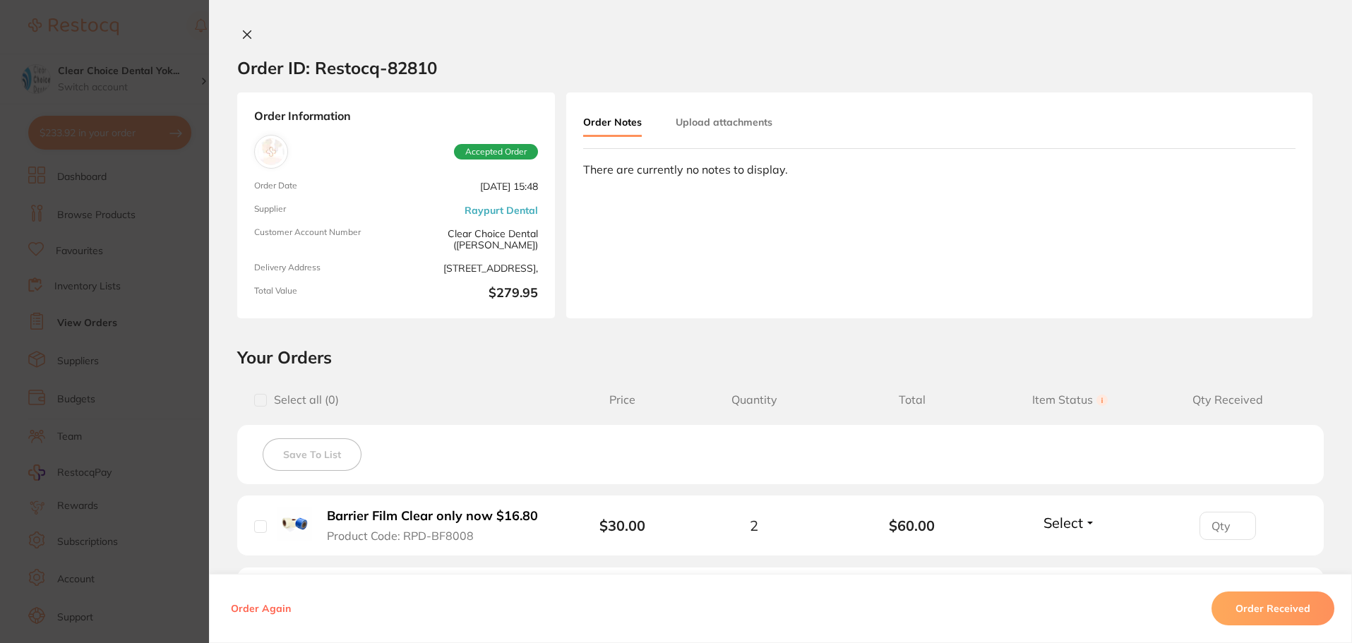
click at [237, 39] on button at bounding box center [247, 35] width 20 height 15
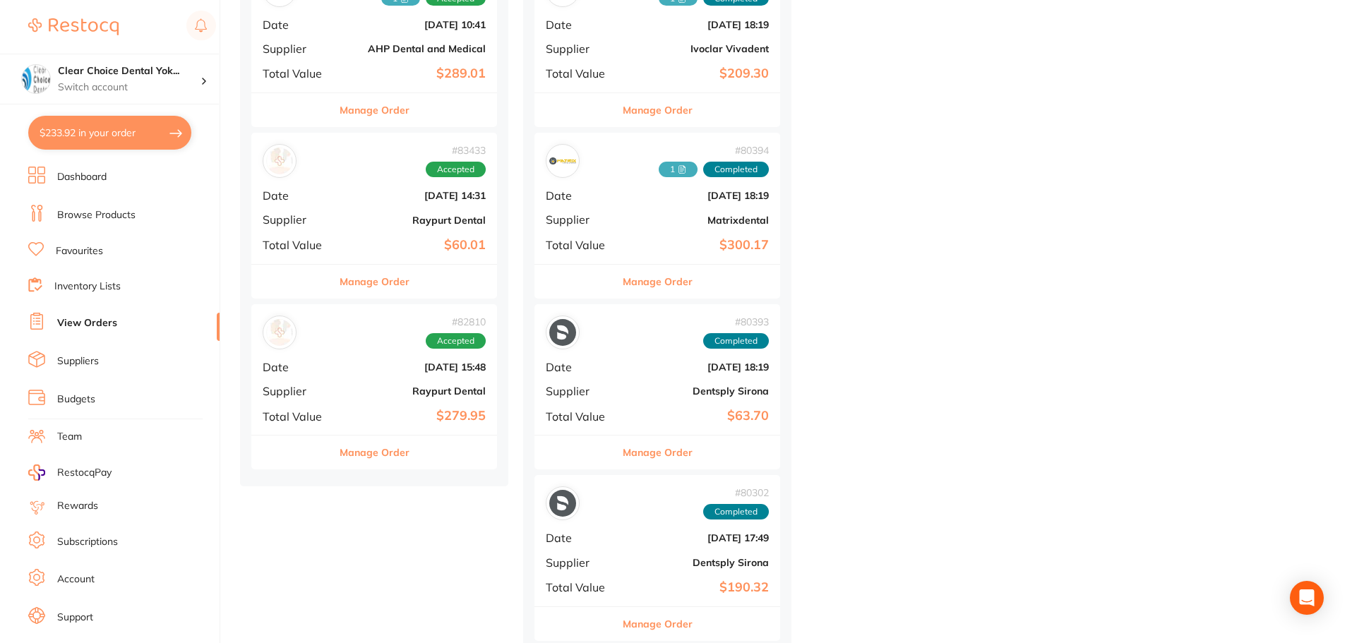
click at [400, 227] on div "# 83433 Accepted Date Jun 16 2025, 14:31 Supplier Raypurt Dental Total Value $6…" at bounding box center [374, 198] width 246 height 131
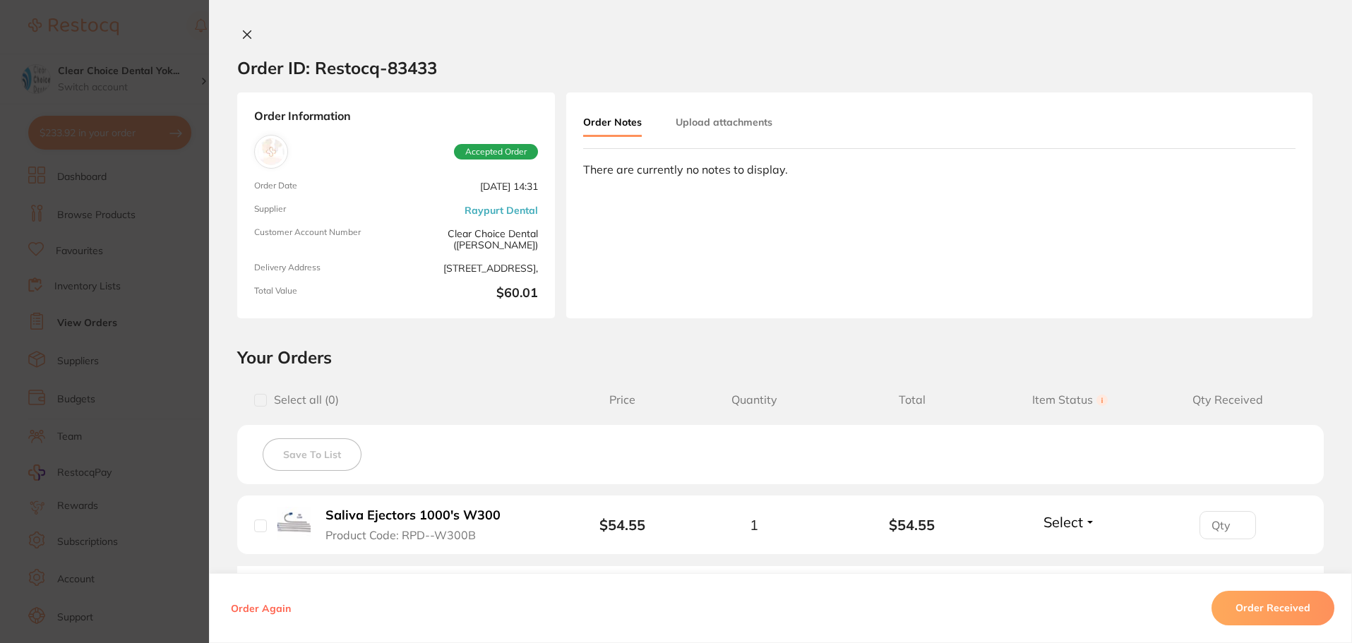
click at [246, 37] on icon at bounding box center [248, 35] width 8 height 8
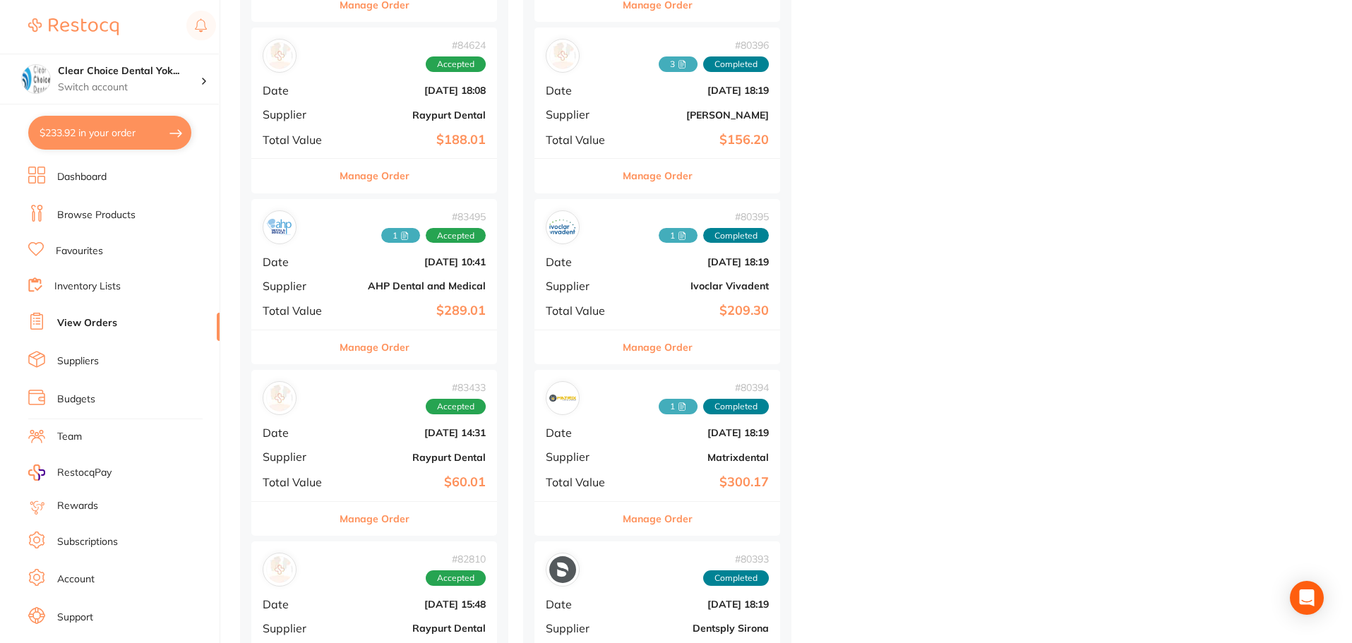
scroll to position [3035, 0]
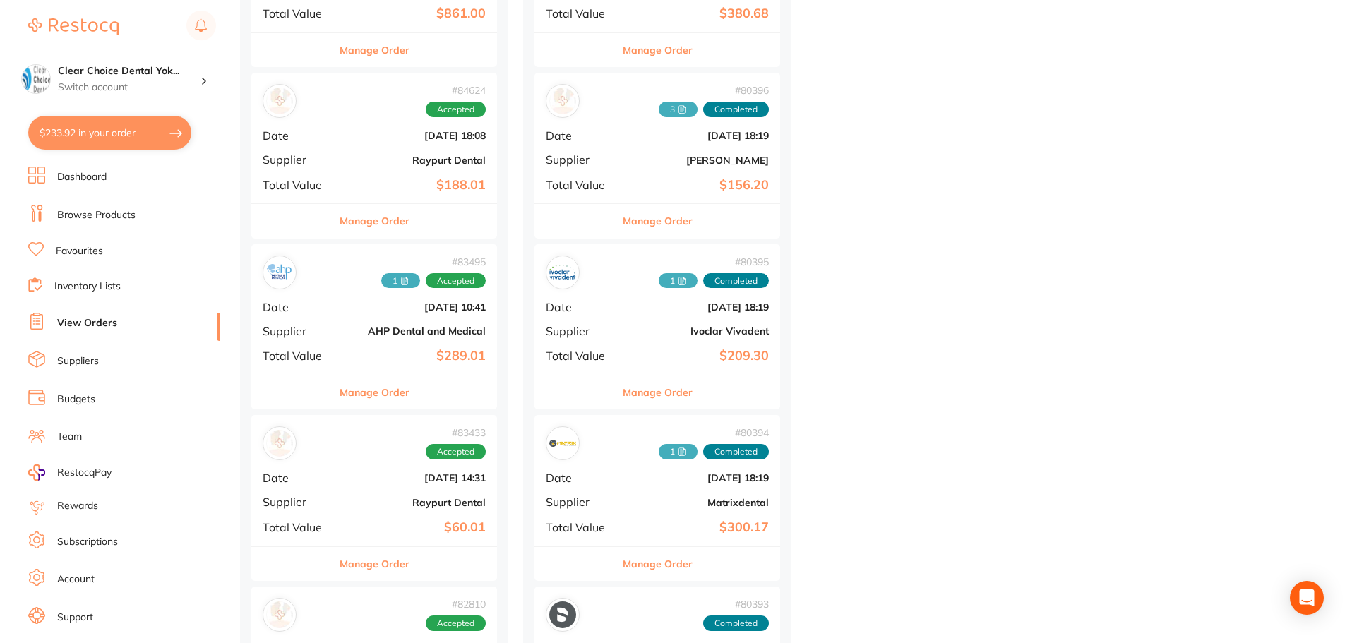
click at [391, 342] on div "# 83495 1 Accepted Date Jun 17 2025, 10:41 Supplier AHP Dental and Medical Tota…" at bounding box center [374, 309] width 246 height 131
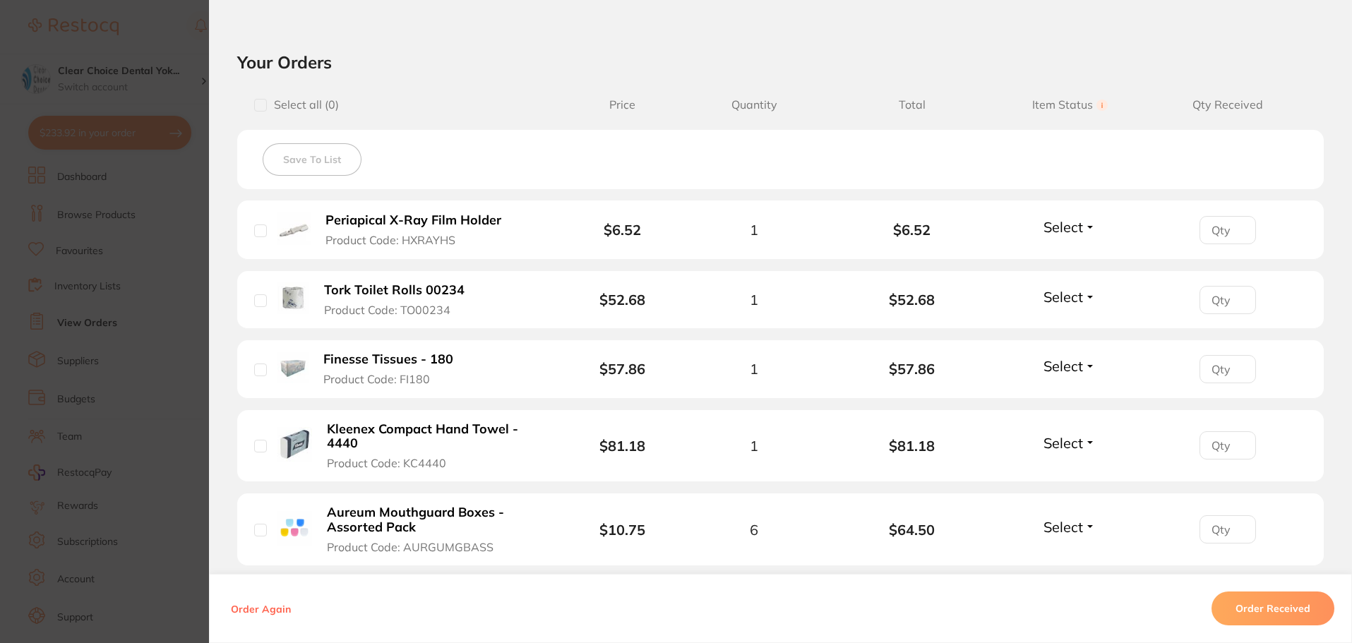
scroll to position [262, 0]
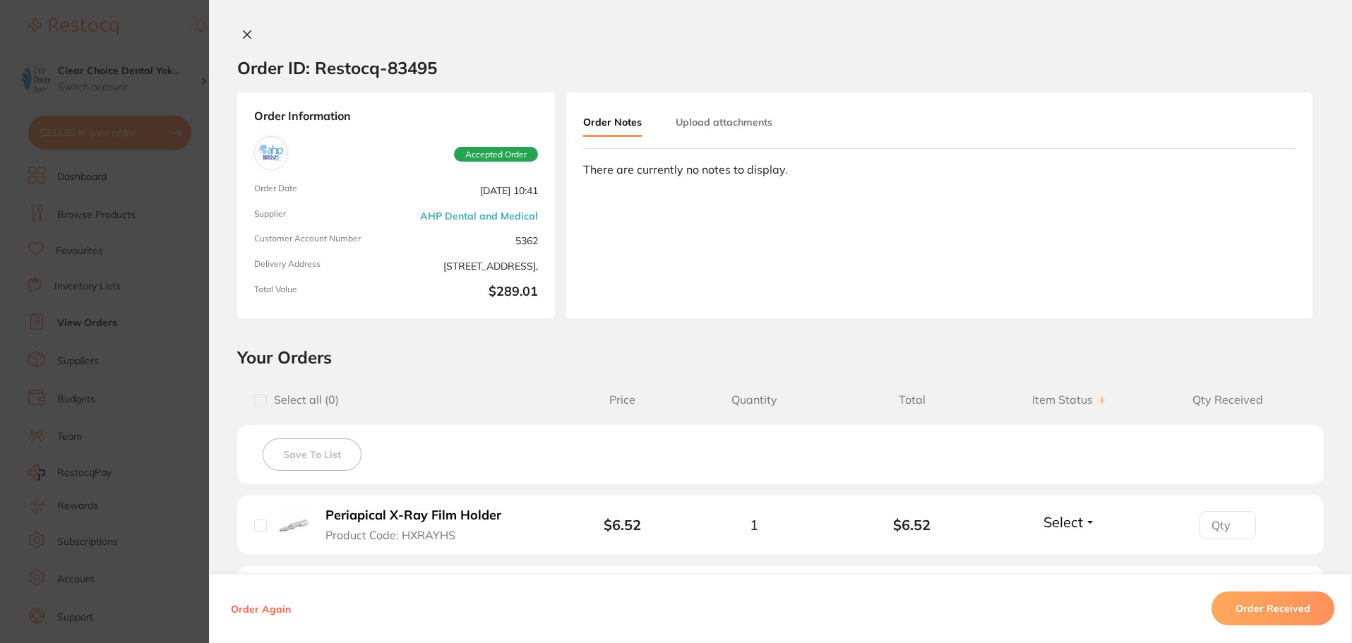
click at [244, 37] on icon at bounding box center [248, 35] width 8 height 8
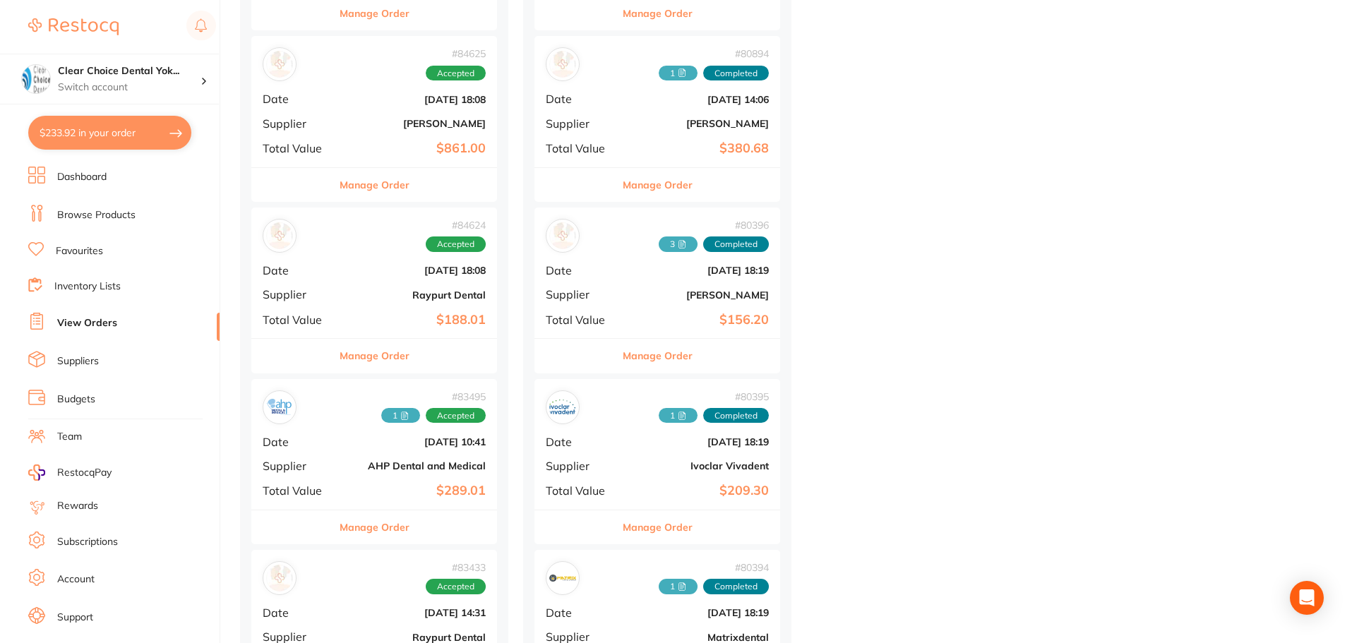
scroll to position [2894, 0]
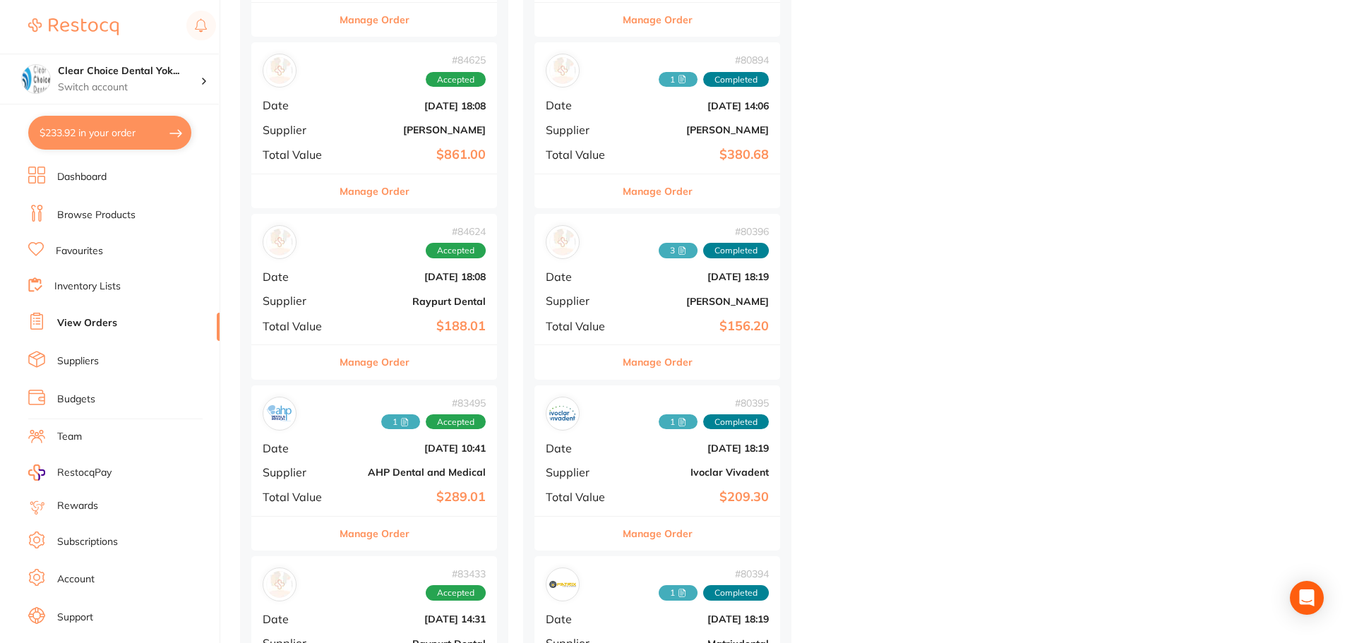
click at [410, 316] on div "# 84624 Accepted Date [DATE] 18:08 Supplier Raypurt Dental Total Value $188.01" at bounding box center [374, 279] width 246 height 131
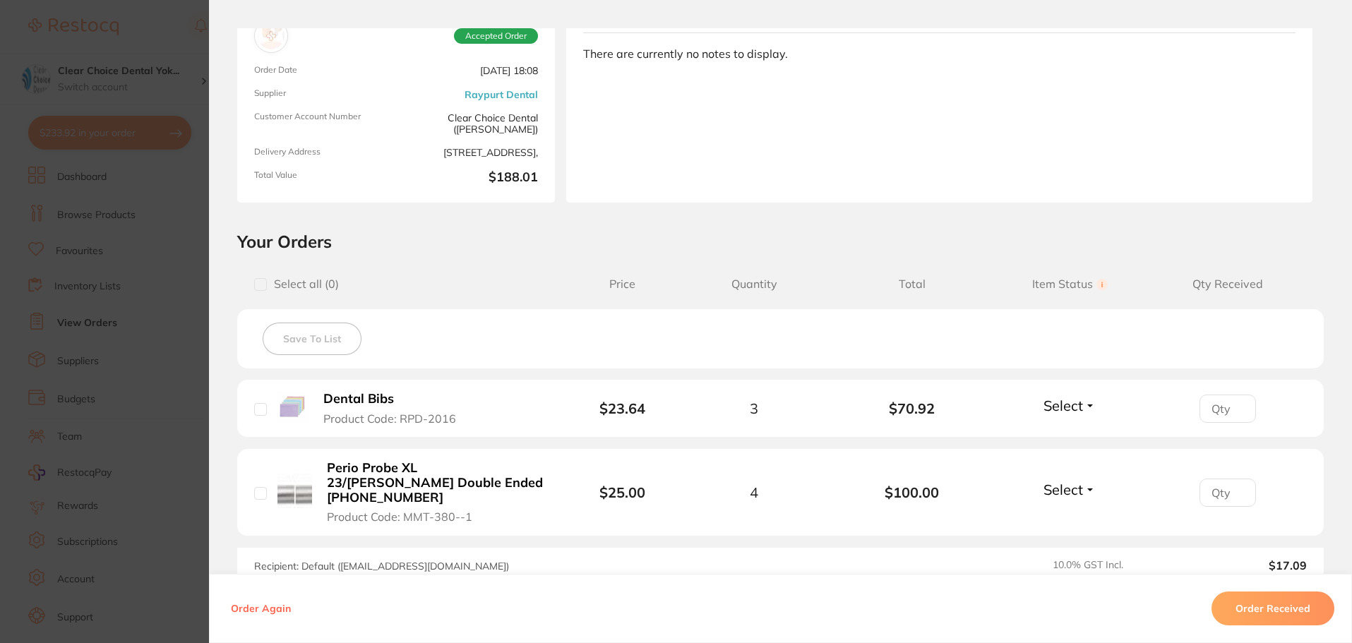
scroll to position [141, 0]
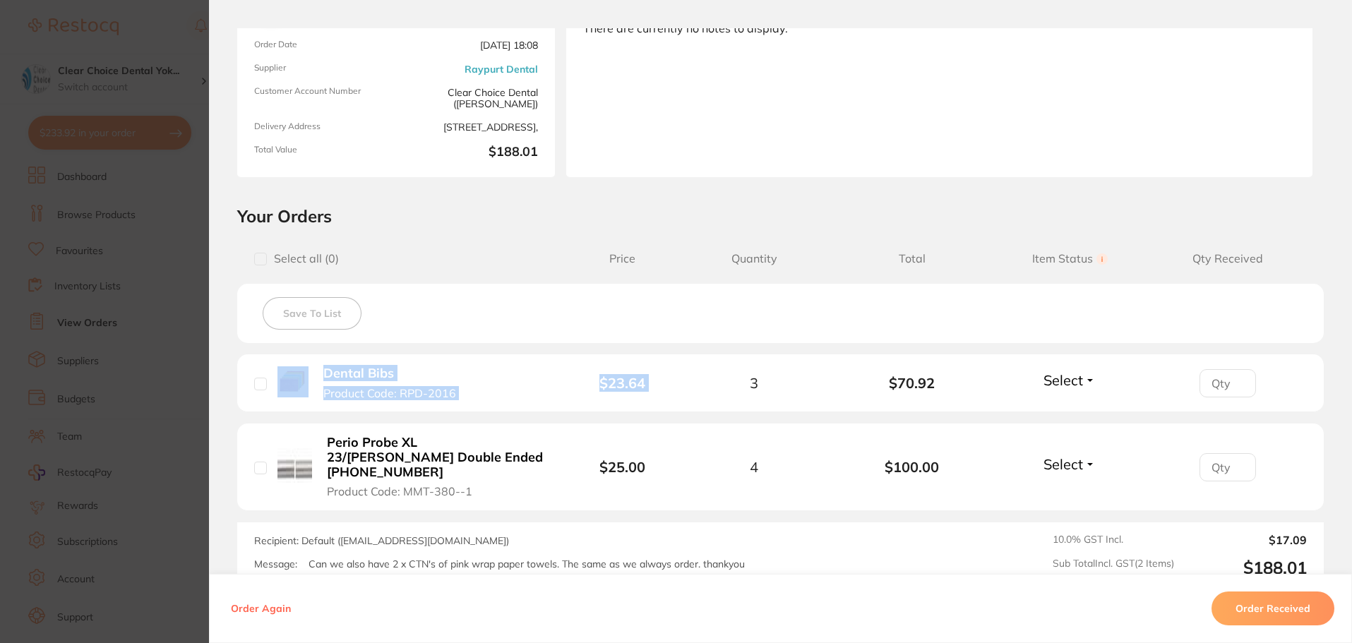
click at [666, 345] on div "Select all ( 0 ) Price Quantity Total Item Status You can use this feature to t…" at bounding box center [780, 415] width 1086 height 349
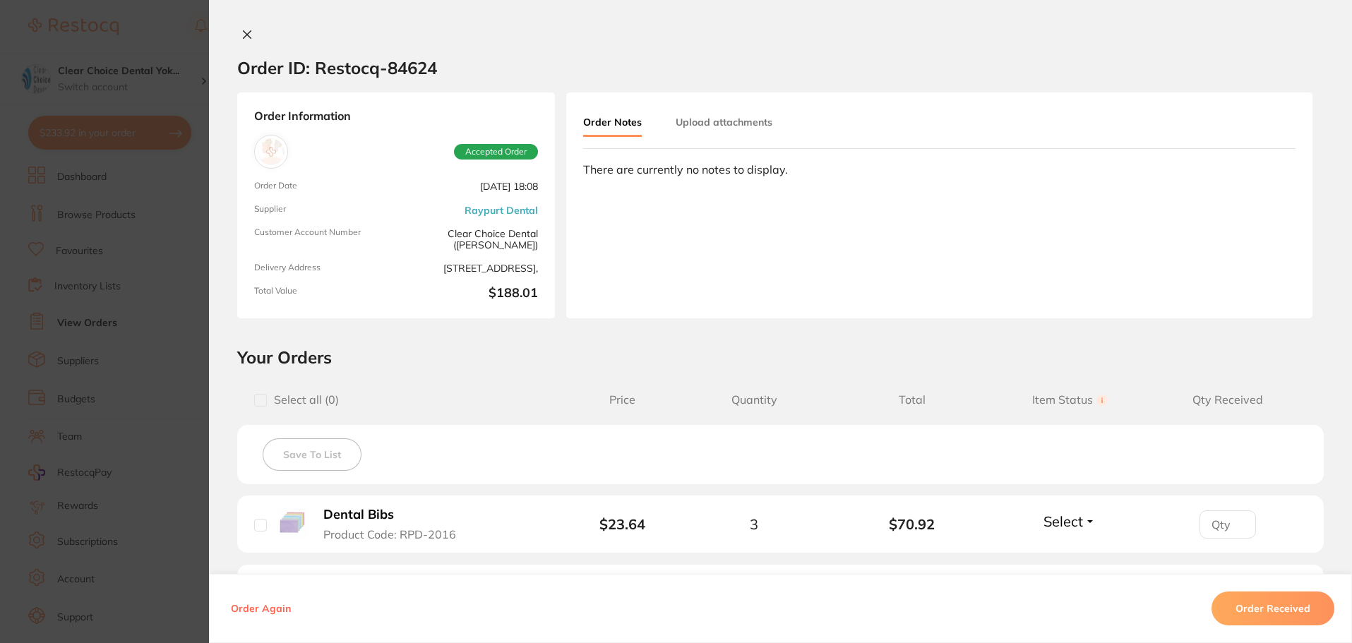
scroll to position [2047, 0]
click at [246, 37] on icon at bounding box center [248, 35] width 8 height 8
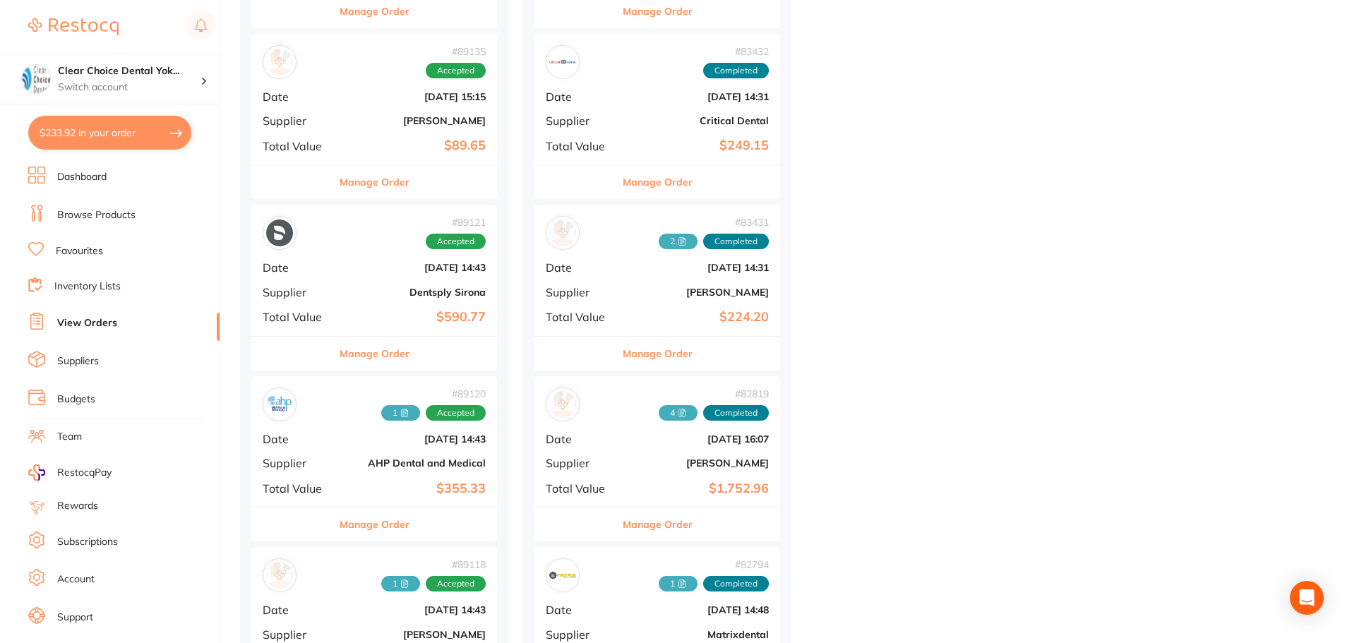
click at [84, 216] on link "Browse Products" at bounding box center [96, 215] width 78 height 14
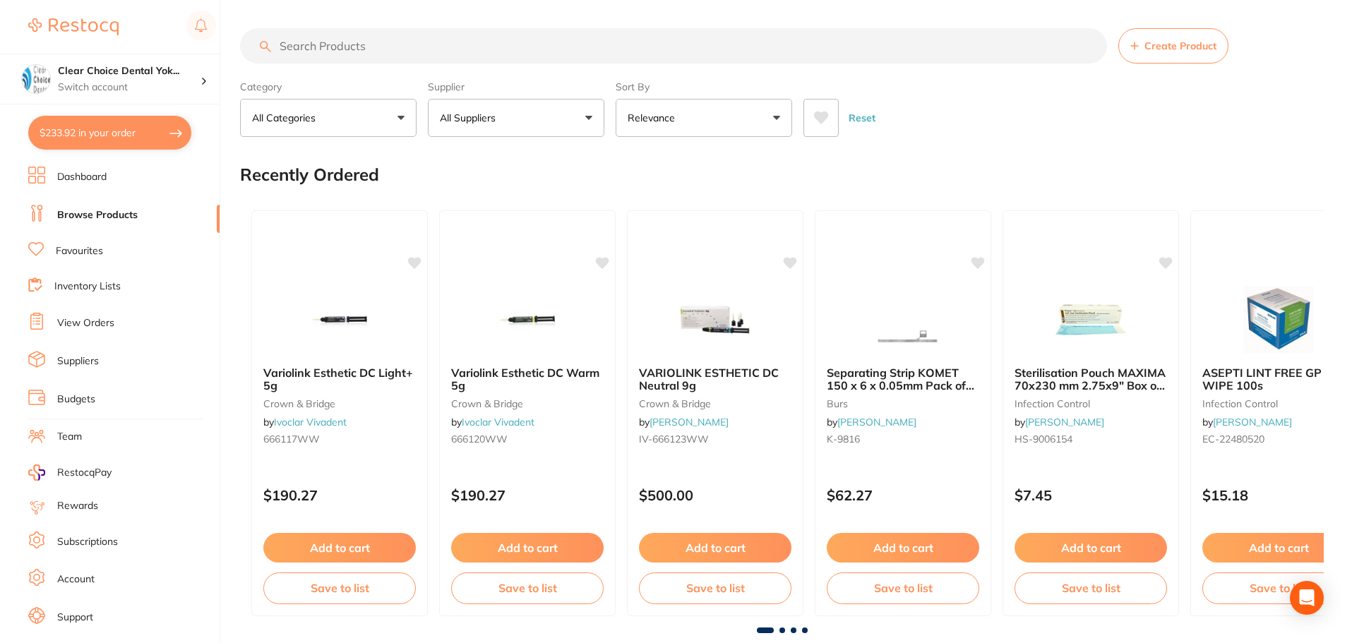
click at [297, 46] on input "search" at bounding box center [673, 45] width 867 height 35
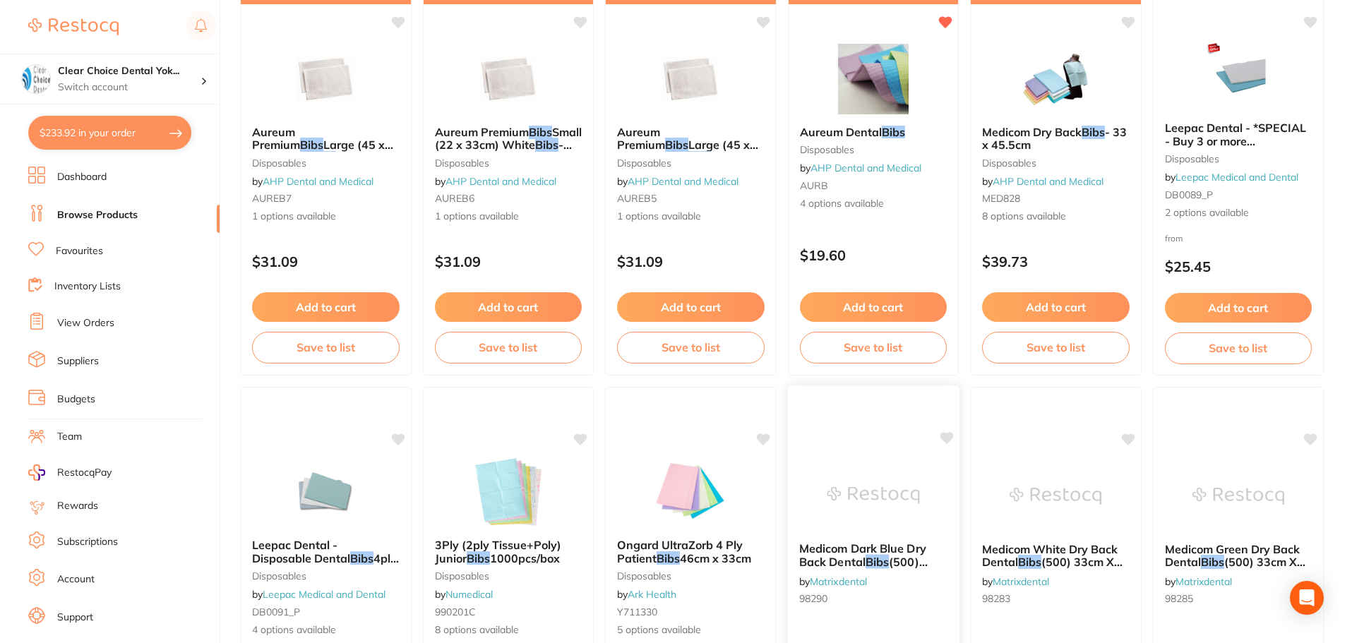
scroll to position [918, 0]
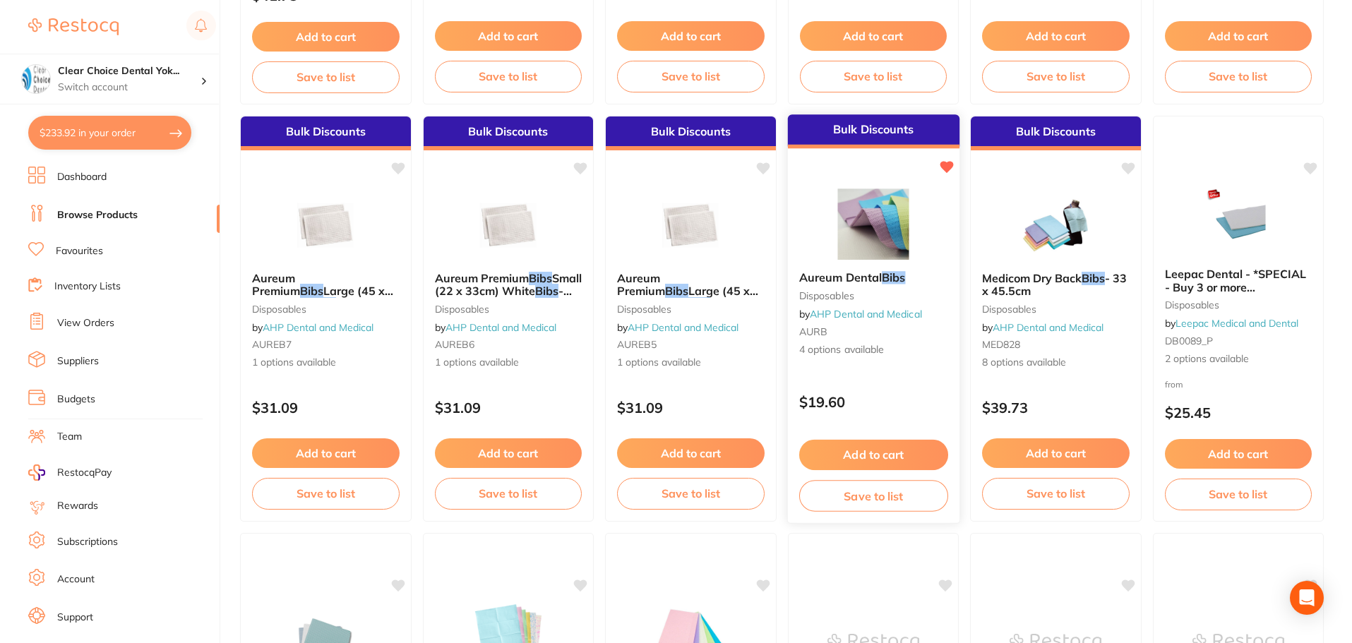
type input "bibs"
click at [875, 455] on button "Add to cart" at bounding box center [872, 455] width 149 height 30
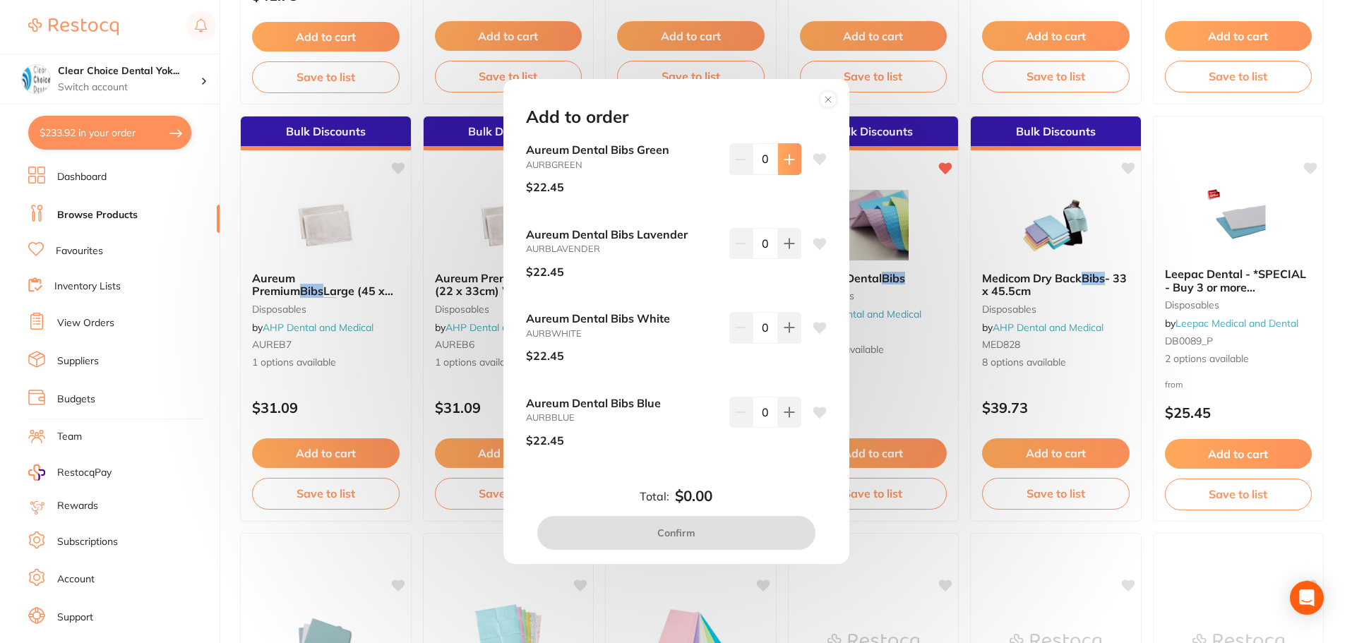
click at [787, 161] on icon at bounding box center [788, 159] width 11 height 11
type input "1"
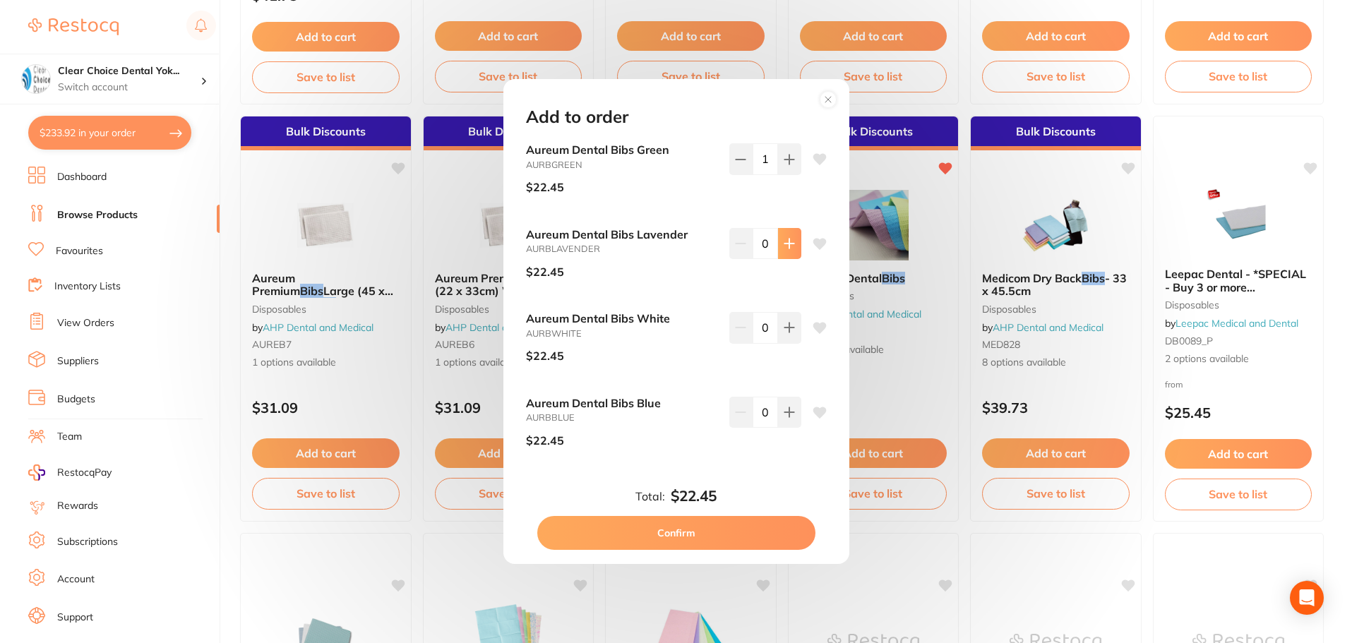
click at [787, 239] on icon at bounding box center [788, 243] width 11 height 11
type input "1"
click at [790, 418] on button at bounding box center [789, 412] width 23 height 31
type input "1"
click at [824, 97] on circle at bounding box center [827, 99] width 16 height 16
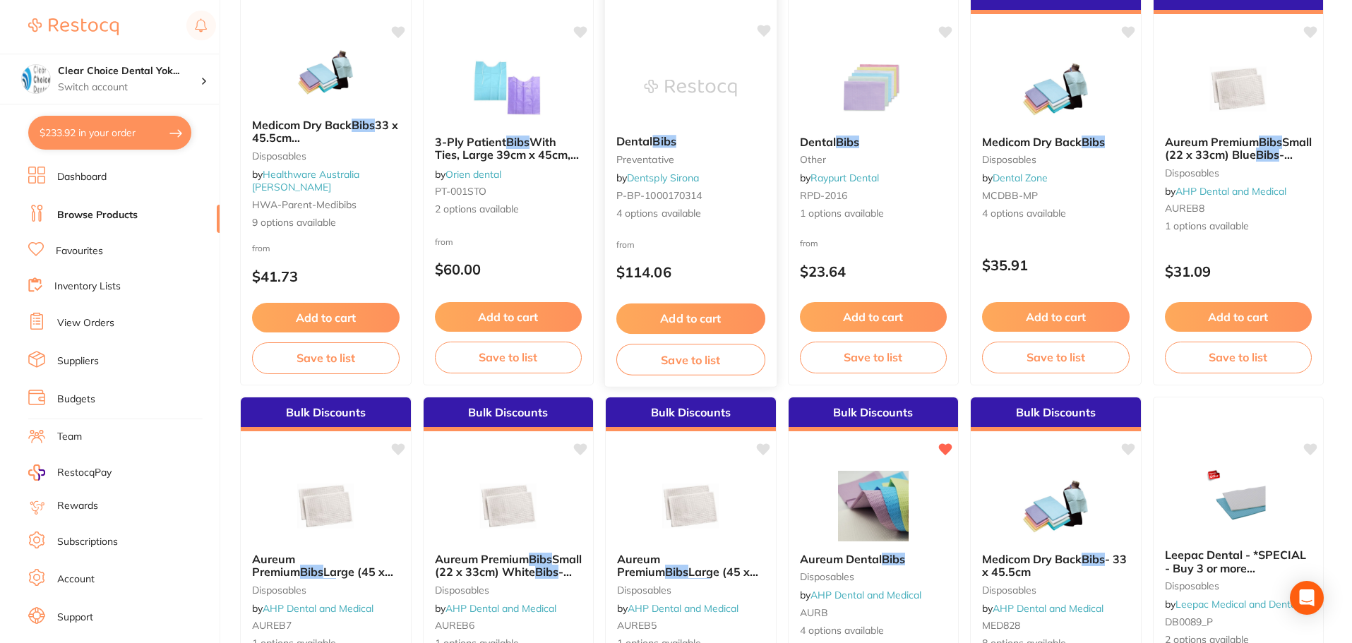
scroll to position [635, 0]
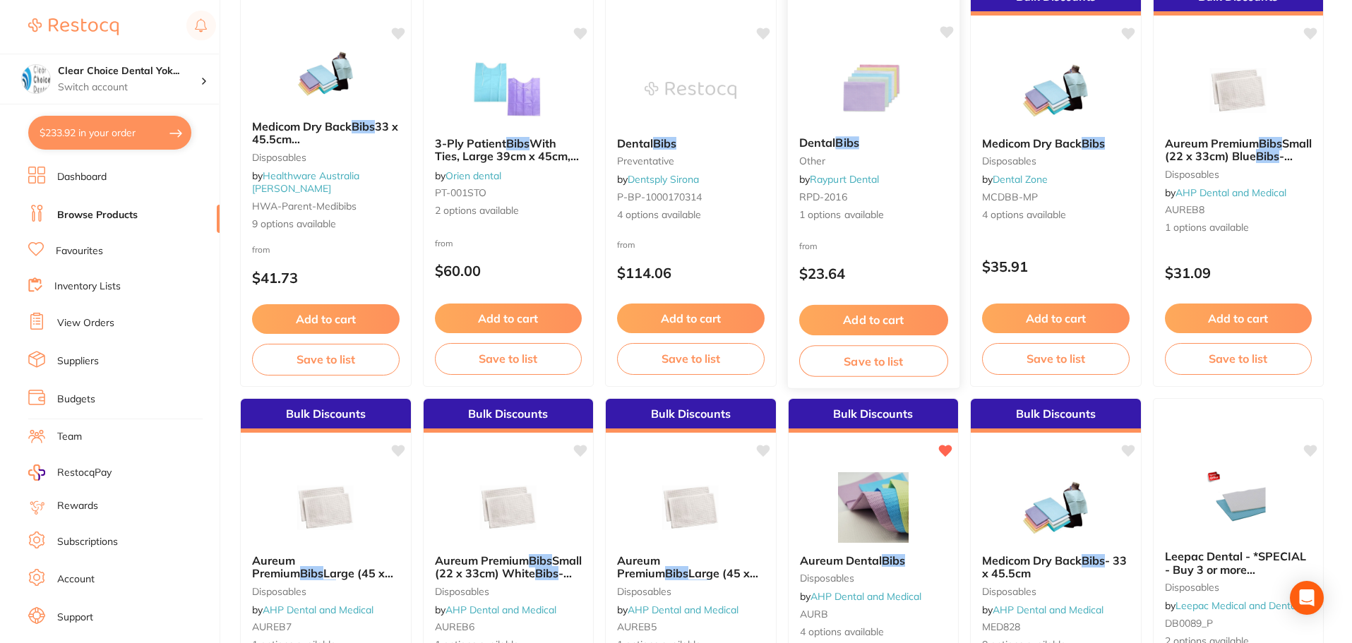
click at [859, 109] on img at bounding box center [873, 89] width 92 height 71
click at [844, 163] on section at bounding box center [676, 321] width 1352 height 643
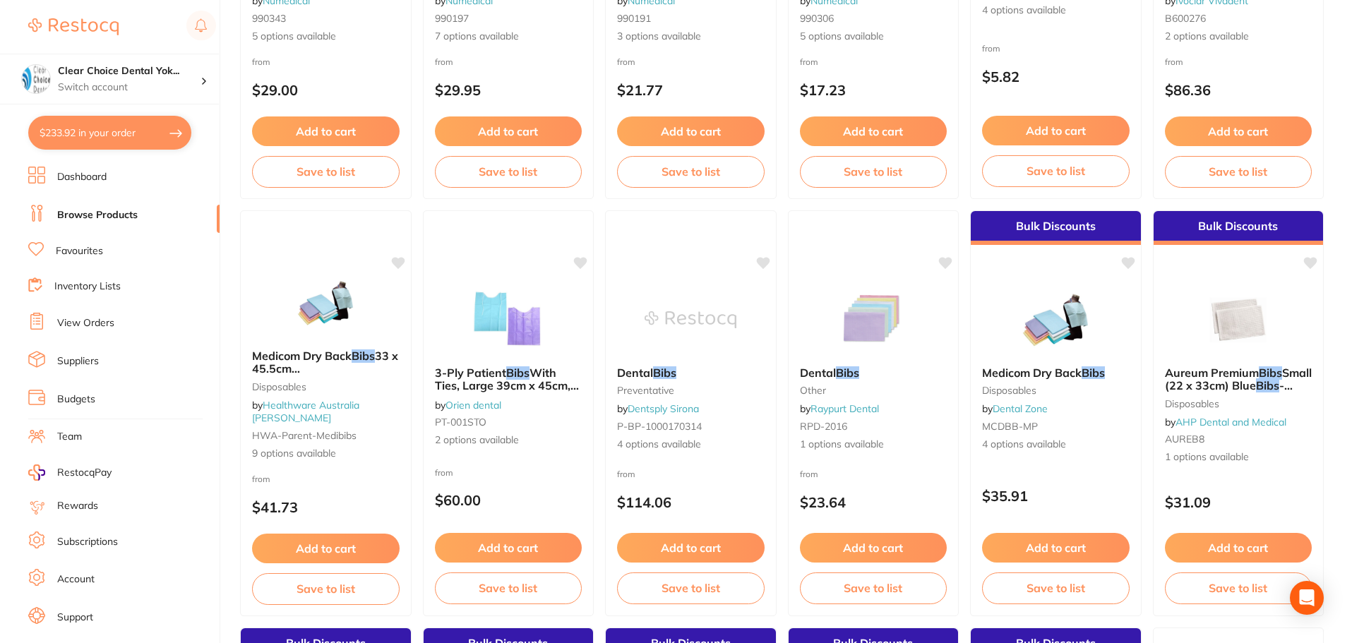
scroll to position [424, 0]
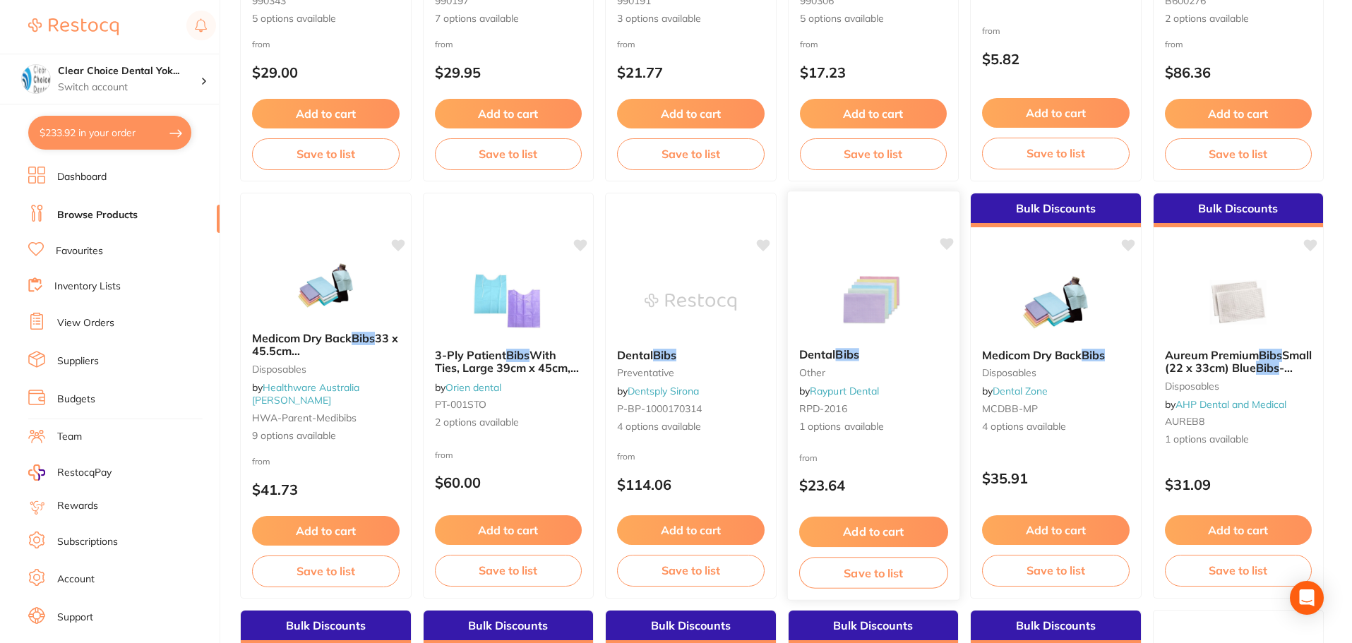
click at [819, 368] on small "other" at bounding box center [872, 372] width 149 height 11
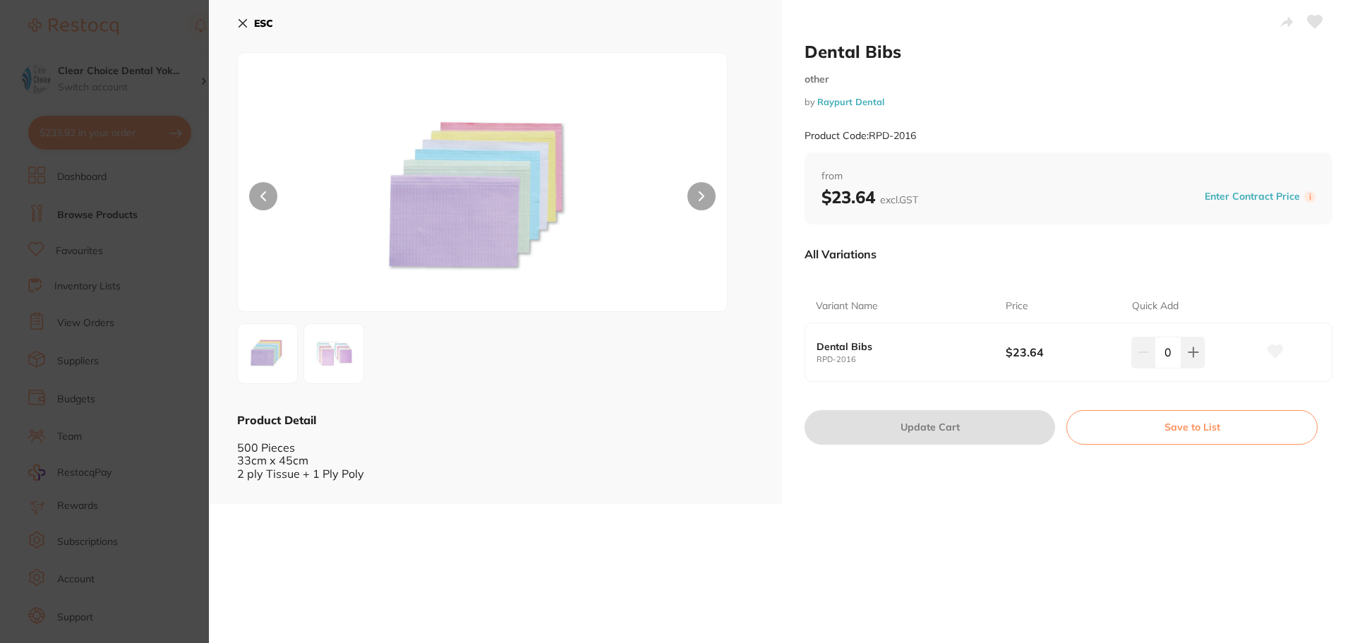
click at [243, 20] on icon at bounding box center [242, 23] width 11 height 11
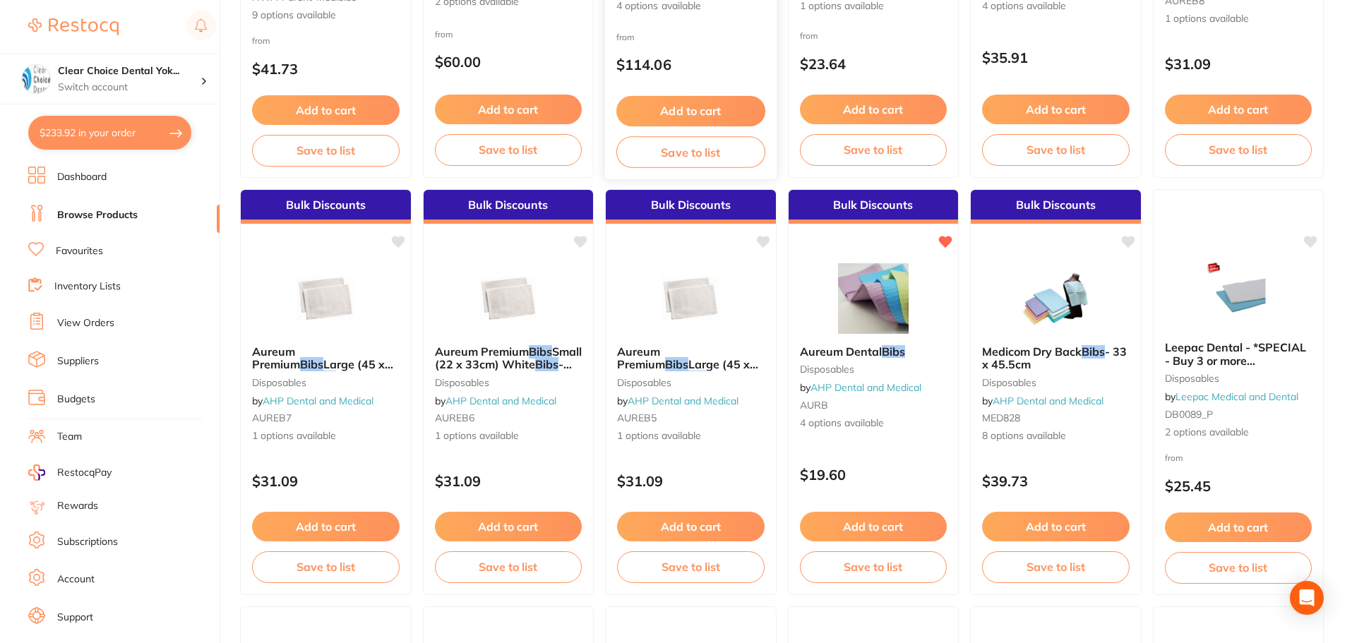
scroll to position [847, 0]
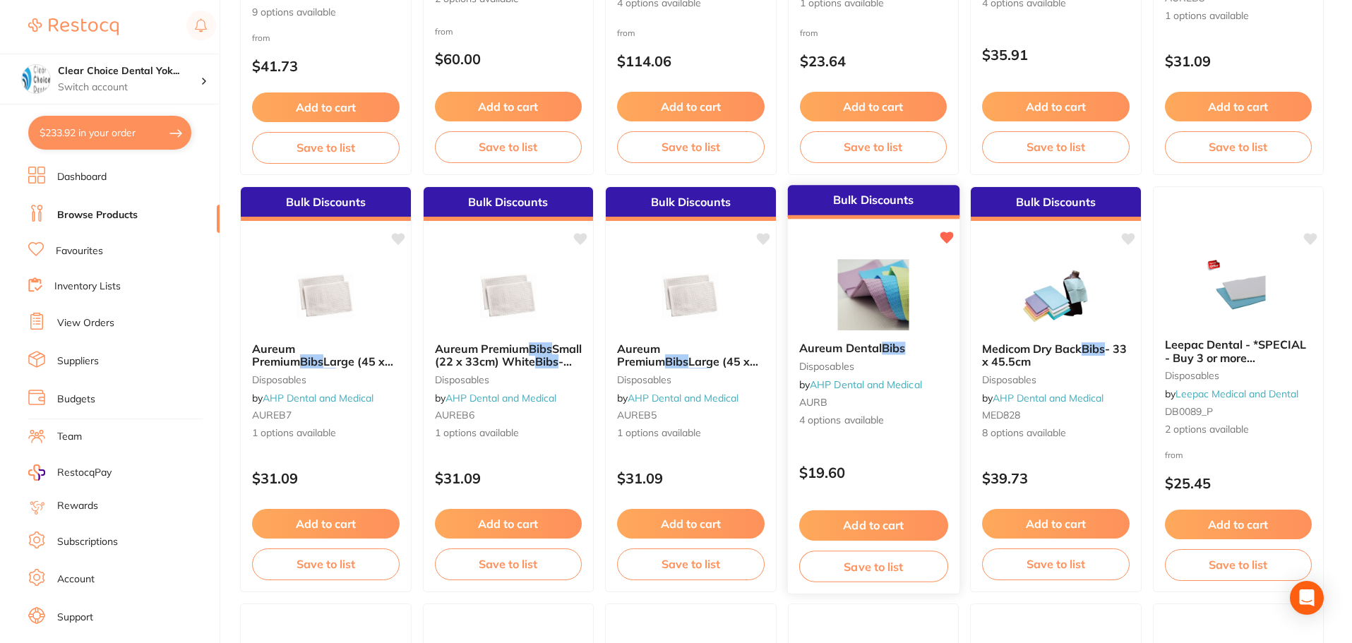
click at [841, 354] on span "Aureum Dental" at bounding box center [839, 348] width 83 height 14
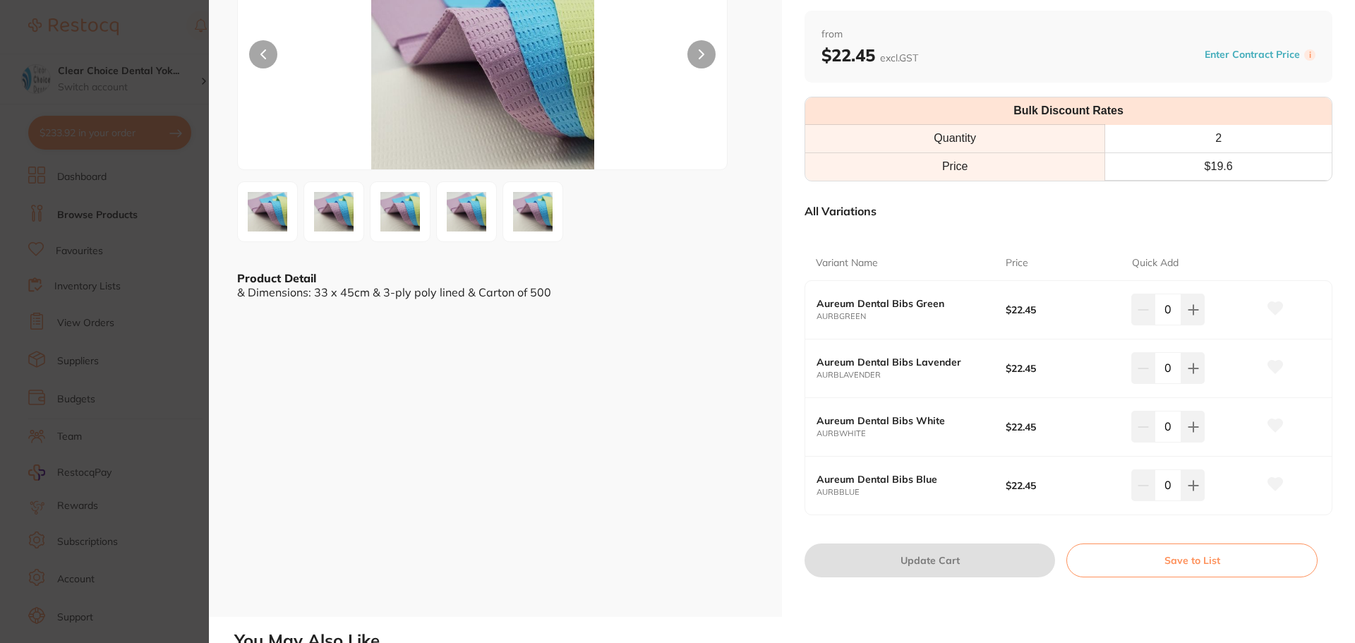
scroll to position [141, 0]
click at [1194, 314] on icon at bounding box center [1193, 310] width 11 height 11
type input "1"
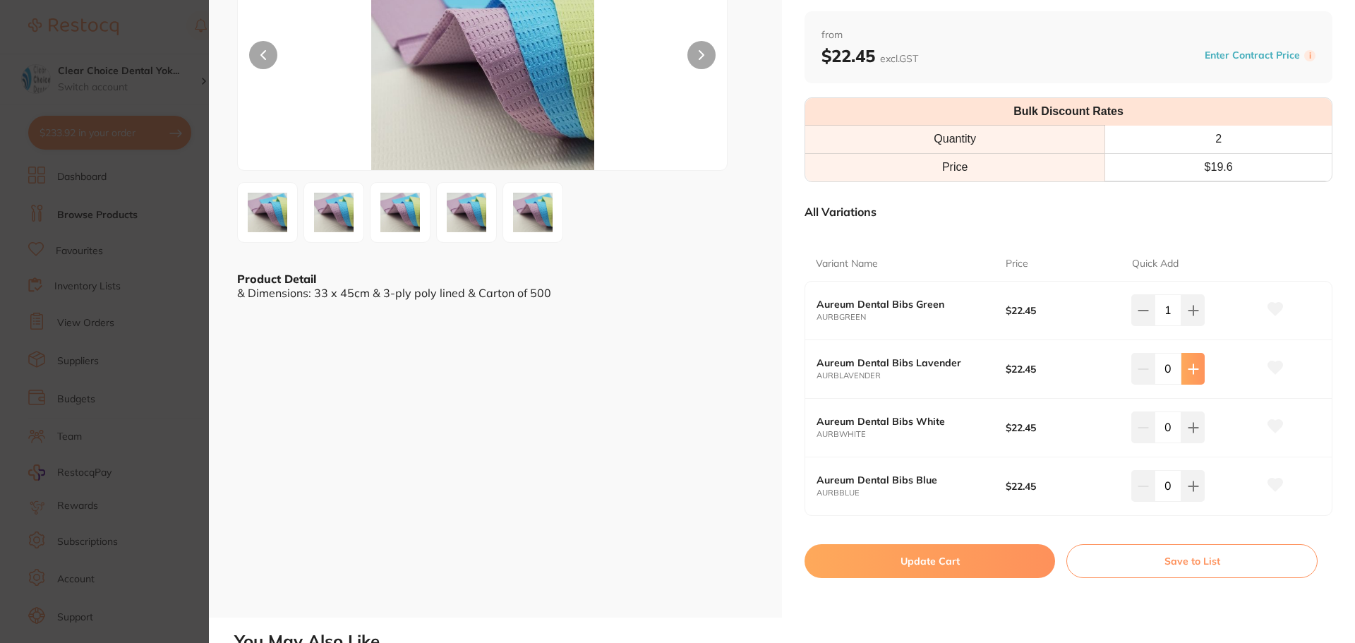
click at [1188, 373] on icon at bounding box center [1193, 369] width 11 height 11
type input "1"
click at [1194, 492] on button at bounding box center [1193, 485] width 23 height 31
type input "1"
click at [996, 563] on button "Update Cart" at bounding box center [930, 561] width 251 height 34
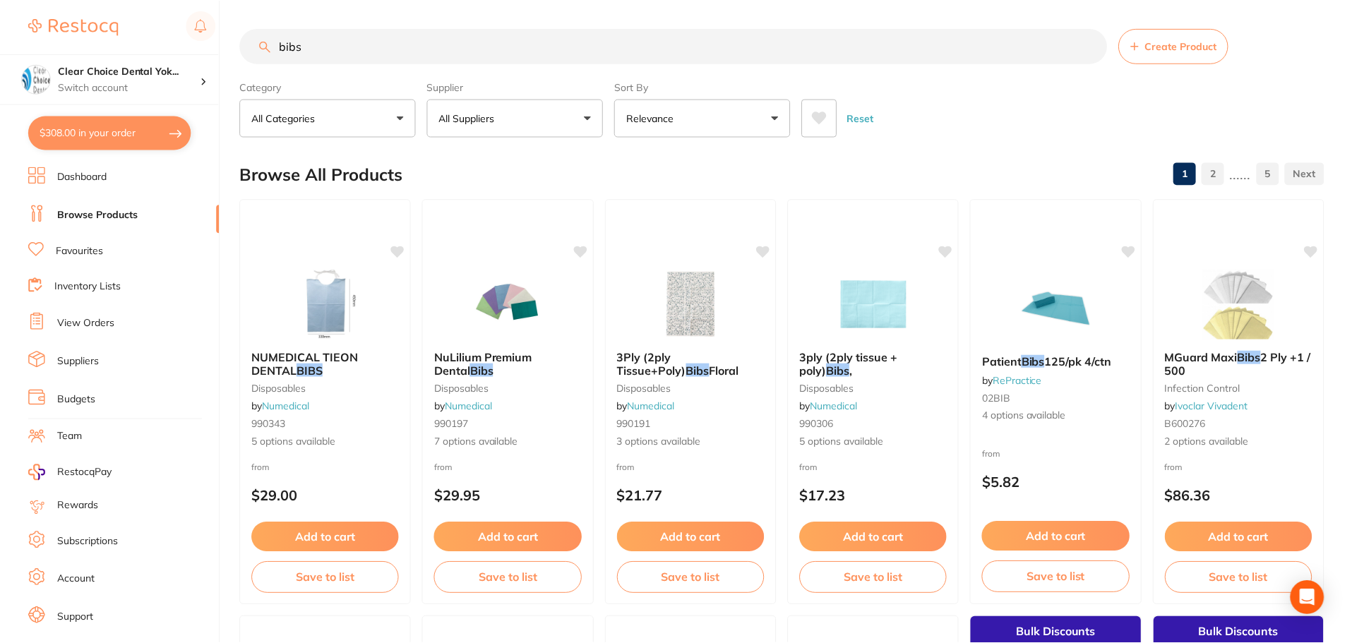
scroll to position [847, 0]
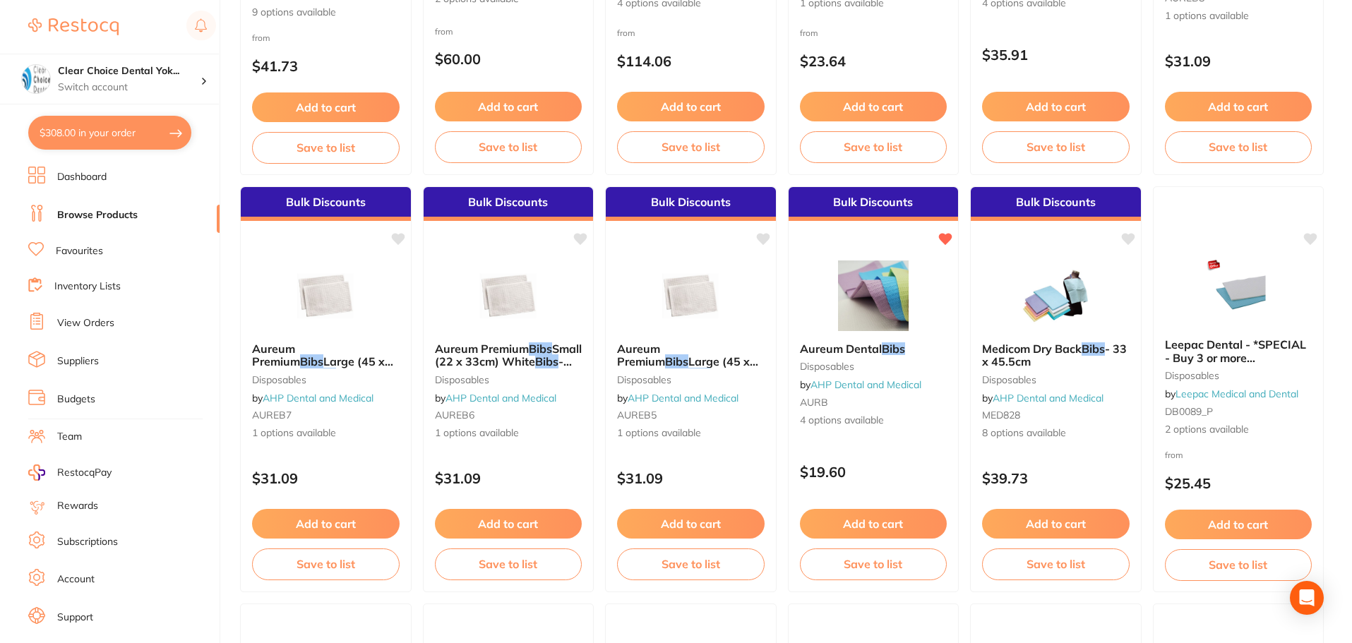
click at [123, 133] on button "$308.00 in your order" at bounding box center [109, 133] width 163 height 34
checkbox input "true"
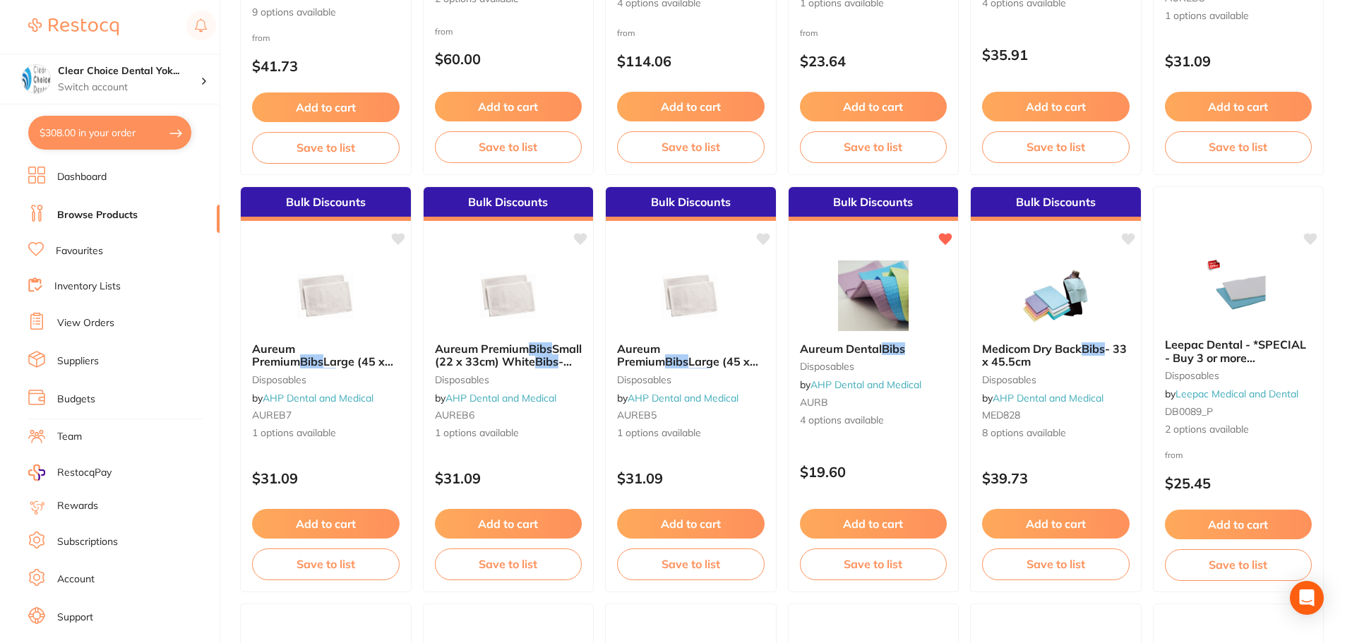
checkbox input "true"
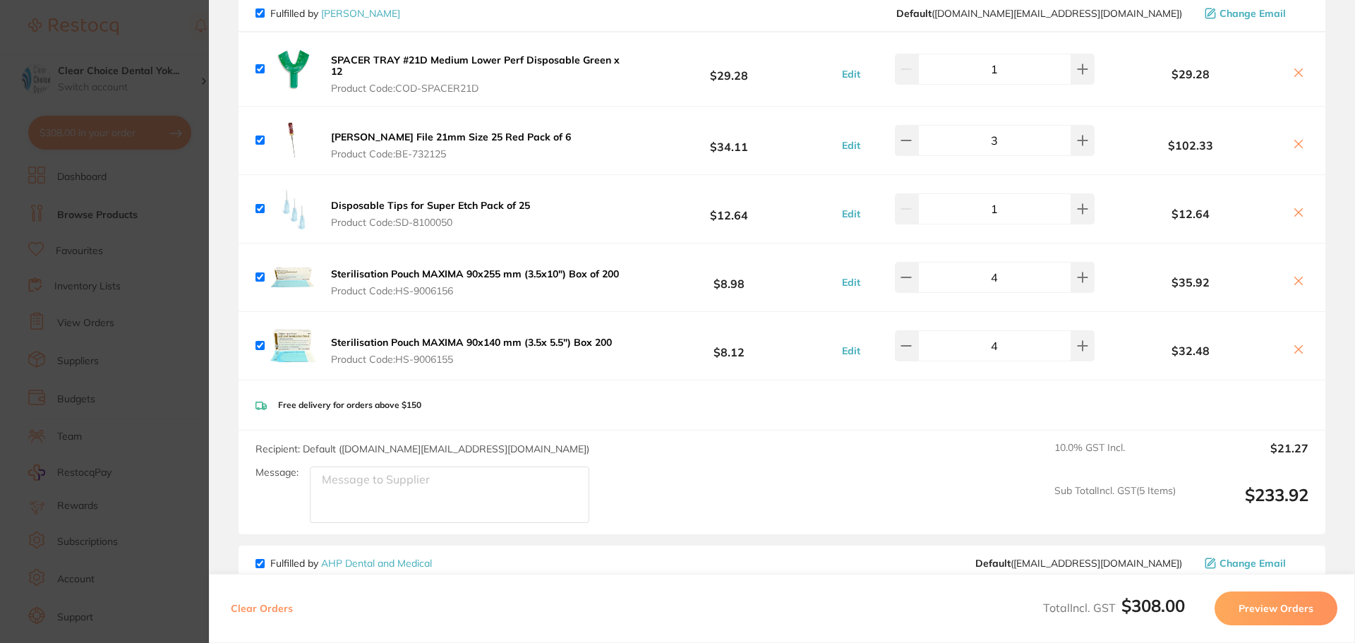
scroll to position [0, 0]
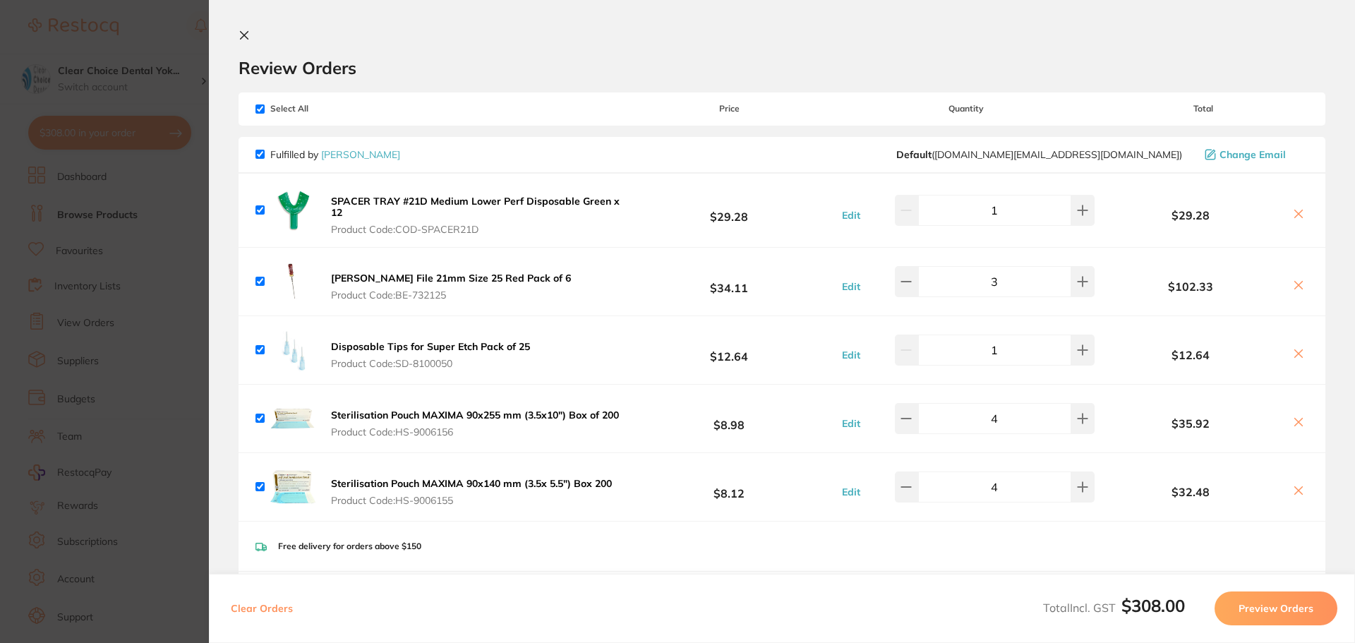
click at [243, 32] on icon at bounding box center [244, 35] width 11 height 11
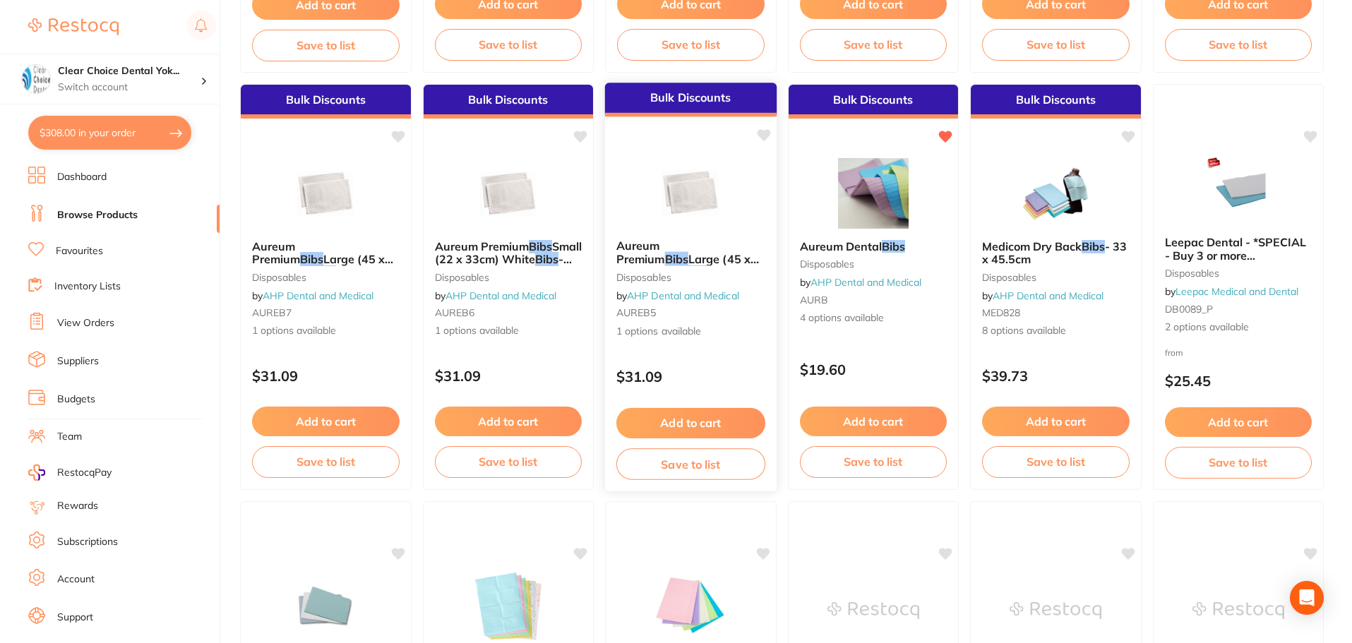
scroll to position [918, 0]
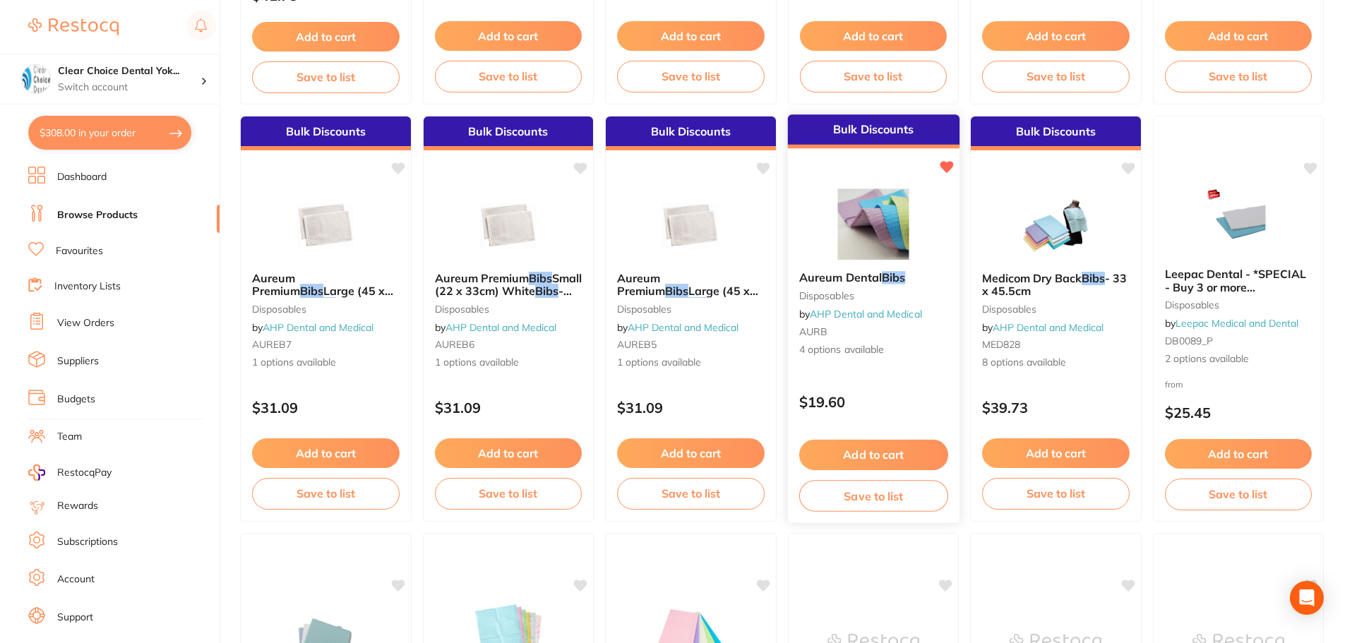
click at [837, 309] on link "AHP Dental and Medical" at bounding box center [866, 314] width 112 height 13
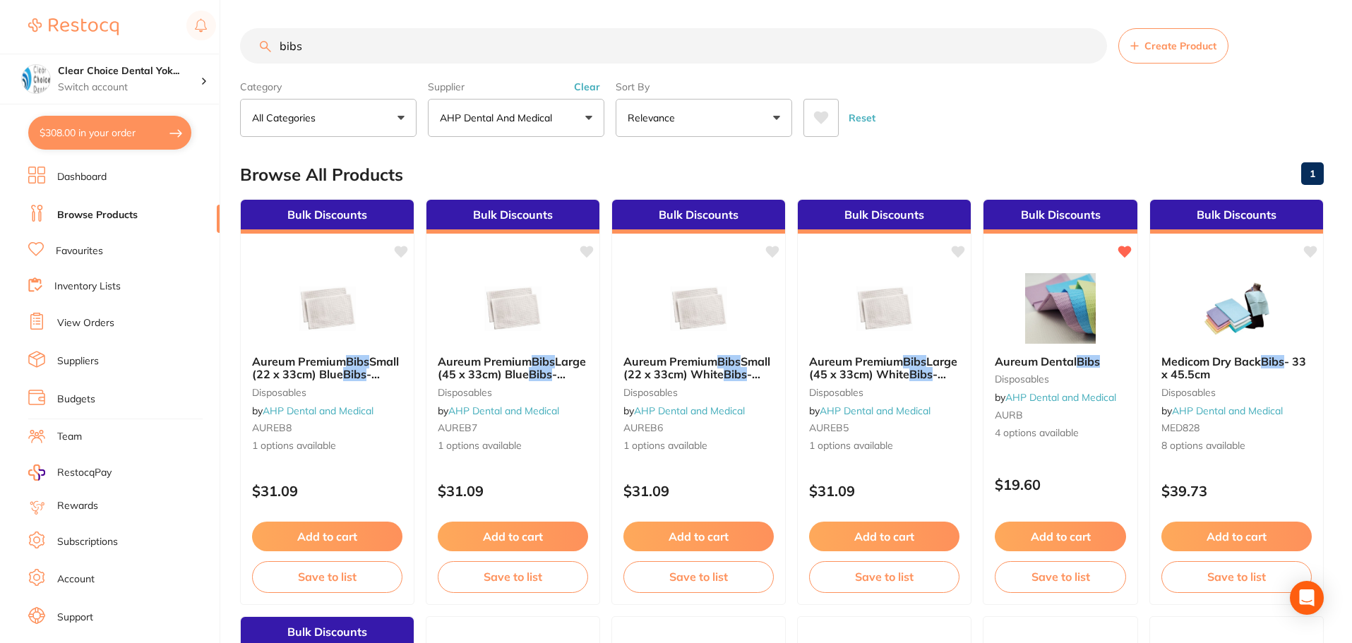
click at [72, 136] on button "$308.00 in your order" at bounding box center [109, 133] width 163 height 34
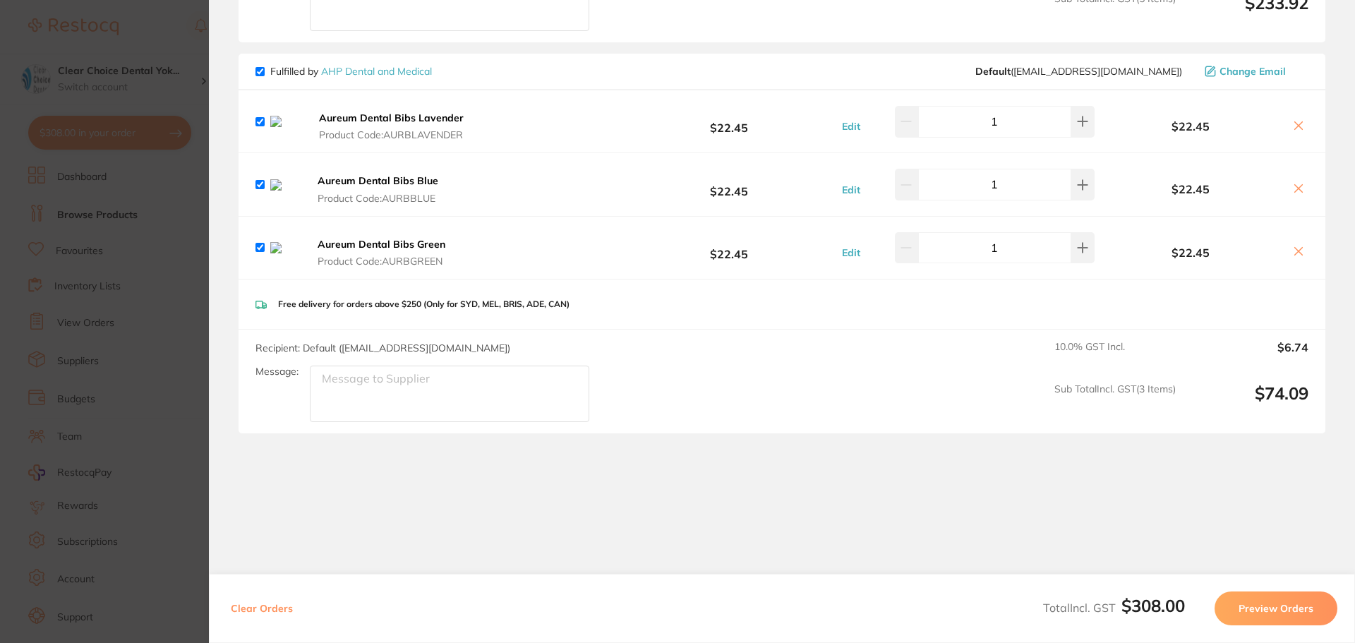
scroll to position [635, 0]
click at [1295, 253] on icon at bounding box center [1299, 250] width 8 height 8
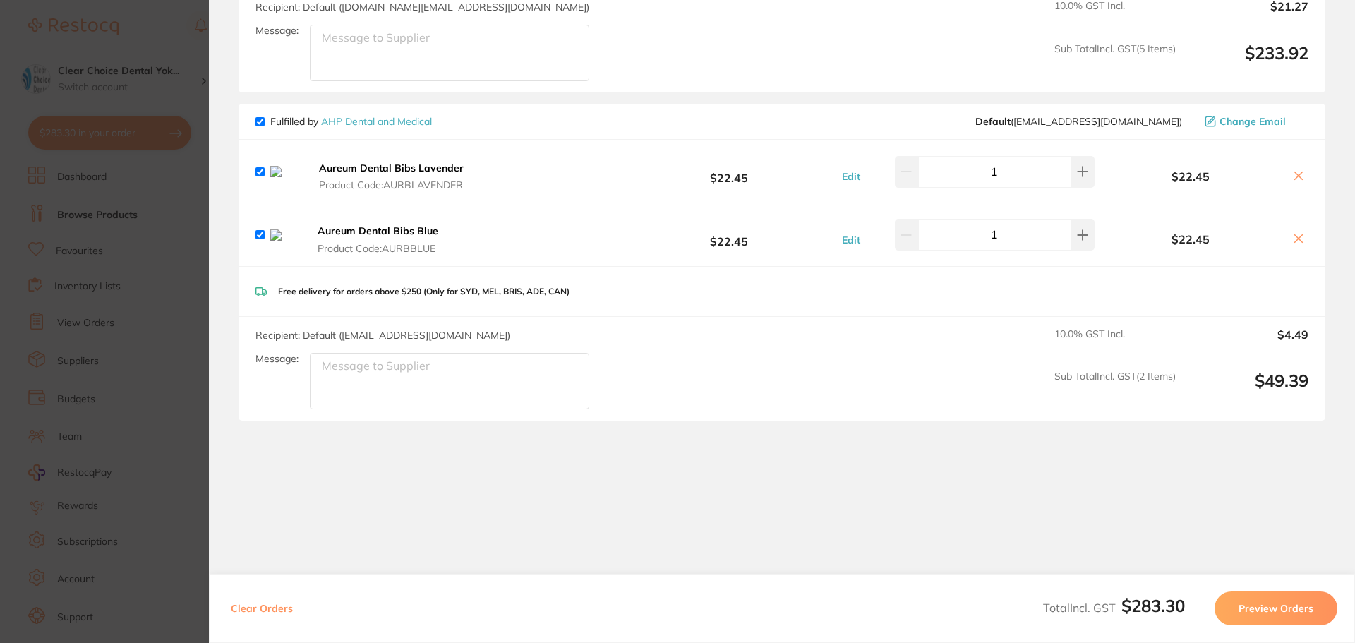
scroll to position [600, 0]
click at [1300, 236] on icon at bounding box center [1298, 238] width 11 height 11
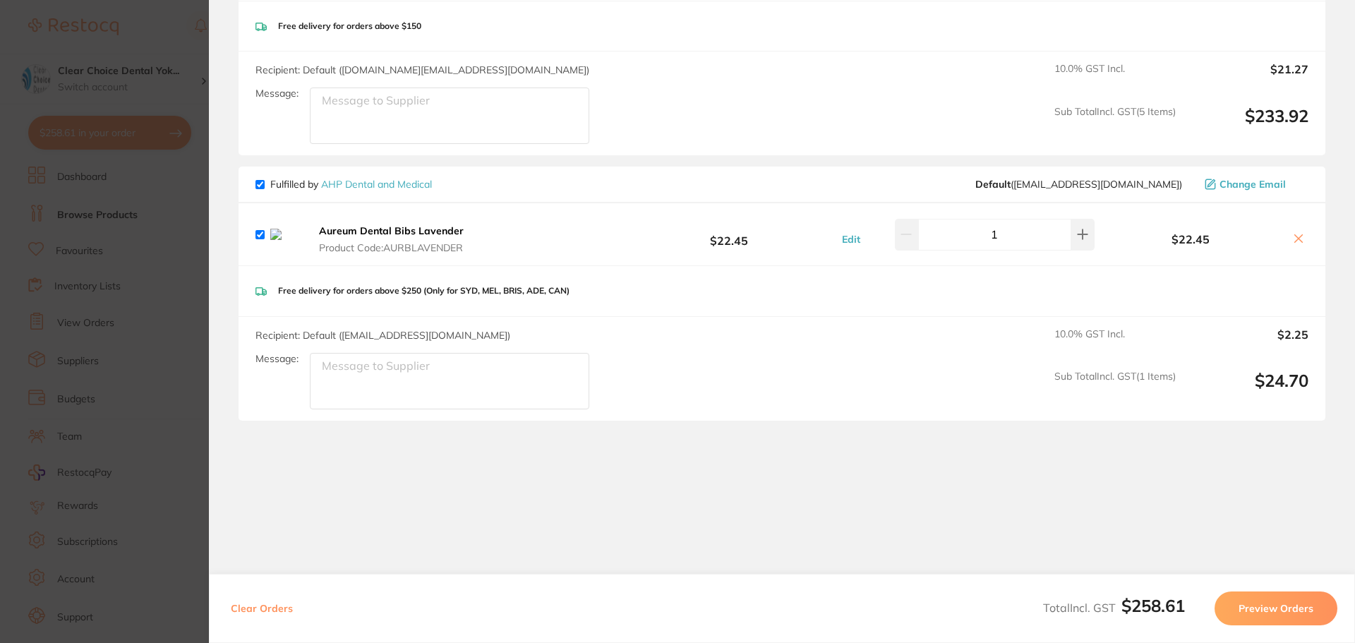
scroll to position [532, 0]
click at [1296, 236] on icon at bounding box center [1299, 238] width 8 height 8
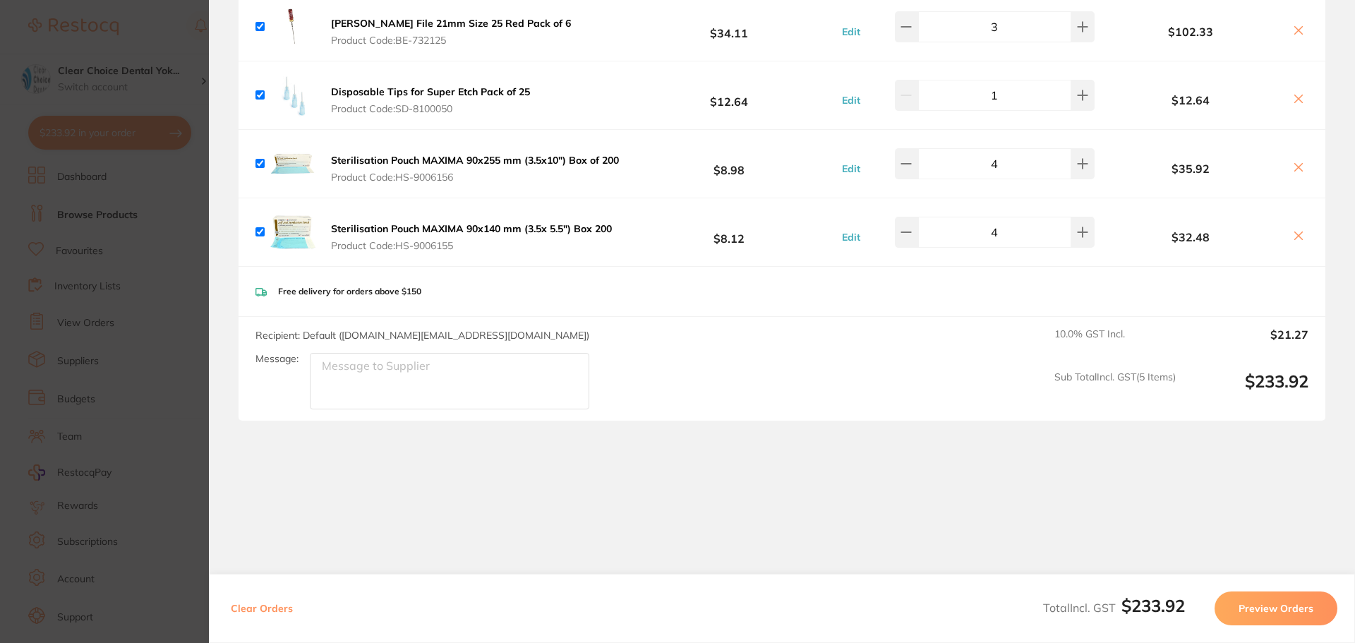
scroll to position [261, 0]
checkbox input "true"
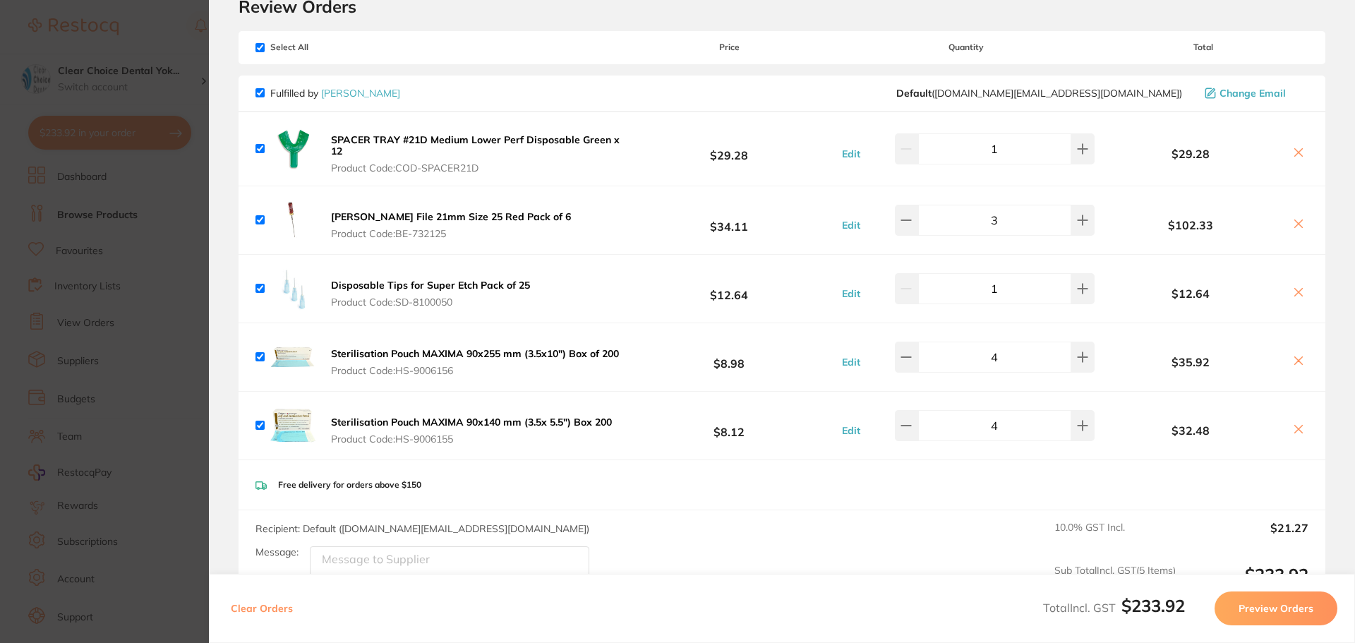
scroll to position [0, 0]
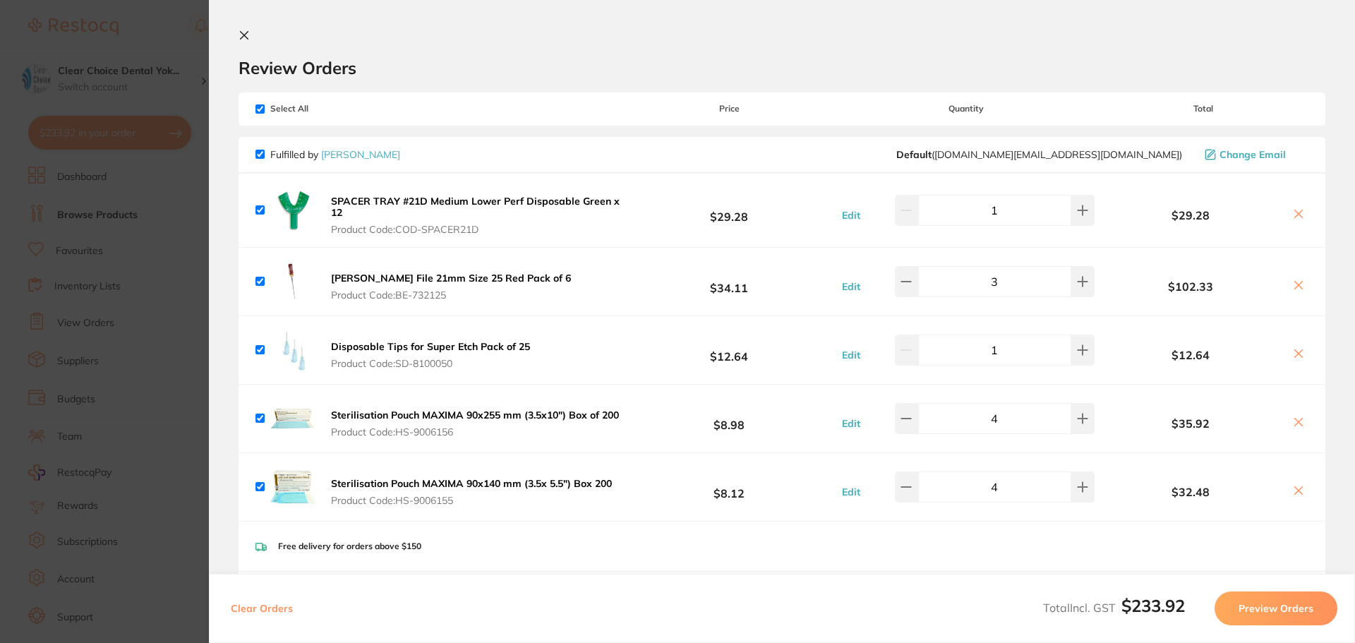
click at [249, 34] on icon at bounding box center [244, 35] width 11 height 11
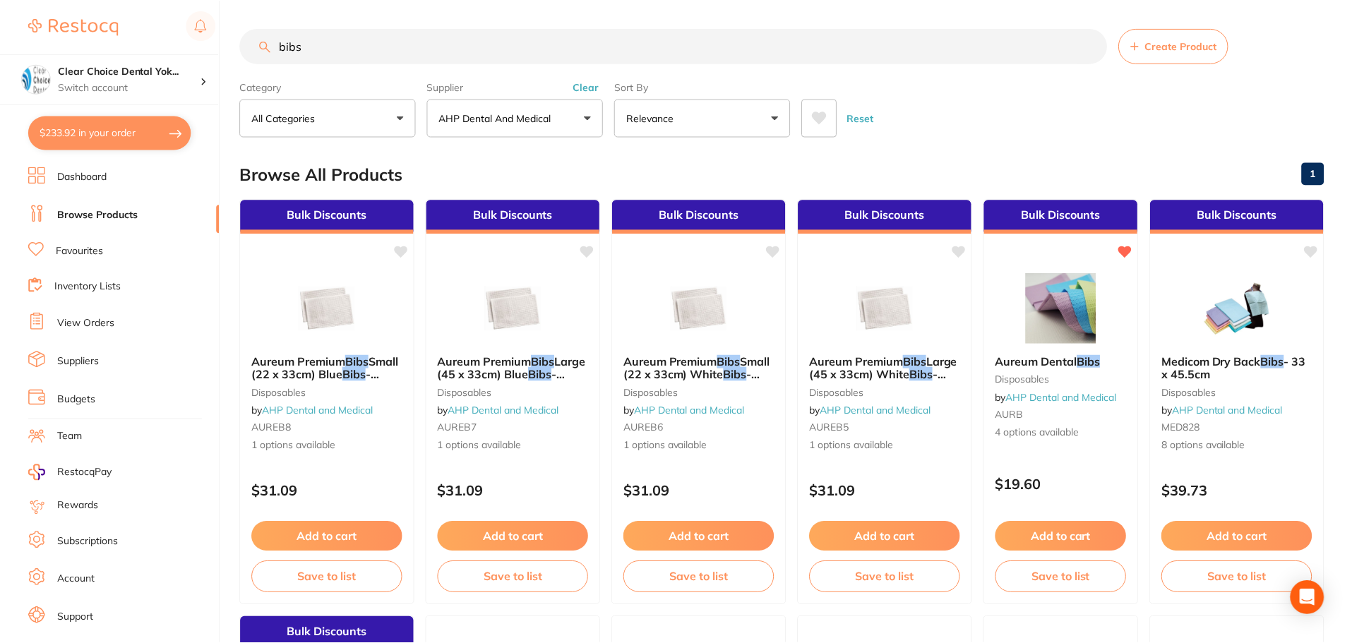
scroll to position [870, 0]
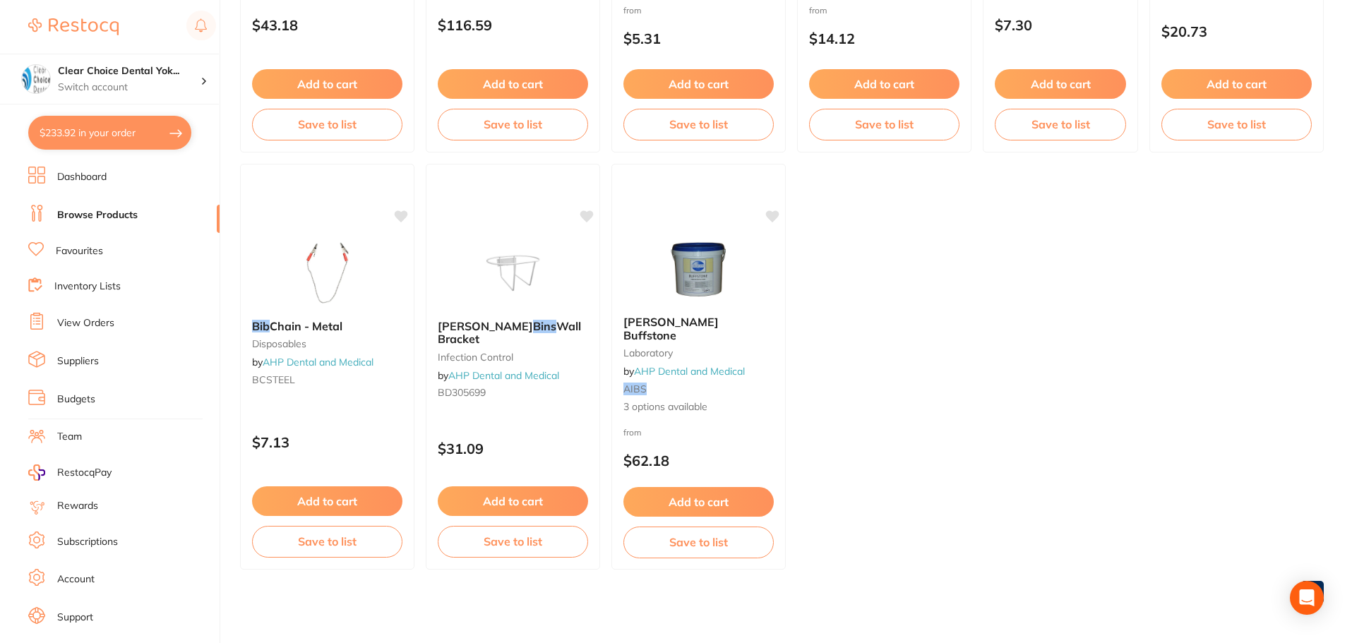
click at [100, 213] on link "Browse Products" at bounding box center [97, 215] width 80 height 14
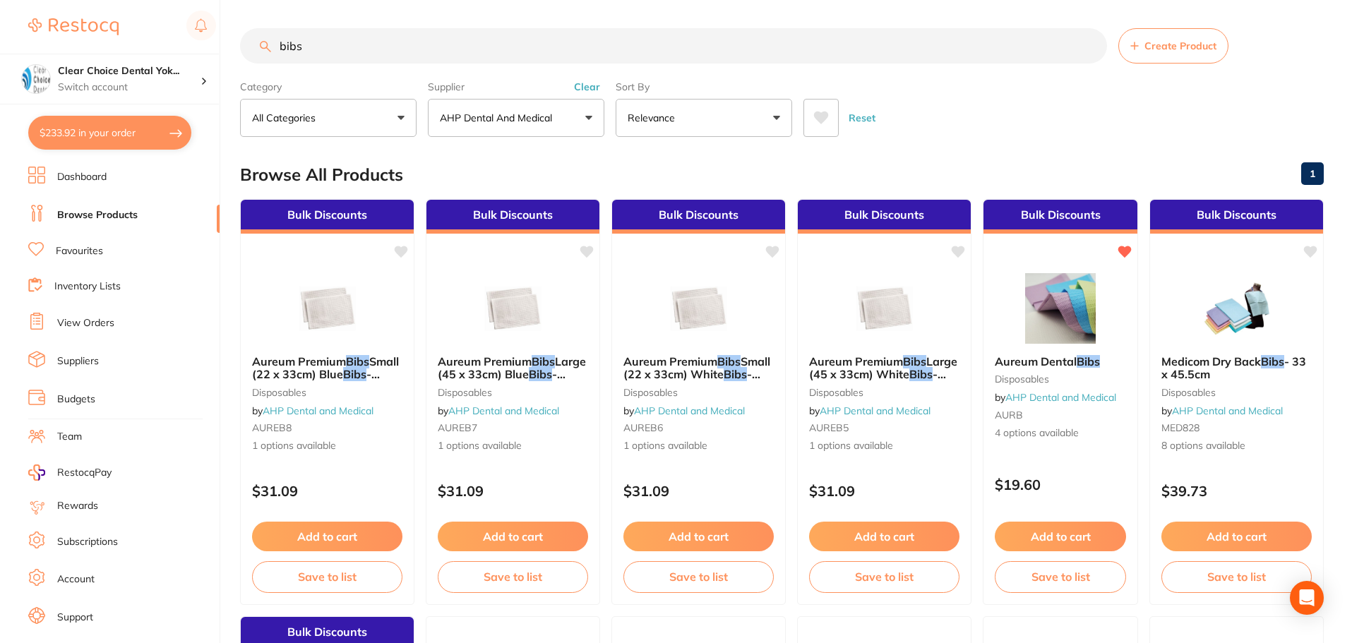
click at [325, 40] on input "bibs" at bounding box center [673, 45] width 867 height 35
click at [95, 173] on link "Dashboard" at bounding box center [81, 177] width 49 height 14
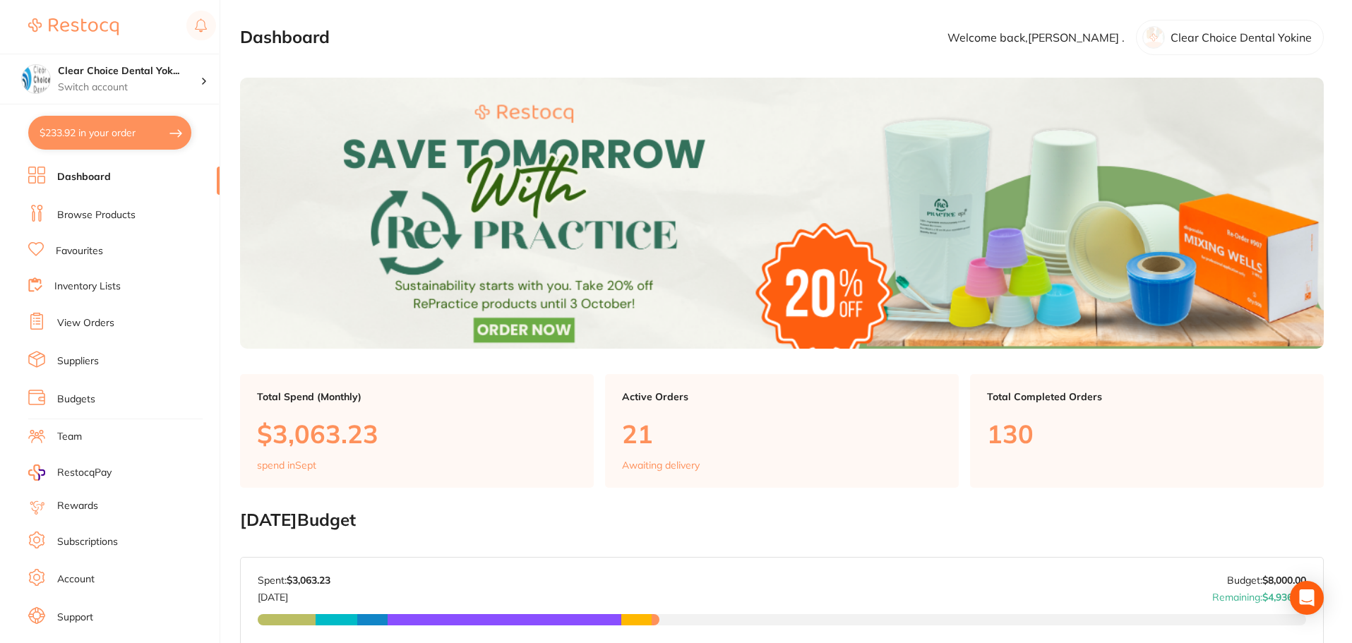
click at [90, 216] on link "Browse Products" at bounding box center [96, 215] width 78 height 14
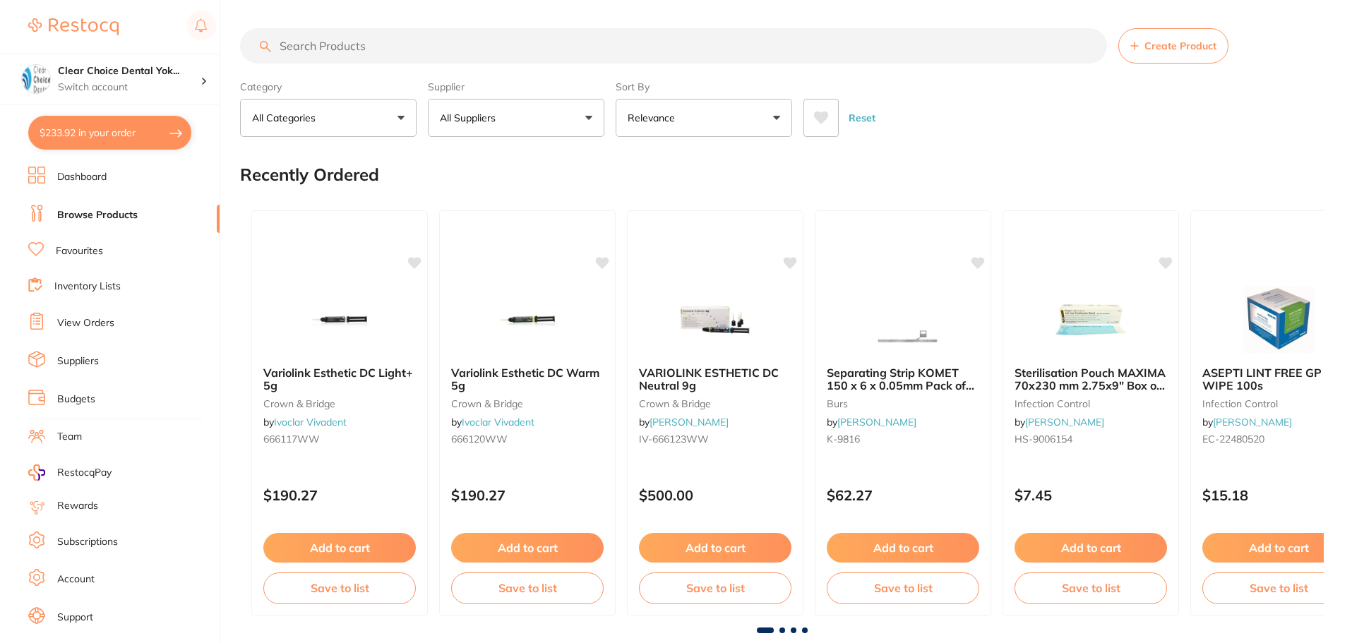
click at [317, 49] on input "search" at bounding box center [673, 45] width 867 height 35
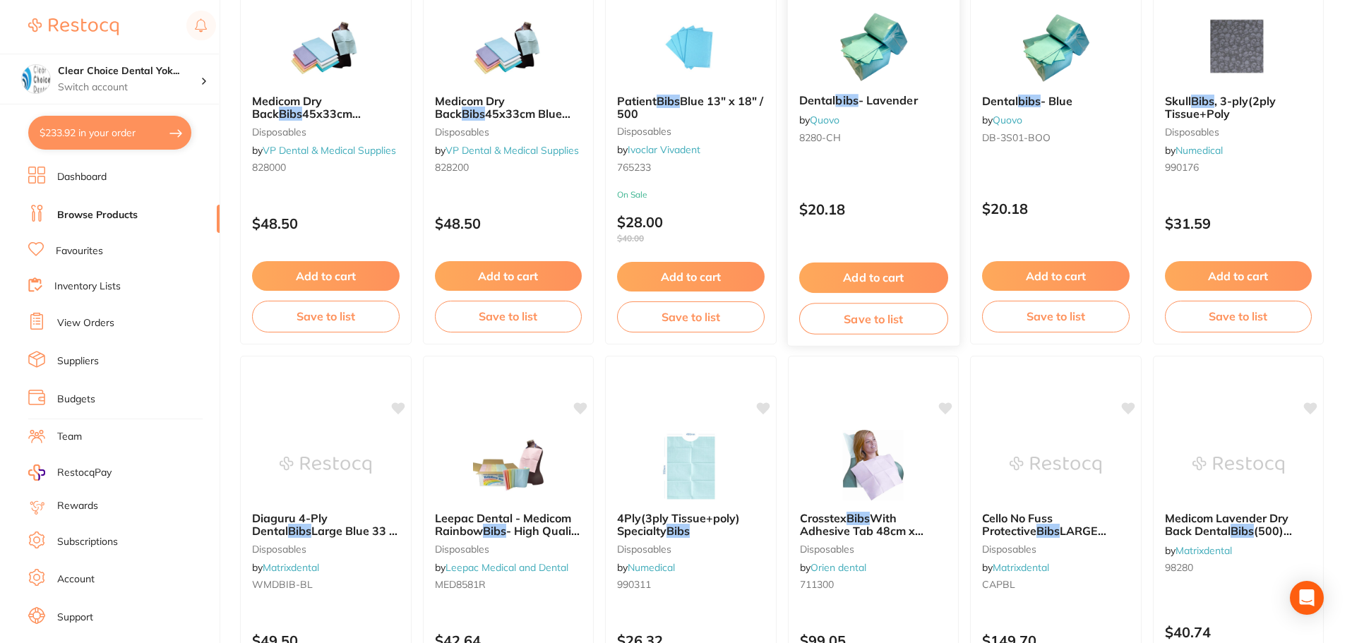
scroll to position [2612, 0]
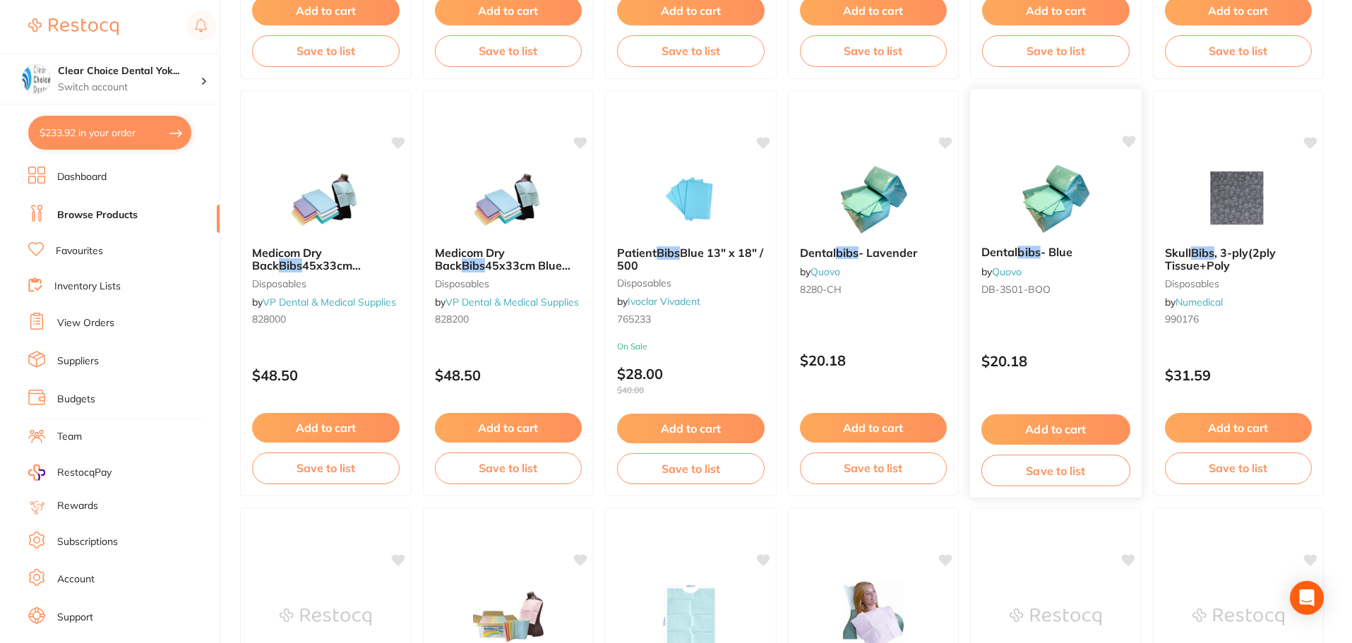
click at [1043, 240] on div "Dental bibs - Blue by Quovo DB-3S01-BOO" at bounding box center [1056, 273] width 172 height 78
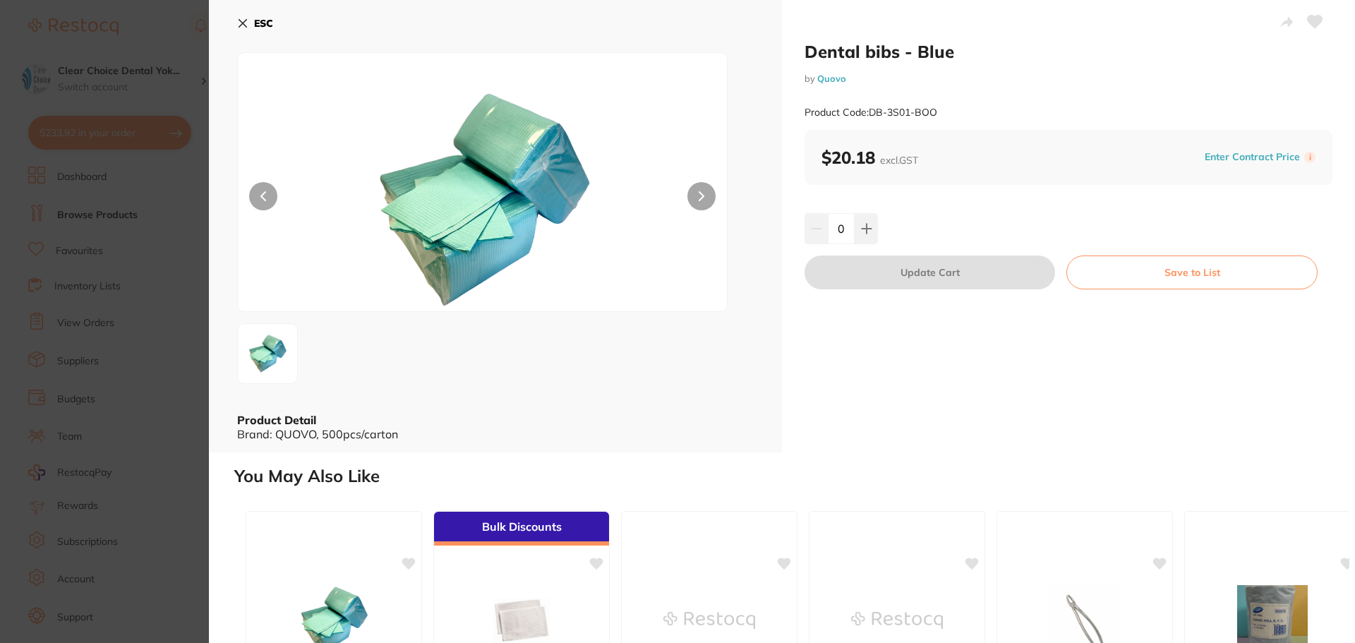
click at [244, 28] on icon at bounding box center [242, 23] width 11 height 11
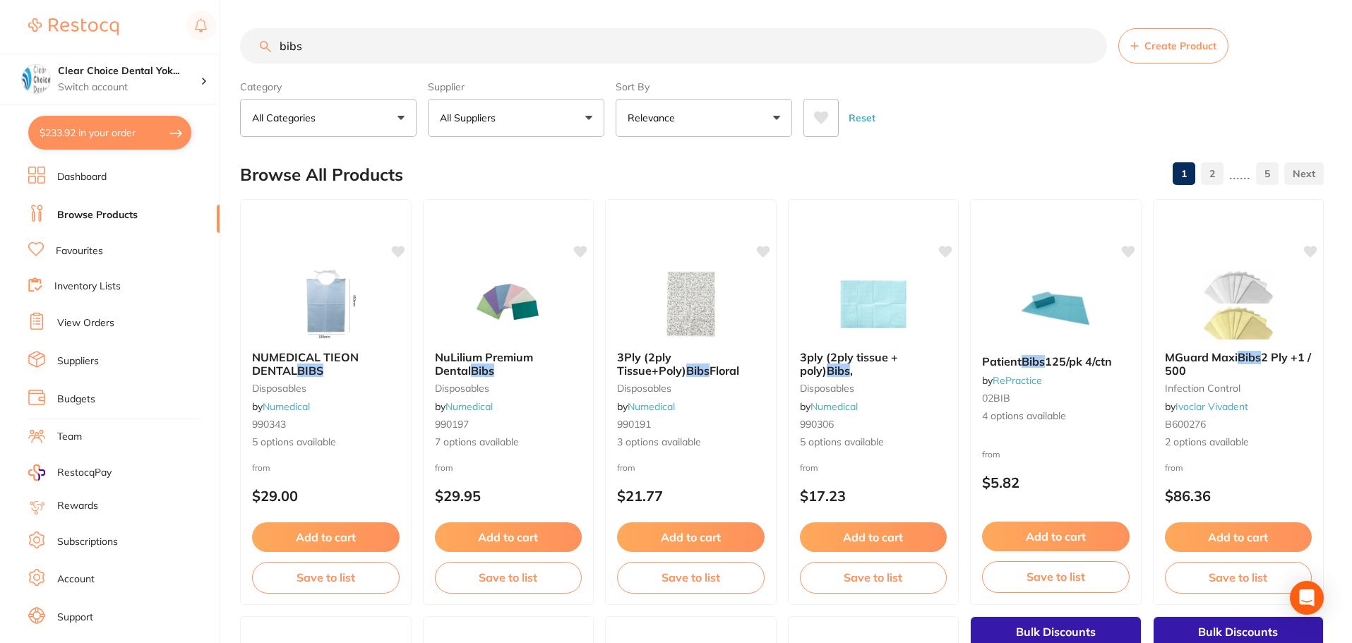
click at [336, 45] on input "bibs" at bounding box center [673, 45] width 867 height 35
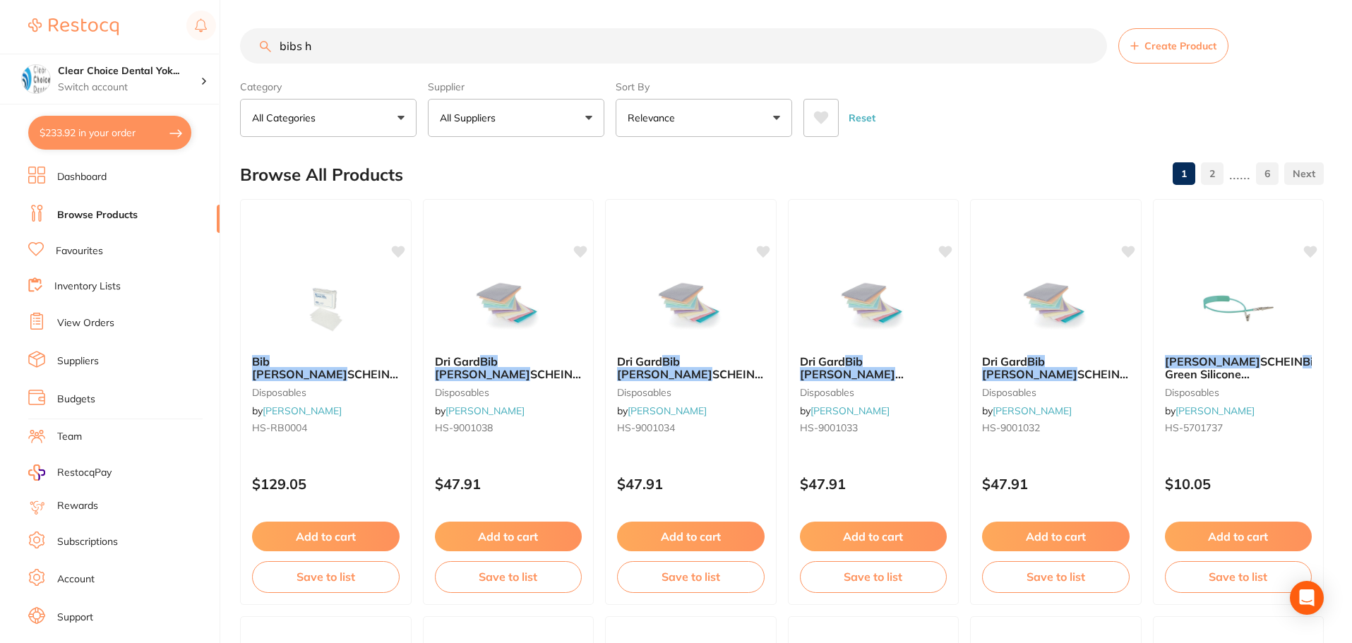
type input "bibs"
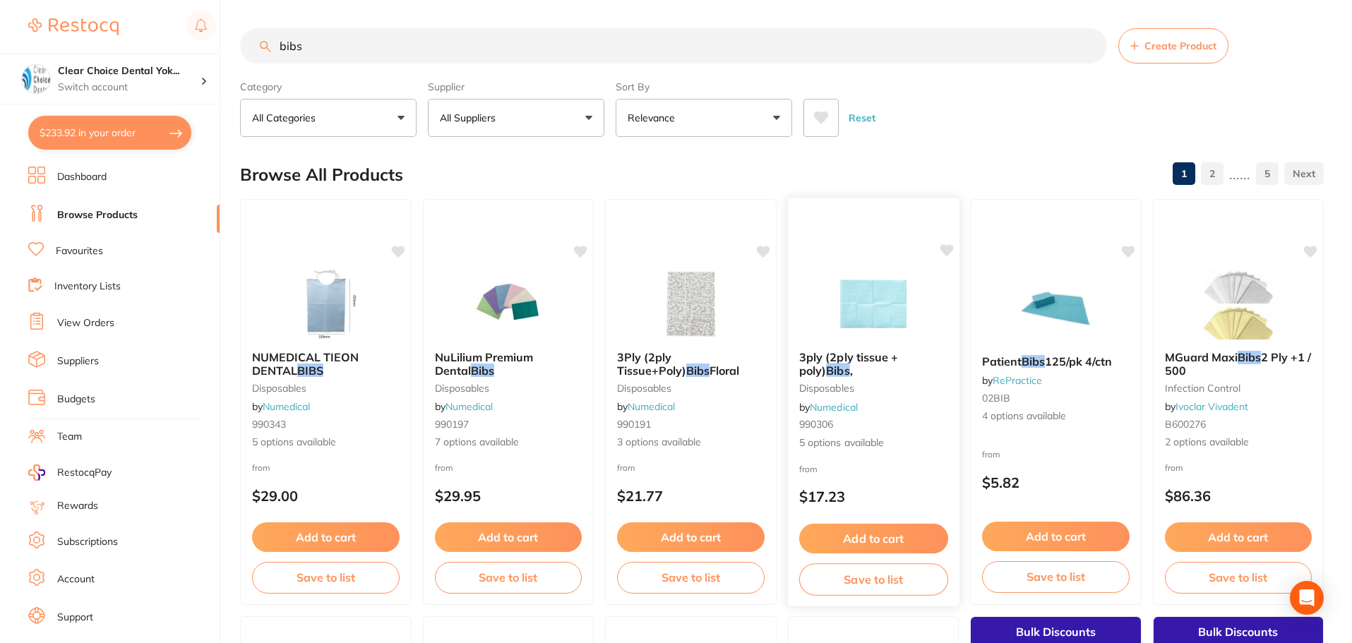
click at [849, 361] on span "3ply (2ply tissue + poly)" at bounding box center [847, 364] width 99 height 28
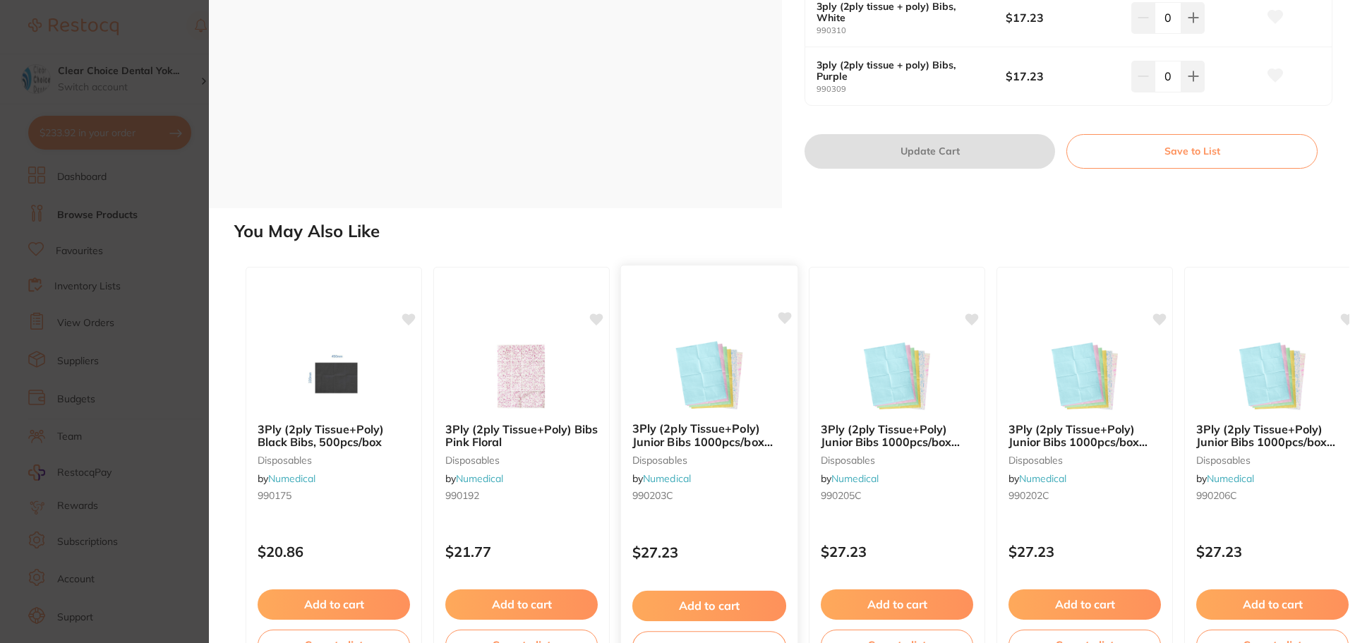
scroll to position [557, 0]
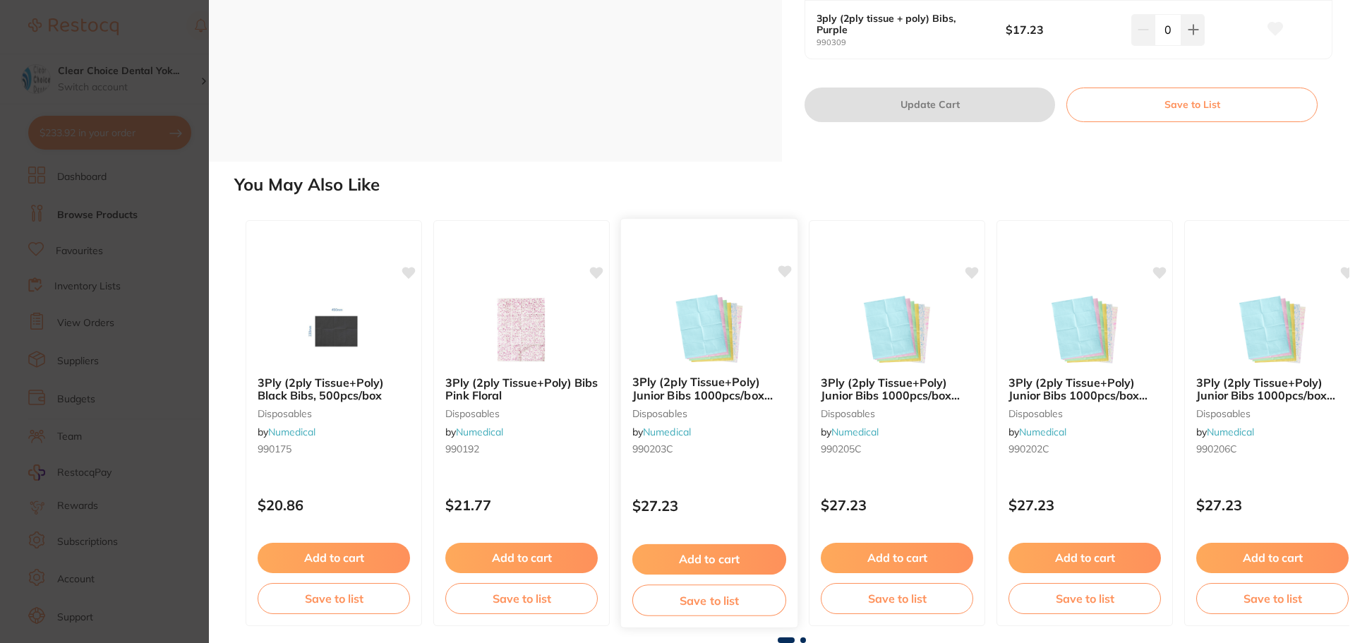
click at [718, 343] on img at bounding box center [709, 328] width 92 height 71
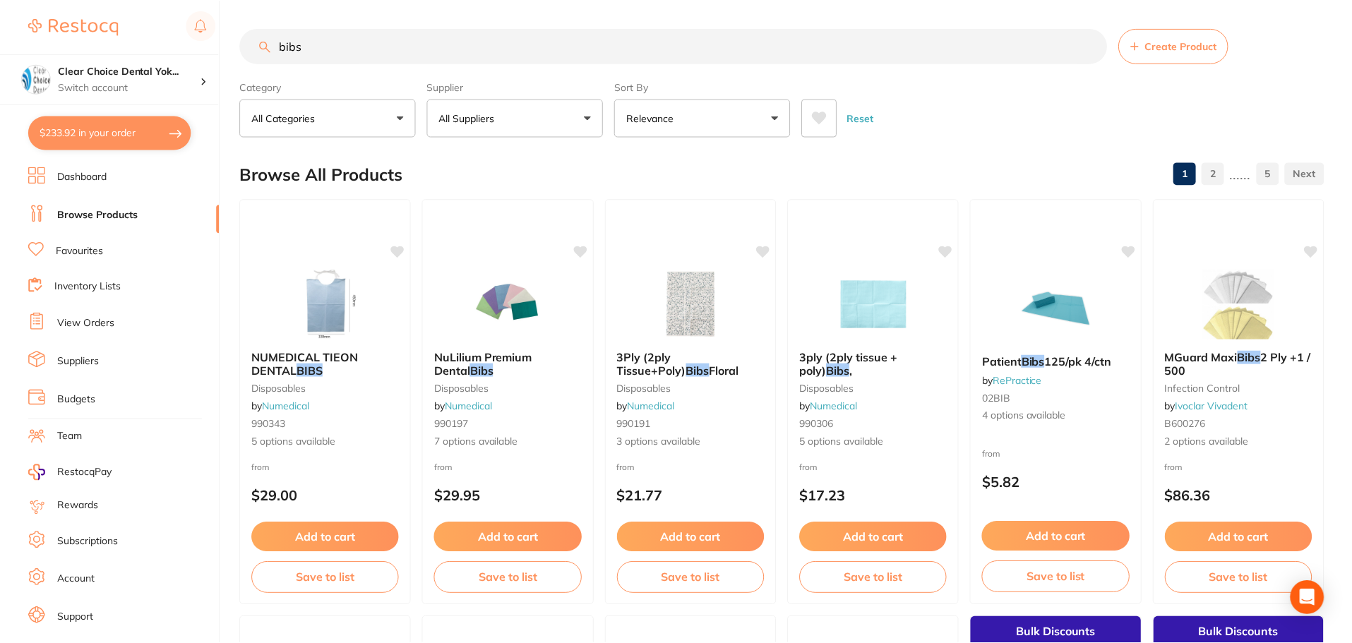
scroll to position [2, 0]
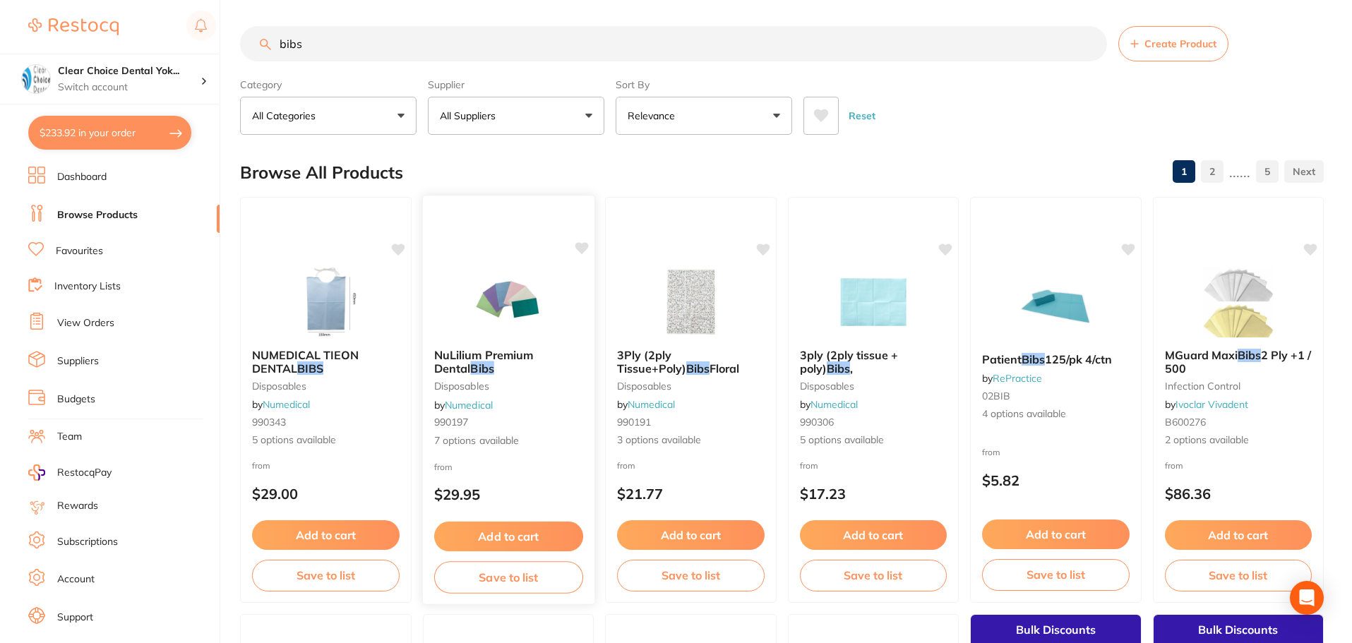
click at [501, 299] on img at bounding box center [508, 301] width 92 height 71
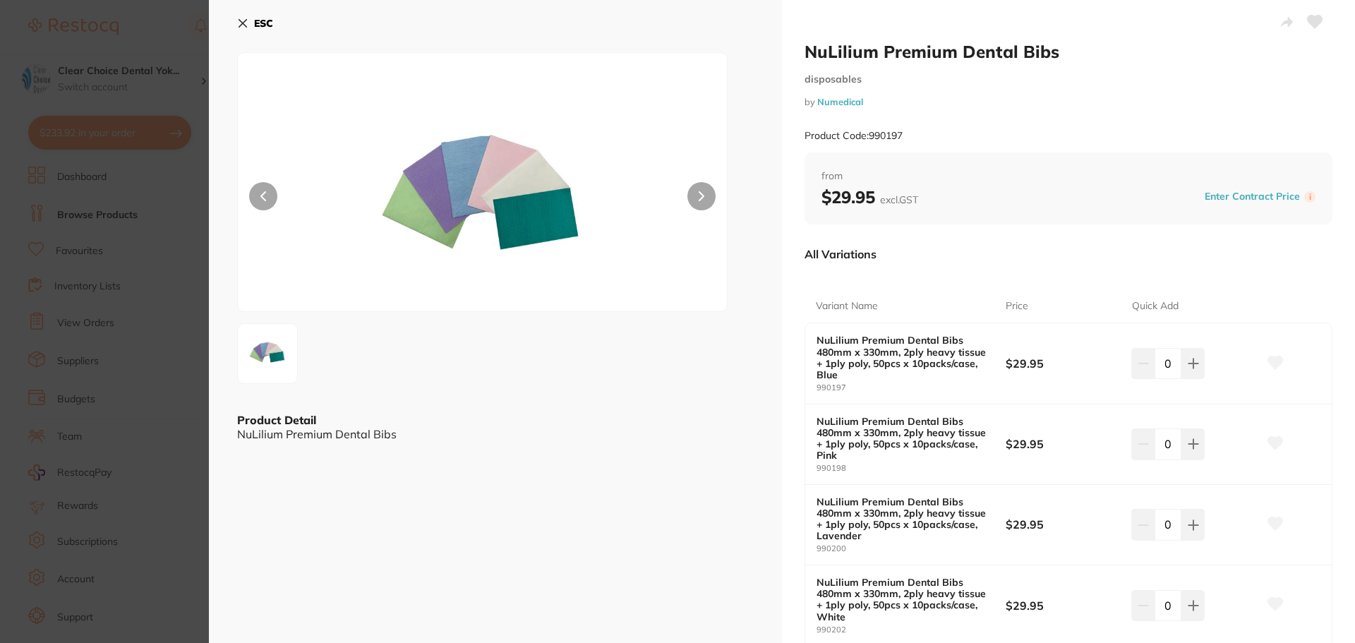
click at [244, 18] on icon at bounding box center [242, 23] width 11 height 11
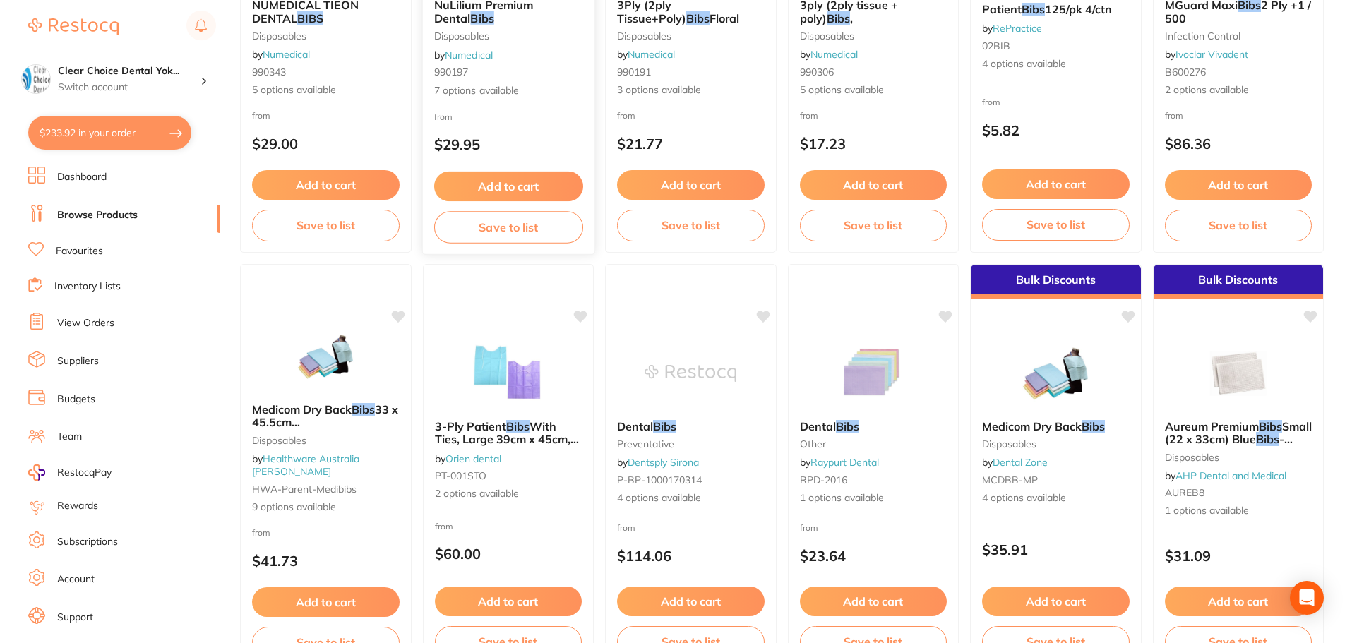
scroll to position [355, 0]
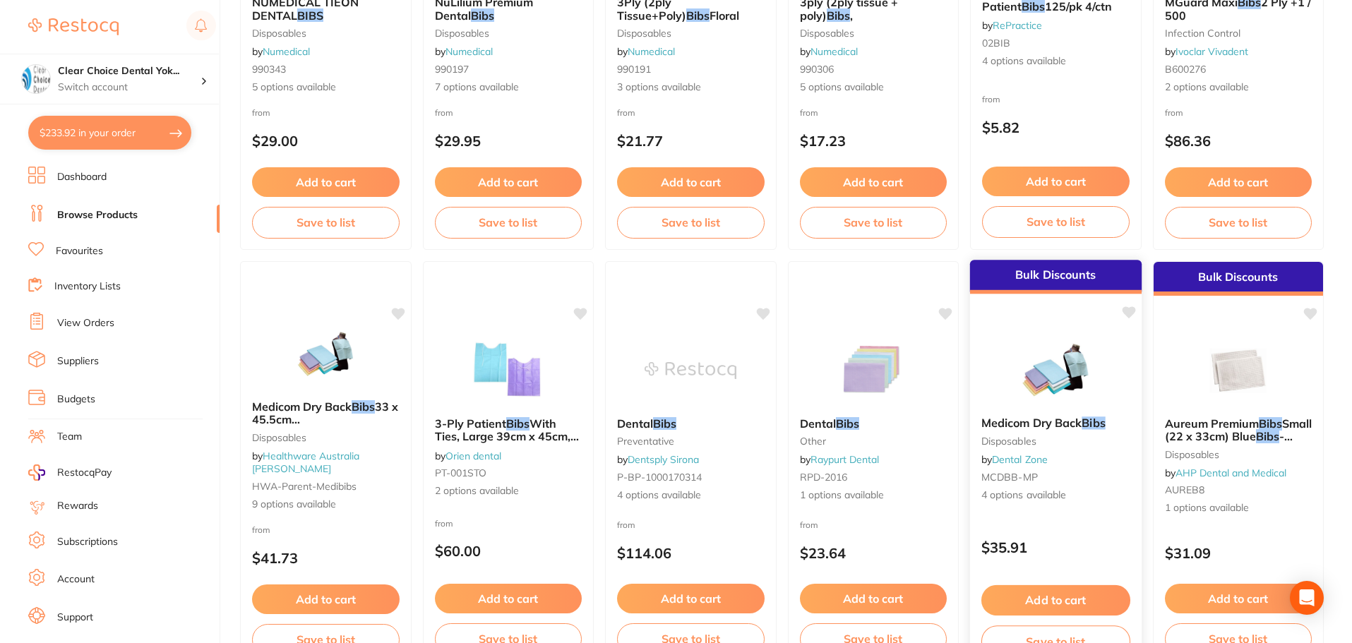
click at [1062, 406] on div "Medicom Dry Back Bibs Disposables by Dental Zone MCDBB-MP 4 options available" at bounding box center [1056, 459] width 172 height 109
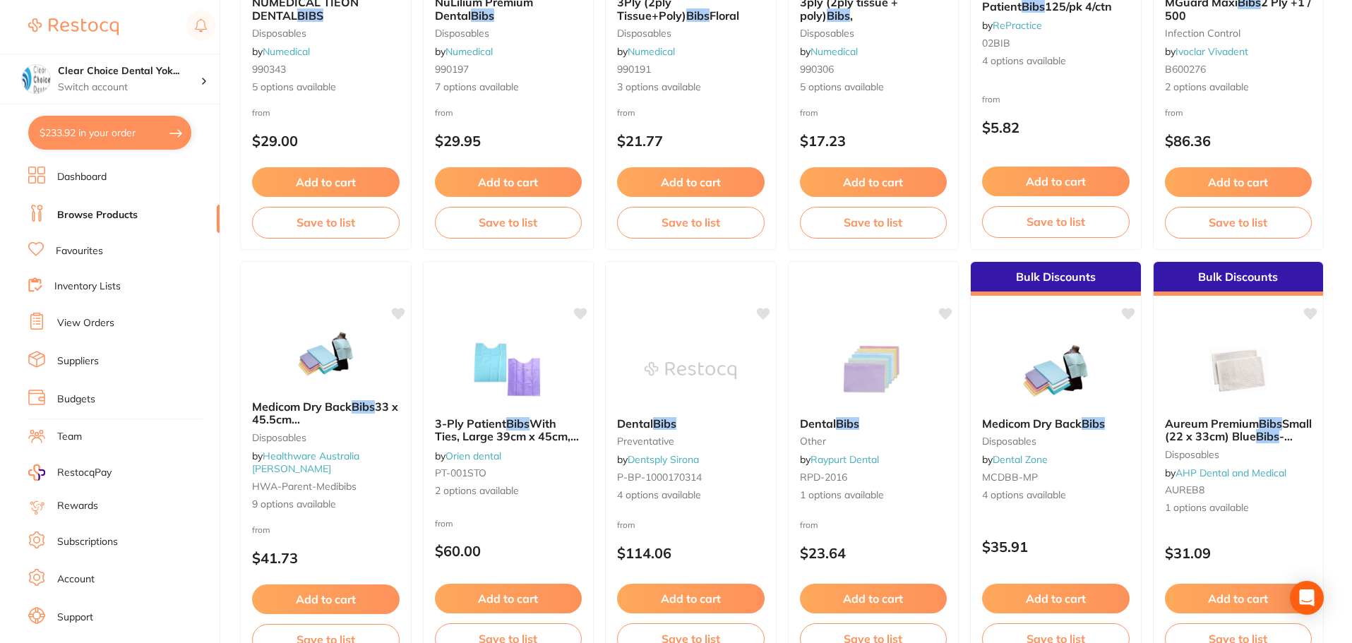
click at [1023, 425] on section at bounding box center [676, 321] width 1352 height 643
click at [1047, 380] on img at bounding box center [1055, 370] width 92 height 71
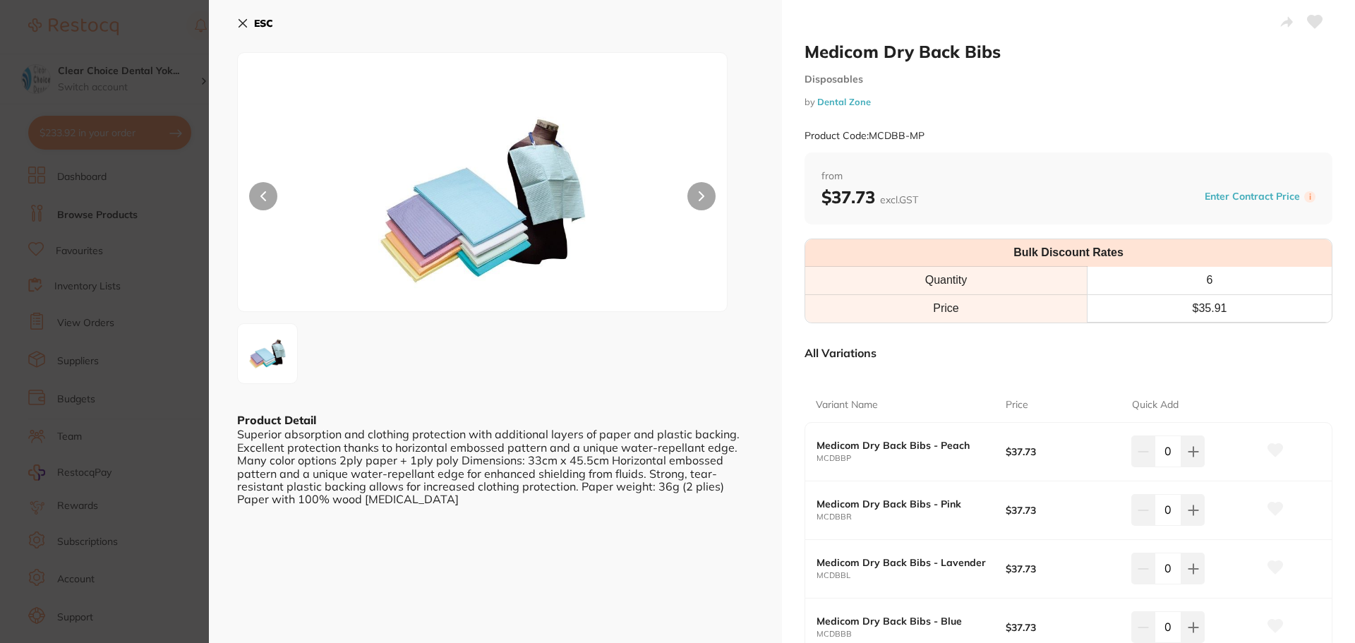
click at [244, 20] on icon at bounding box center [242, 23] width 11 height 11
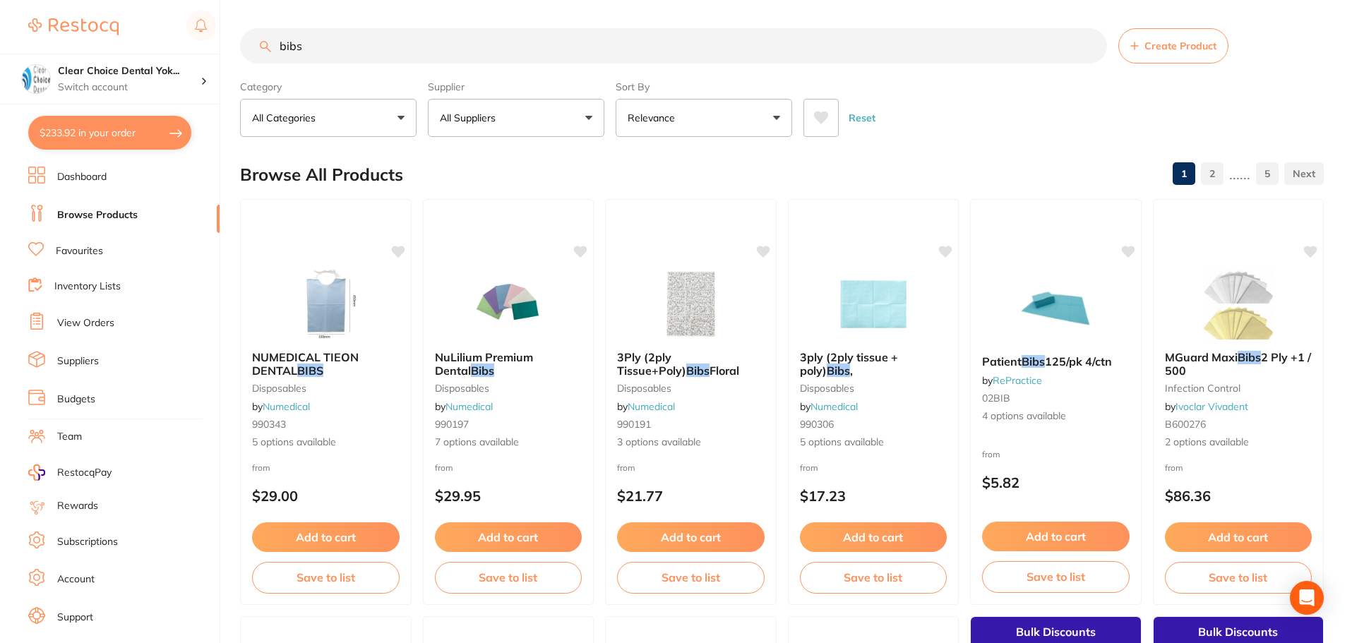
click at [318, 49] on input "bibs" at bounding box center [673, 45] width 867 height 35
type input "b"
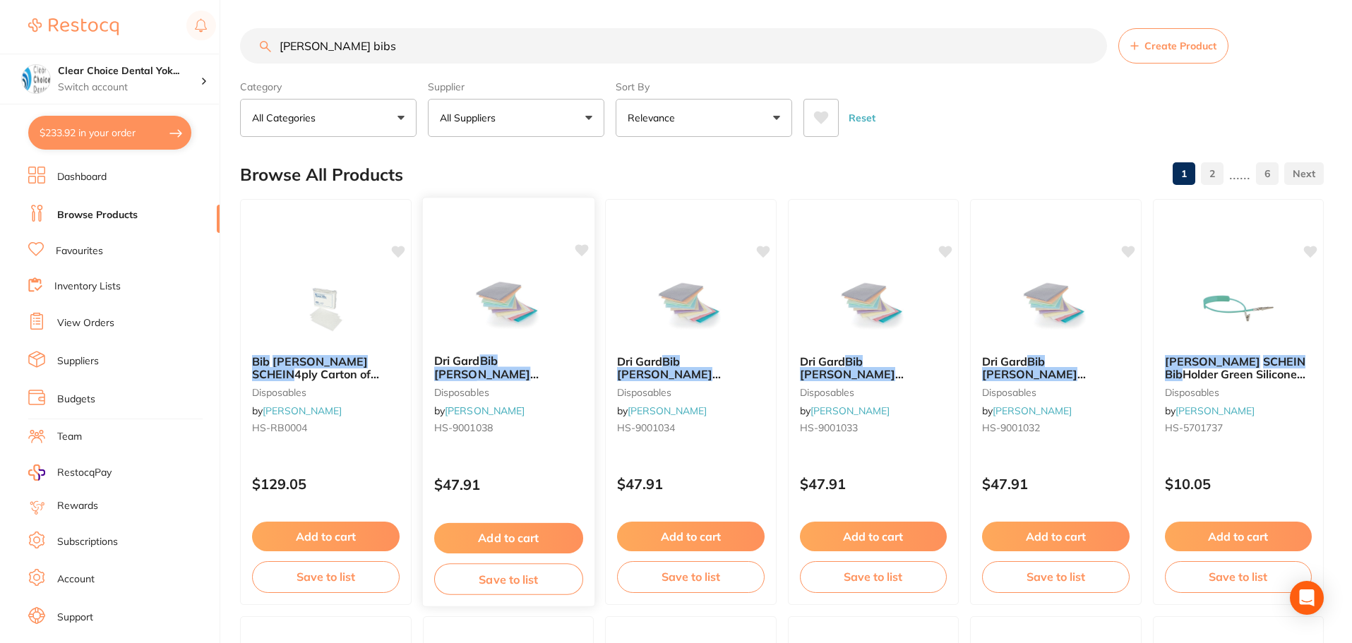
click at [484, 380] on span "Lavender Carton of 500" at bounding box center [507, 394] width 148 height 28
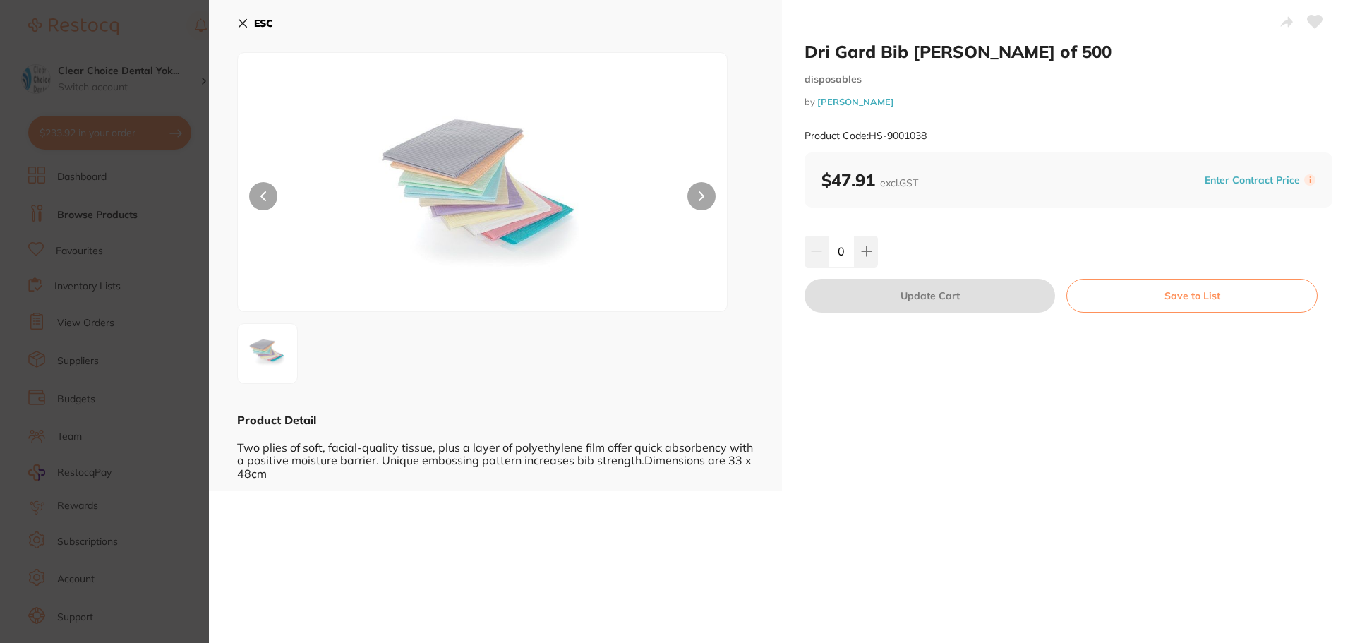
click at [241, 25] on icon at bounding box center [243, 24] width 8 height 8
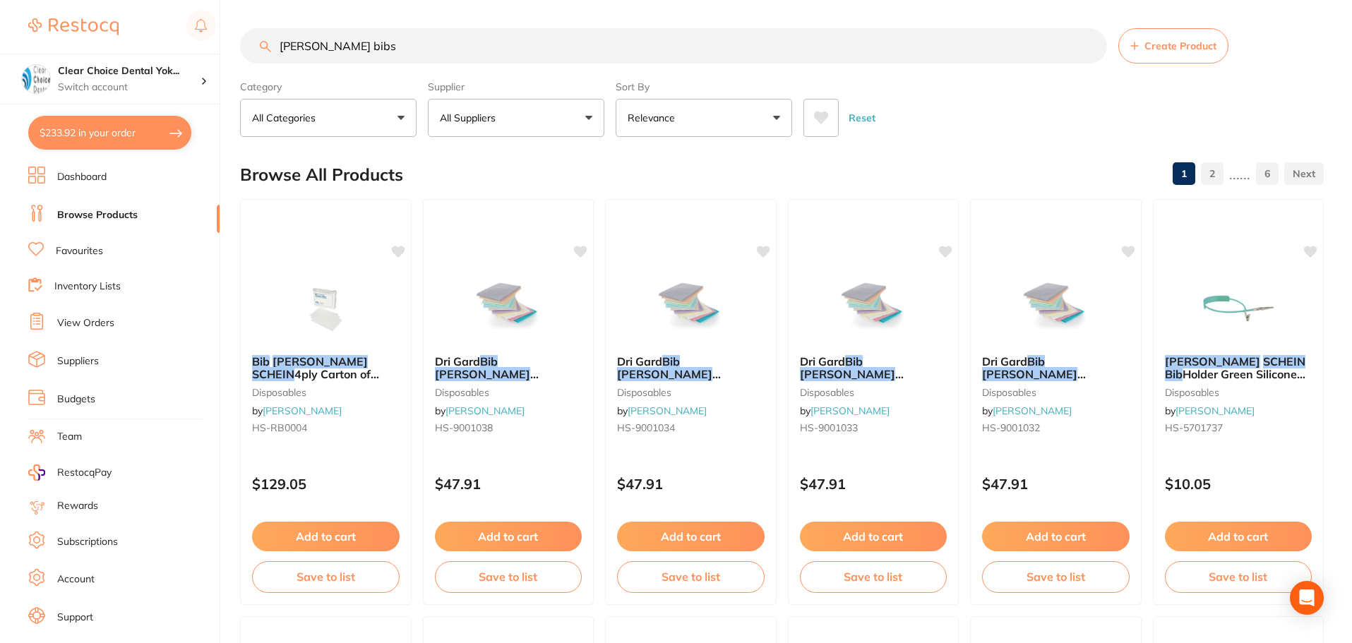
click at [347, 47] on input "henry schien bibs" at bounding box center [673, 45] width 867 height 35
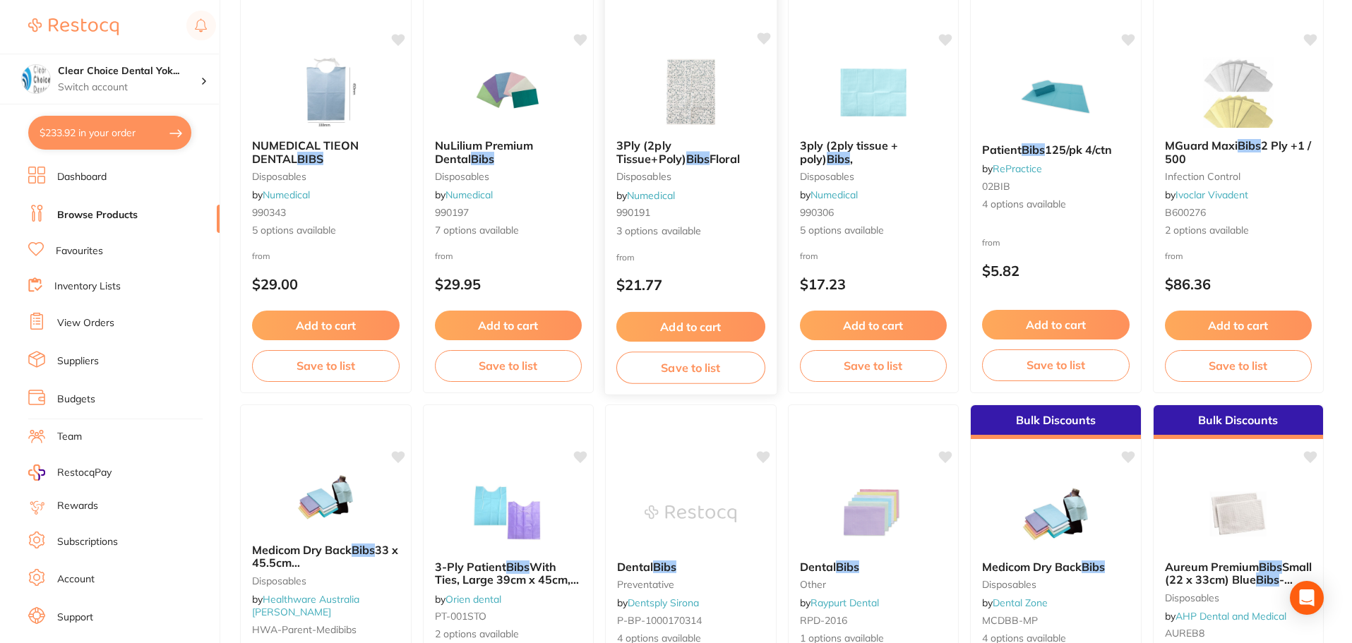
scroll to position [282, 0]
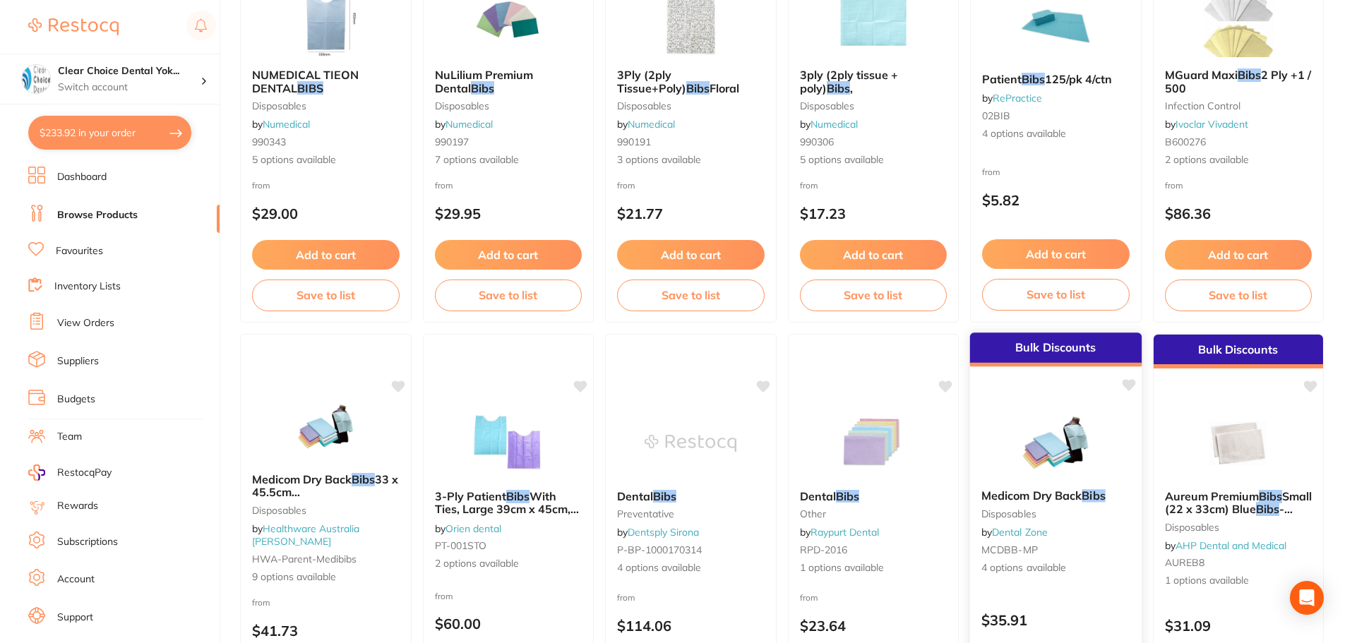
type input "bibs"
drag, startPoint x: 1051, startPoint y: 482, endPoint x: 1018, endPoint y: 492, distance: 34.6
click at [1052, 481] on div "Medicom Dry Back Bibs Disposables by Dental Zone MCDBB-MP 4 options available" at bounding box center [1056, 533] width 170 height 108
click at [1019, 493] on section at bounding box center [676, 321] width 1352 height 643
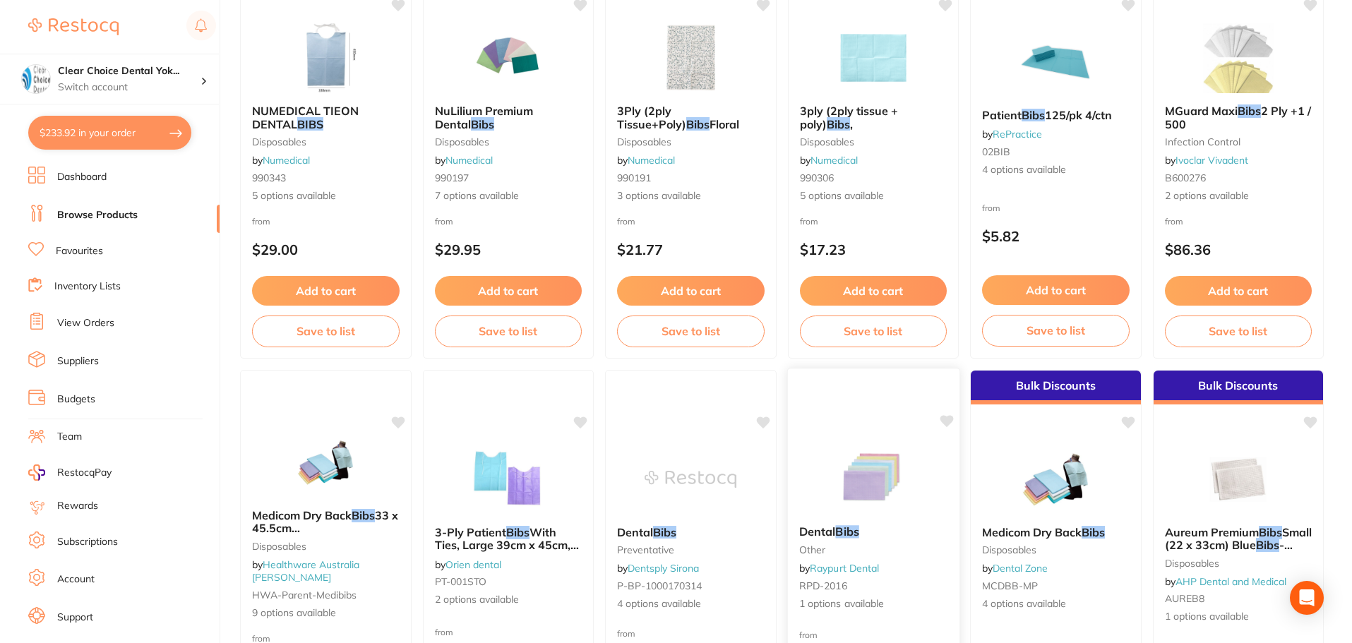
scroll to position [282, 0]
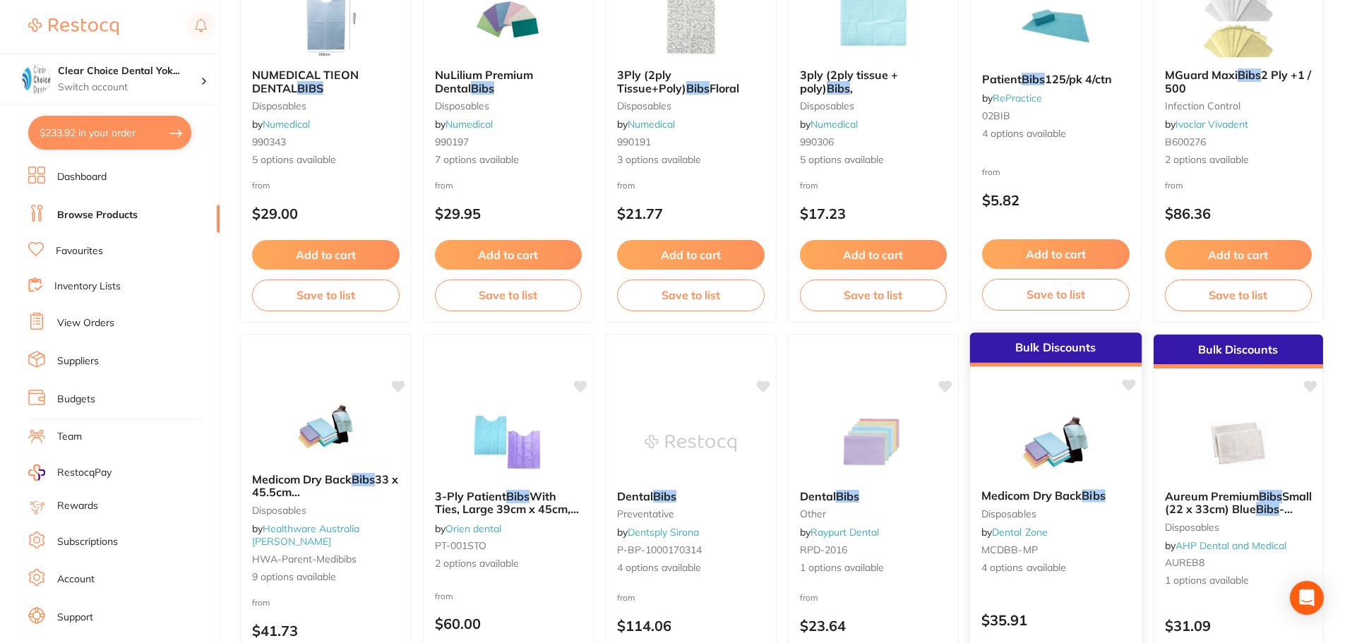
click at [1020, 491] on span "Medicom Dry Back" at bounding box center [1031, 495] width 100 height 14
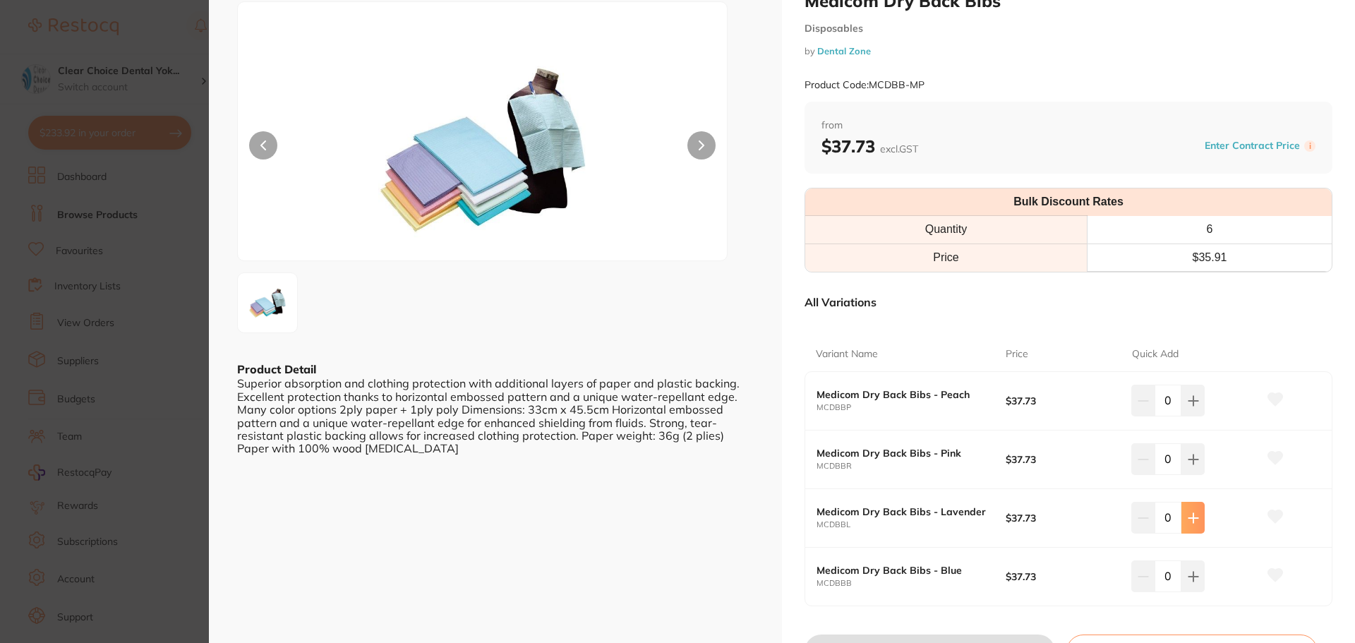
scroll to position [141, 0]
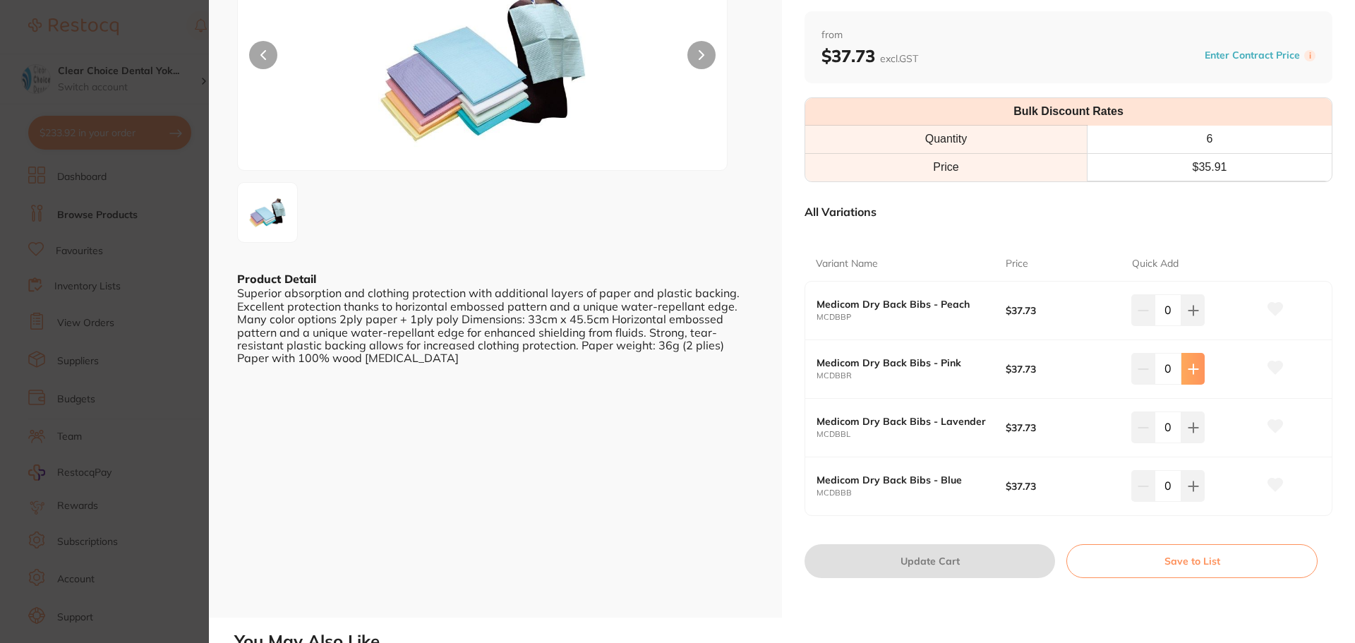
click at [1193, 371] on icon at bounding box center [1193, 369] width 11 height 11
type input "1"
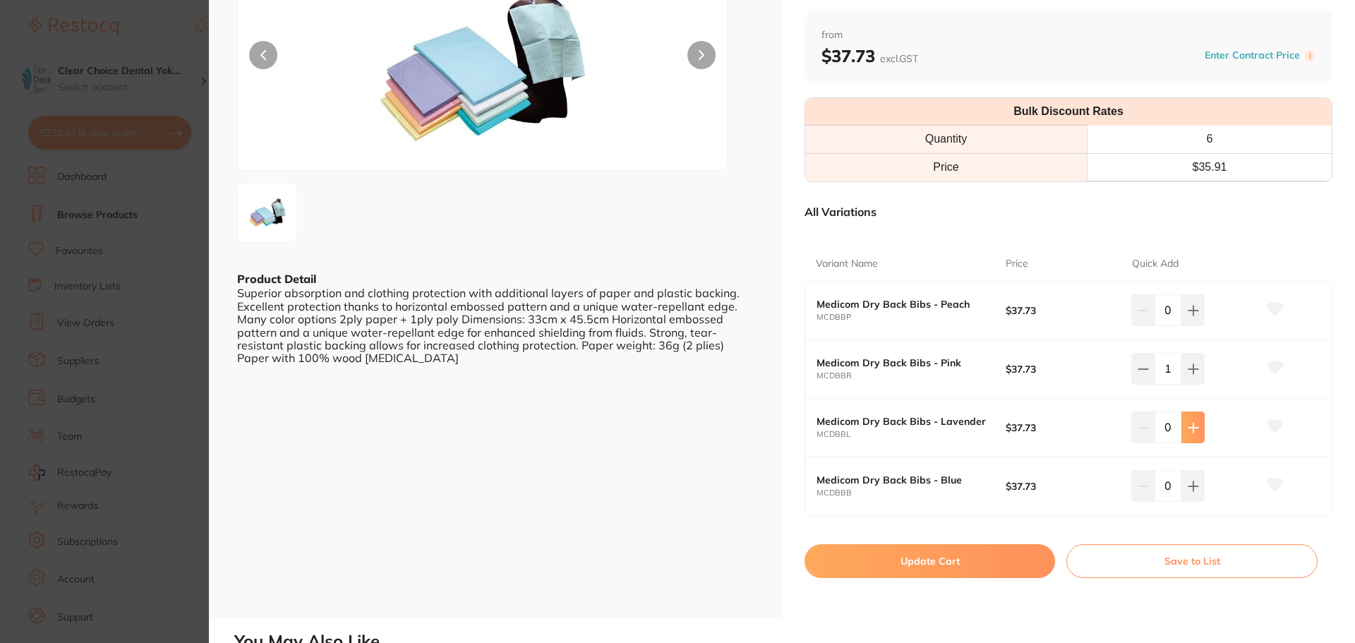
click at [1189, 432] on icon at bounding box center [1193, 427] width 11 height 11
type input "1"
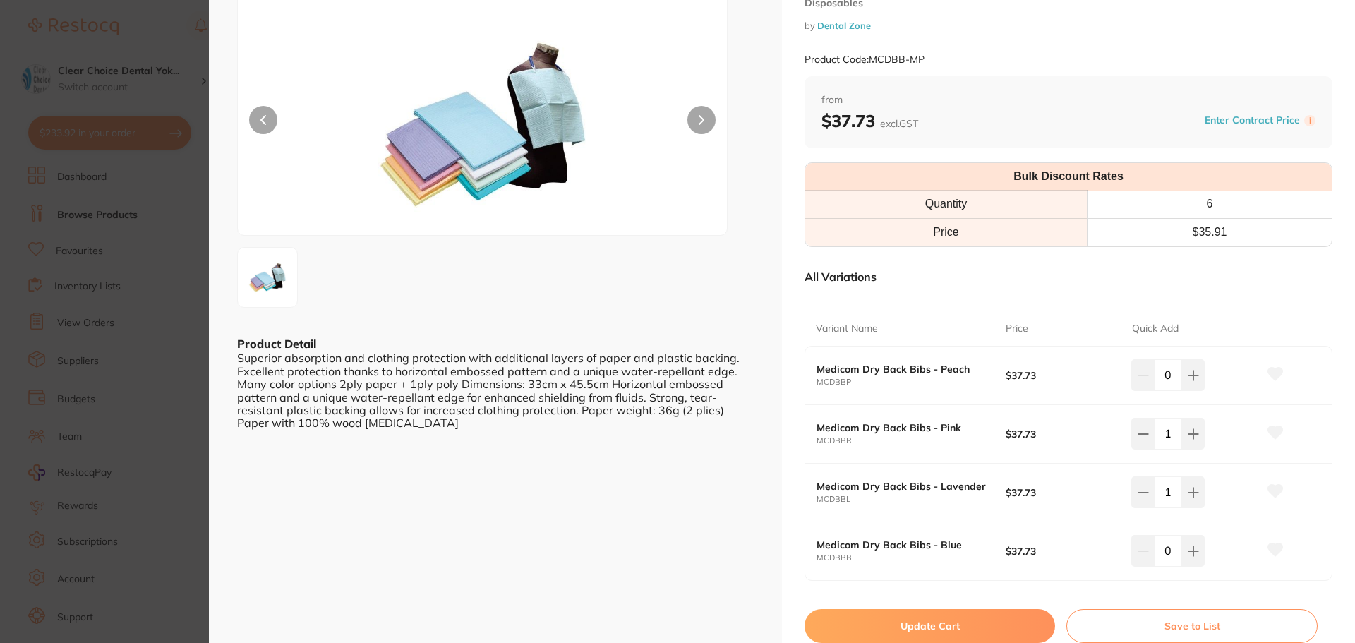
scroll to position [0, 0]
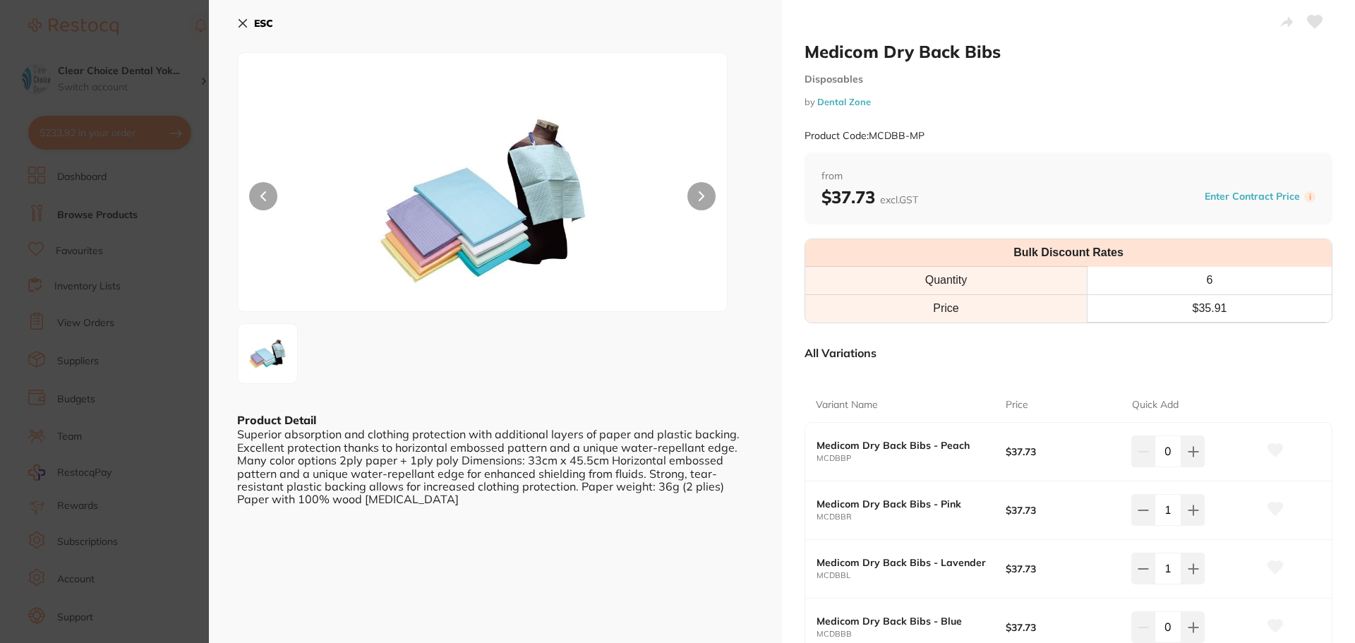
click at [244, 20] on icon at bounding box center [242, 23] width 11 height 11
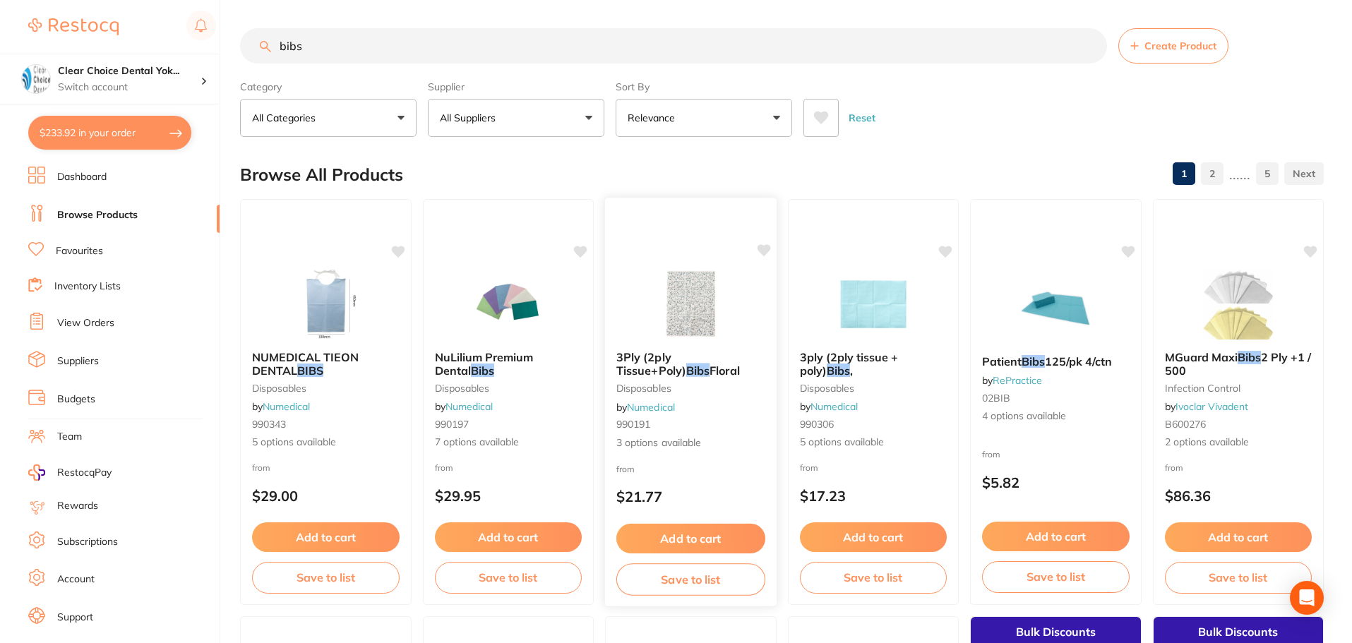
click at [683, 362] on span "3Ply (2ply Tissue+Poly)" at bounding box center [651, 364] width 70 height 28
click at [663, 356] on section at bounding box center [676, 321] width 1352 height 643
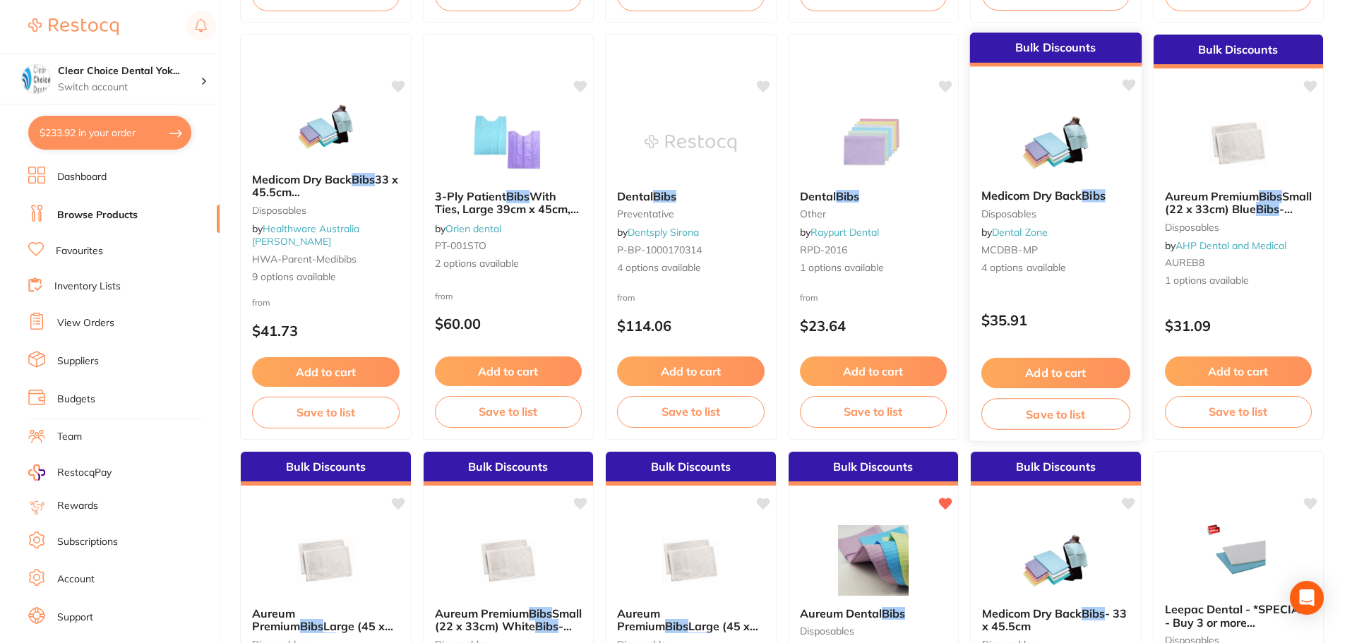
scroll to position [707, 0]
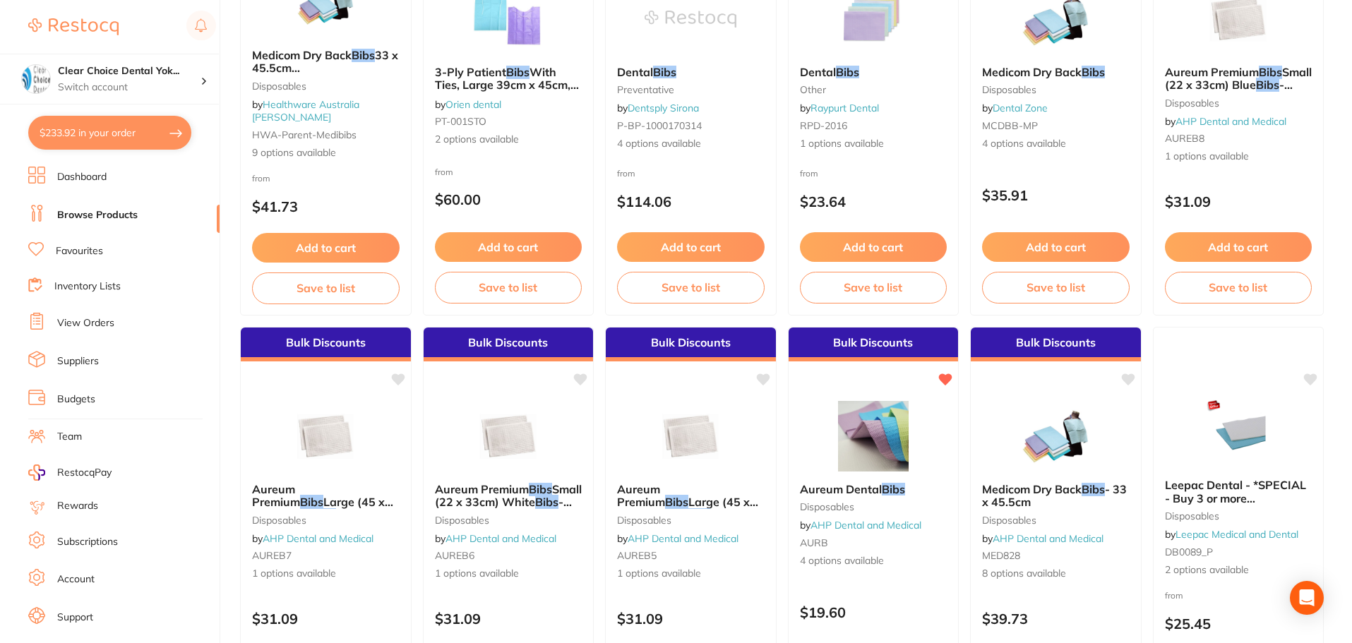
click at [1223, 456] on img at bounding box center [1238, 432] width 92 height 71
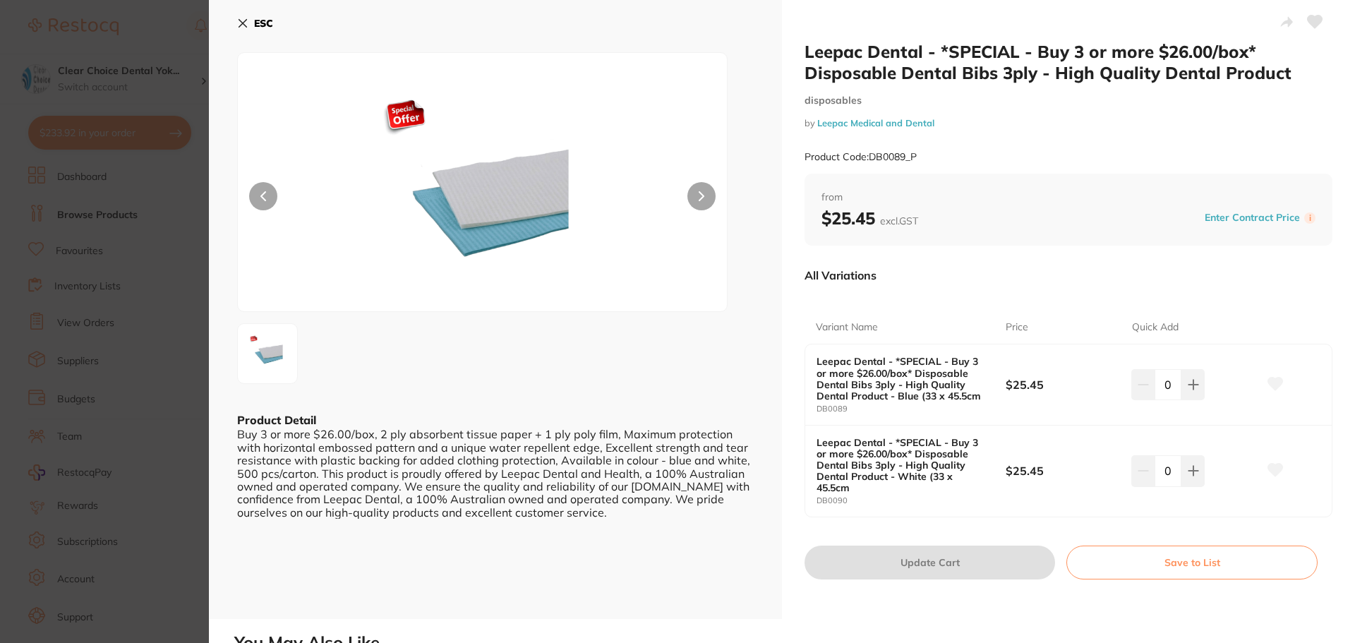
click at [241, 22] on icon at bounding box center [243, 24] width 8 height 8
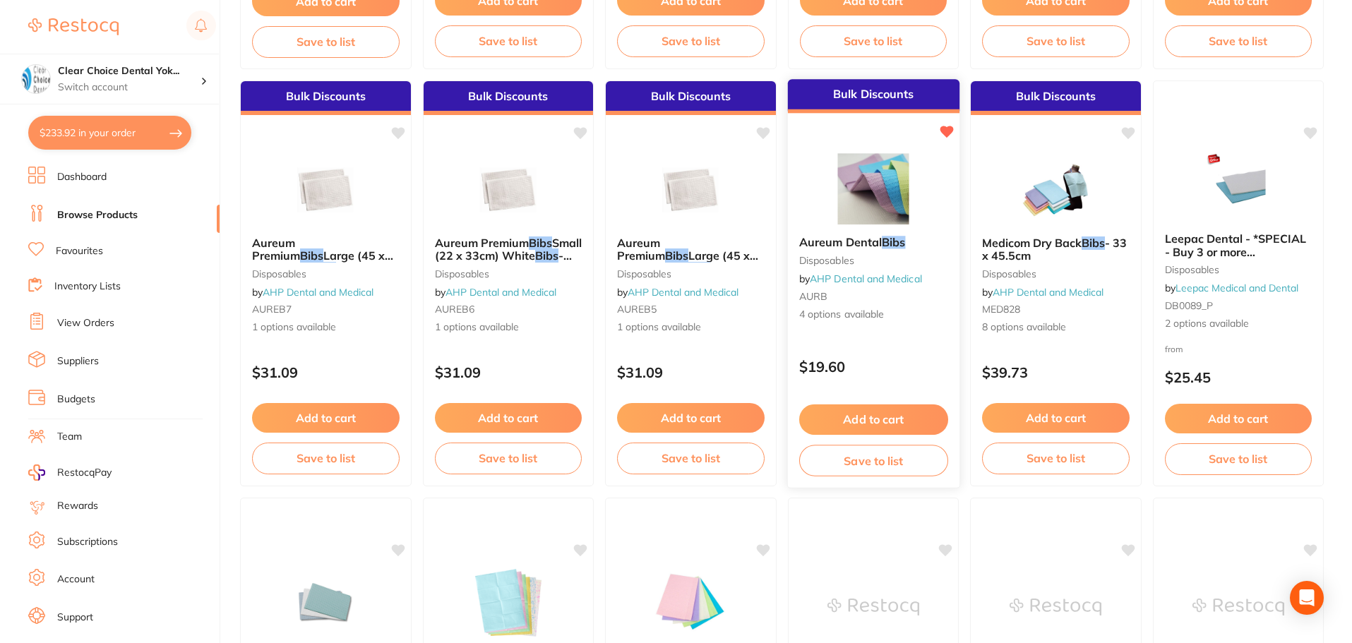
scroll to position [918, 0]
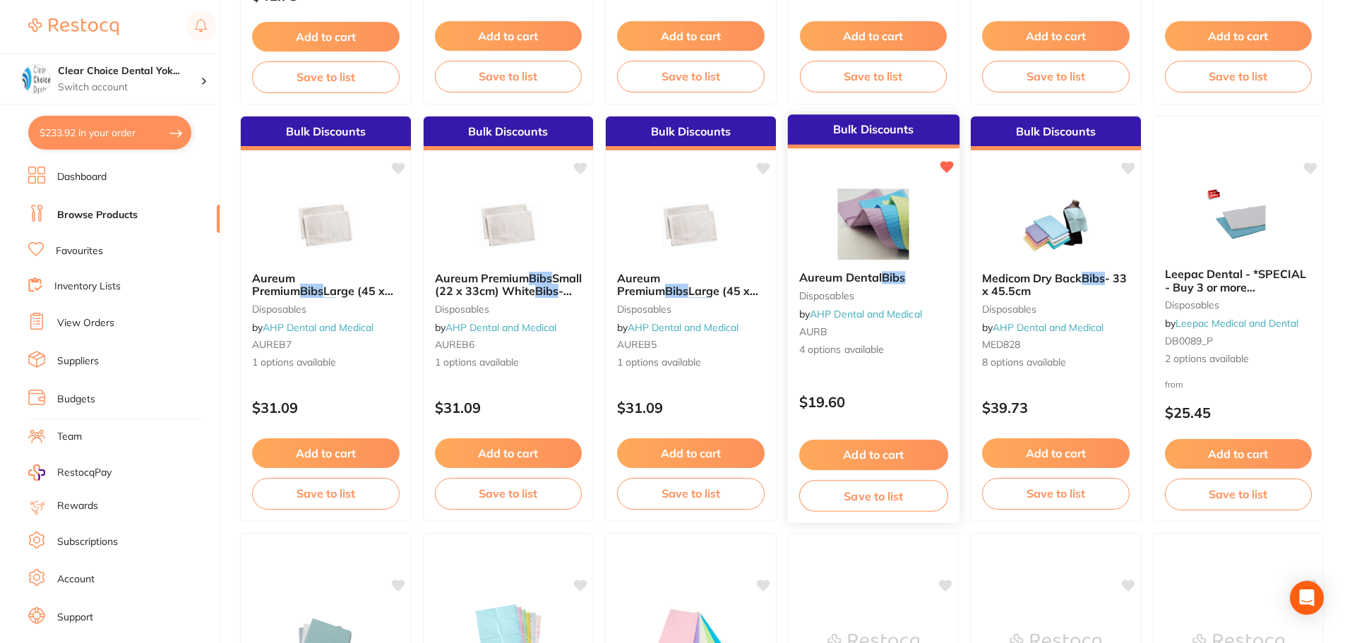
click at [865, 453] on button "Add to cart" at bounding box center [872, 455] width 149 height 30
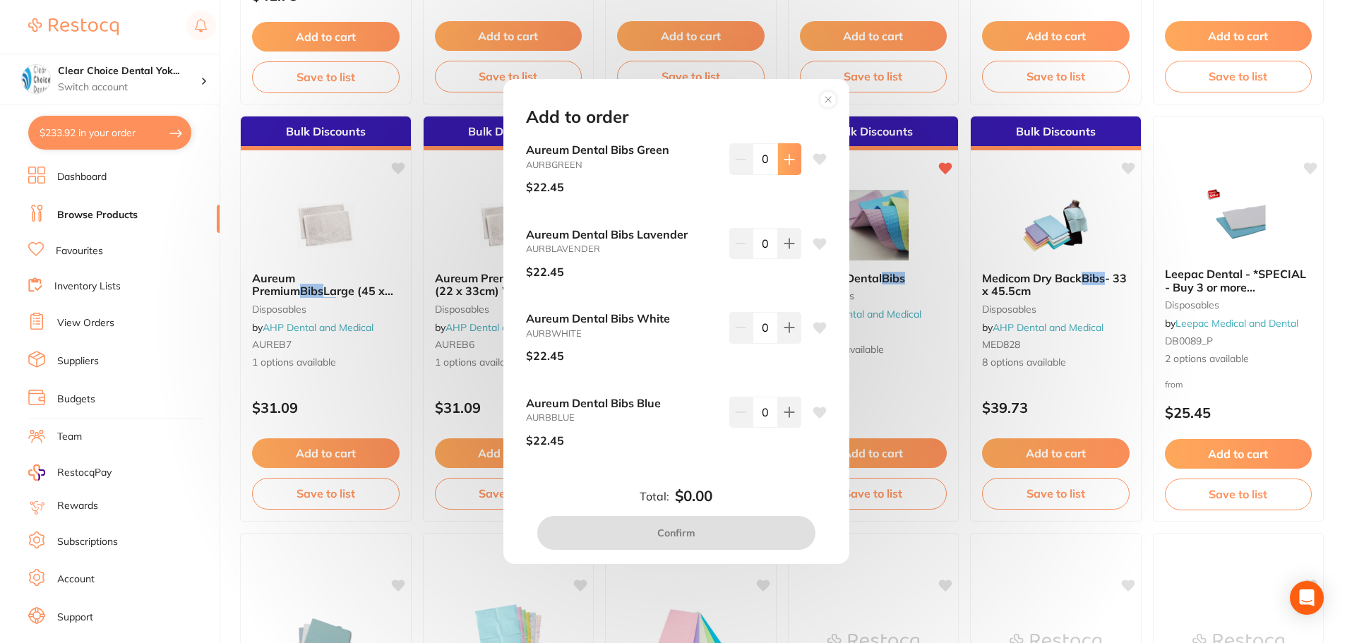
click at [791, 164] on icon at bounding box center [788, 159] width 11 height 11
type input "1"
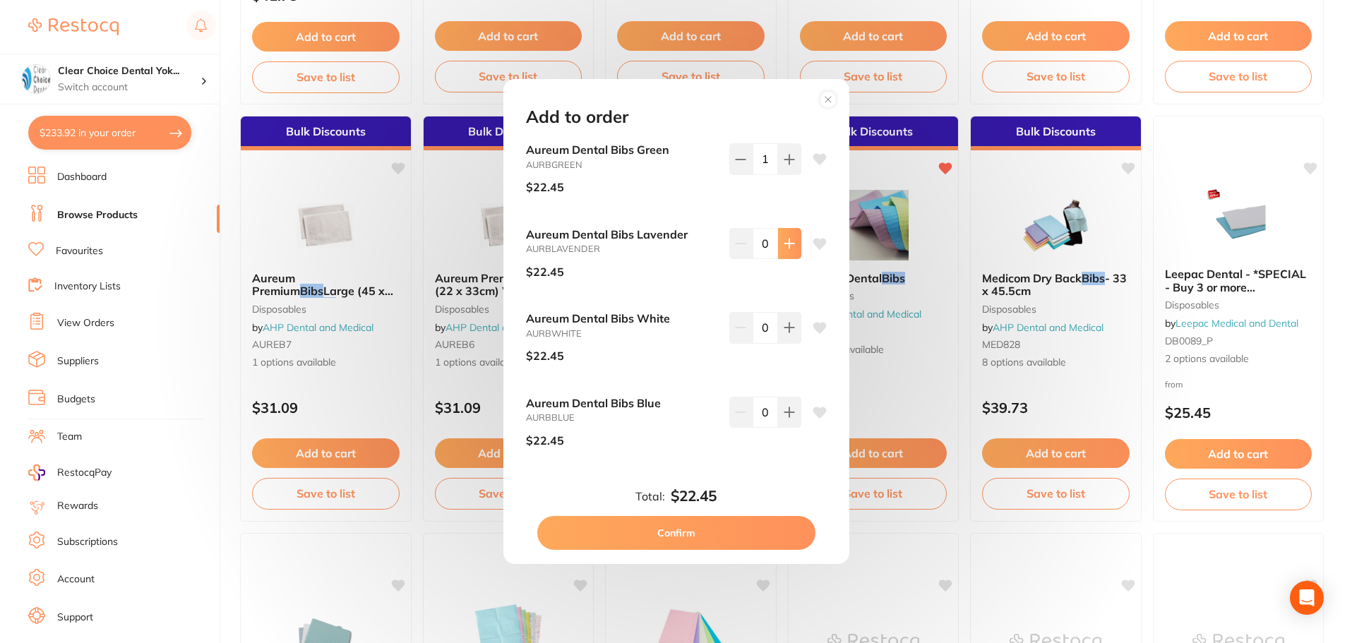
click at [793, 239] on button at bounding box center [789, 243] width 23 height 31
type input "1"
click at [779, 417] on button at bounding box center [789, 412] width 23 height 31
type input "1"
click at [738, 528] on button "Confirm" at bounding box center [676, 533] width 278 height 34
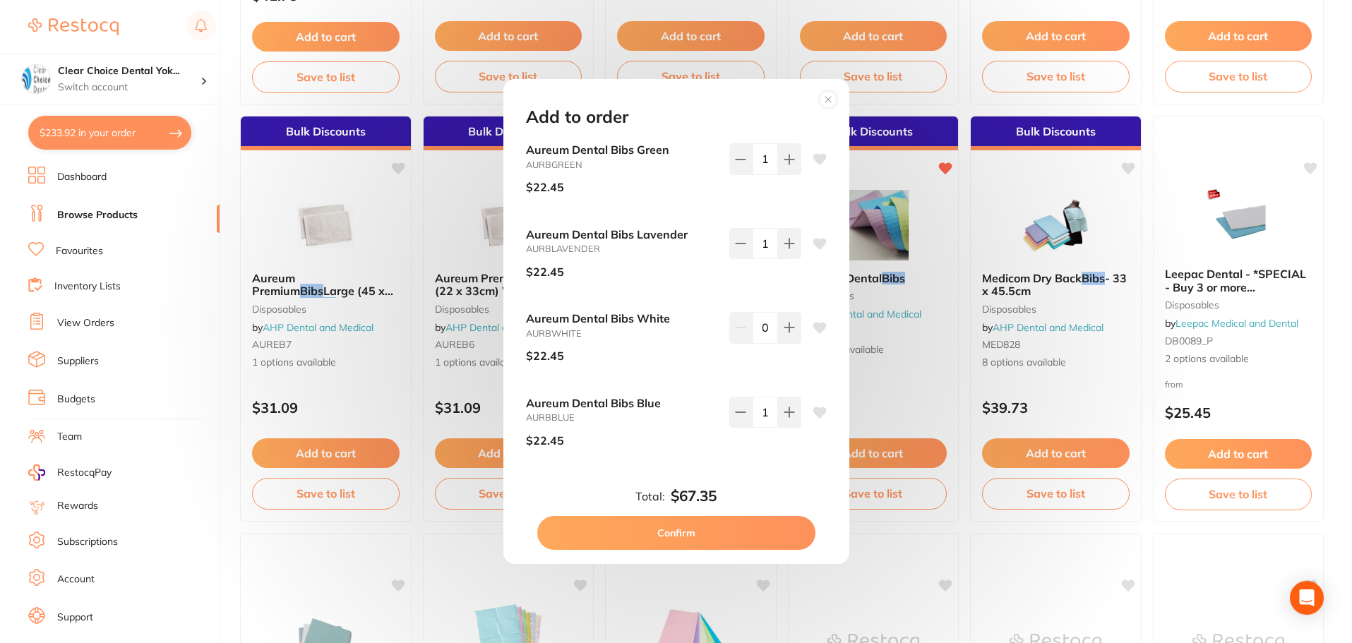
checkbox input "false"
